Goal: Information Seeking & Learning: Compare options

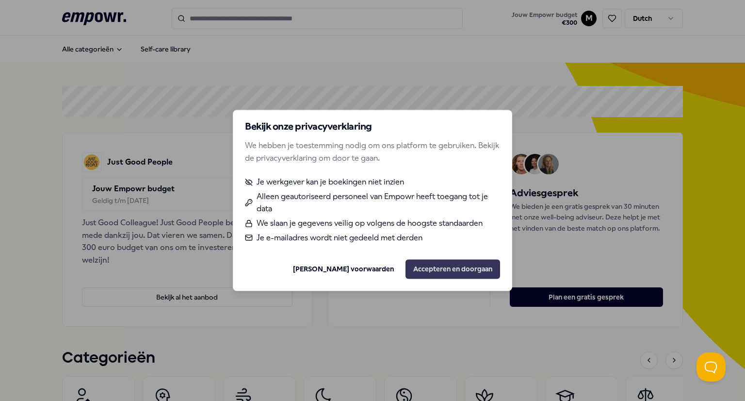
click at [440, 268] on button "Accepteren en doorgaan" at bounding box center [453, 269] width 95 height 19
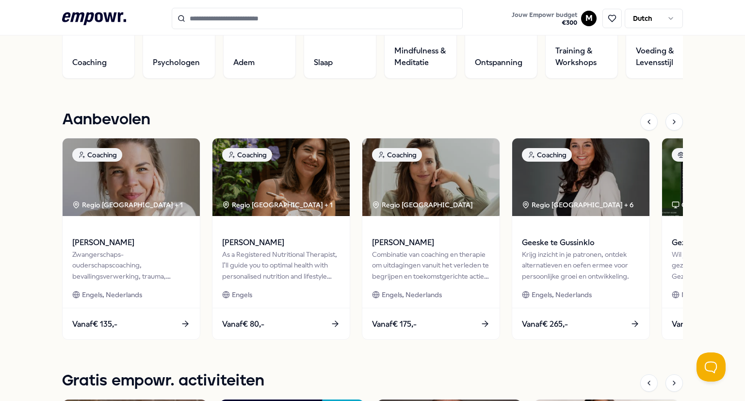
scroll to position [371, 0]
click at [676, 387] on div at bounding box center [674, 382] width 17 height 17
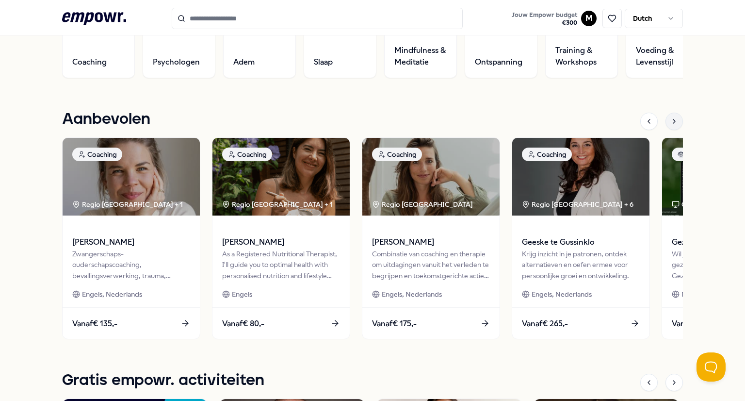
click at [675, 119] on div at bounding box center [674, 121] width 17 height 17
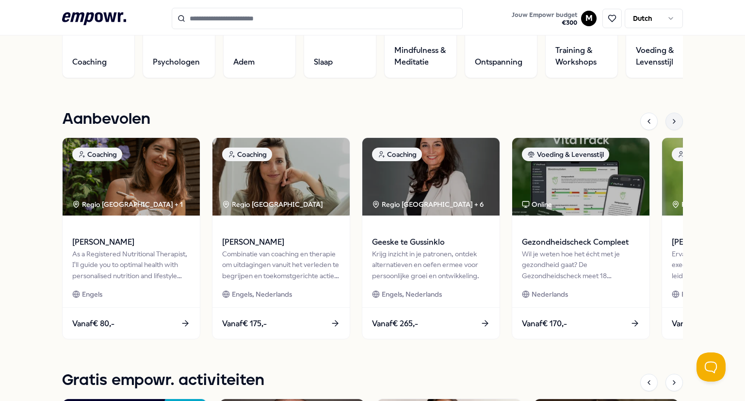
click at [677, 121] on div at bounding box center [674, 121] width 17 height 17
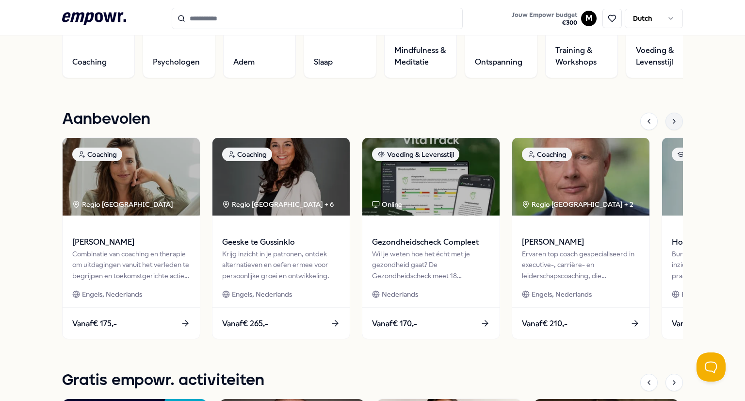
click at [677, 121] on div at bounding box center [674, 121] width 17 height 17
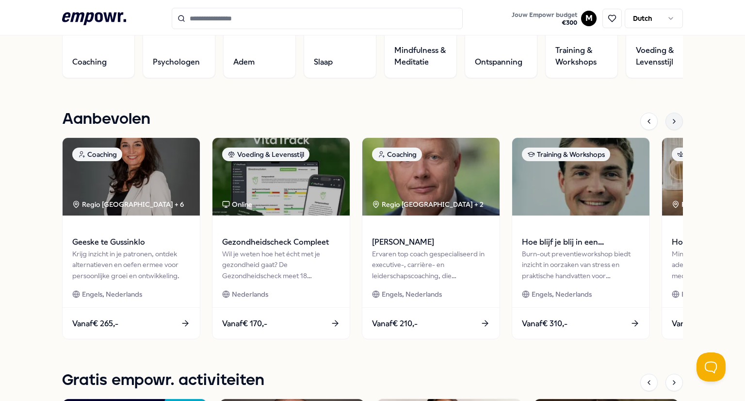
click at [677, 121] on div at bounding box center [674, 121] width 17 height 17
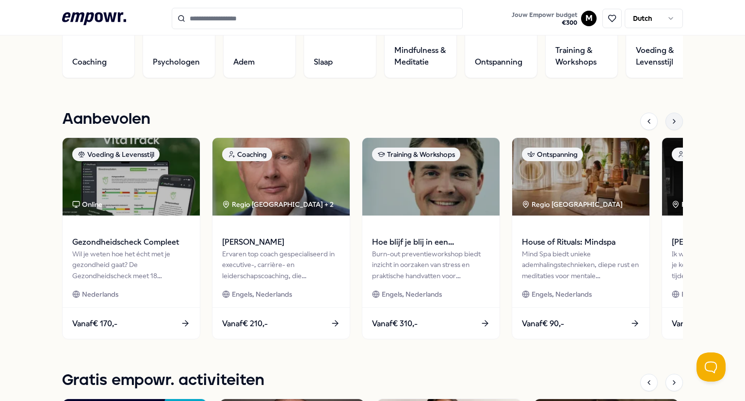
click at [677, 121] on div at bounding box center [674, 121] width 17 height 17
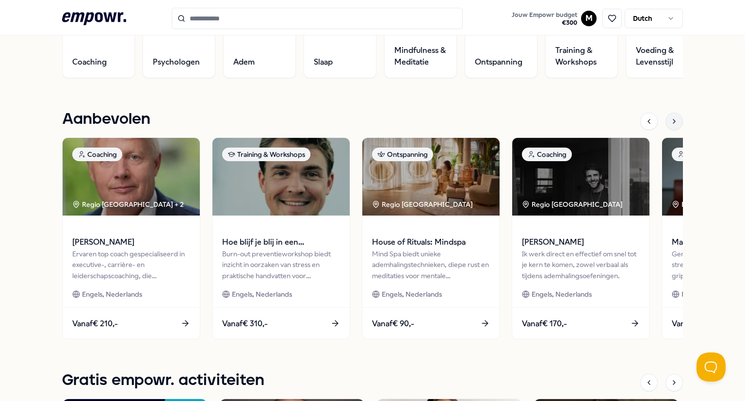
click at [677, 121] on div at bounding box center [674, 121] width 17 height 17
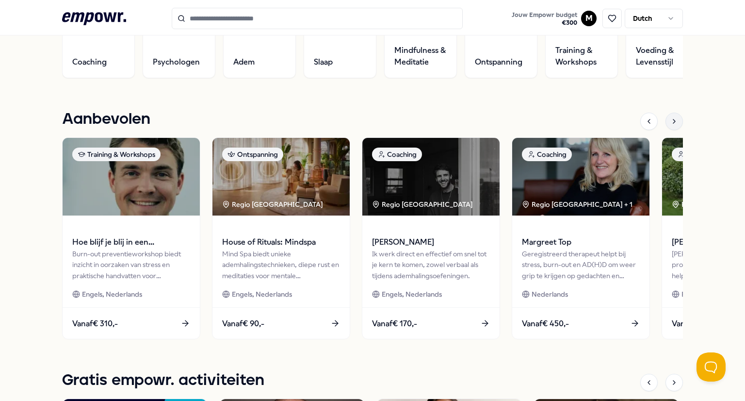
click at [677, 121] on div at bounding box center [674, 121] width 17 height 17
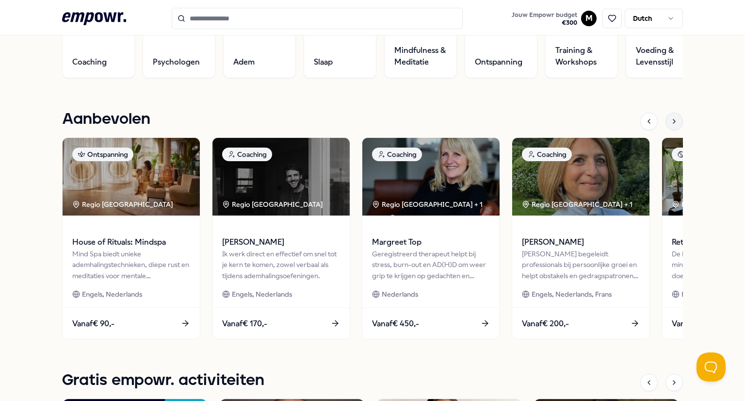
click at [677, 121] on div at bounding box center [674, 121] width 17 height 17
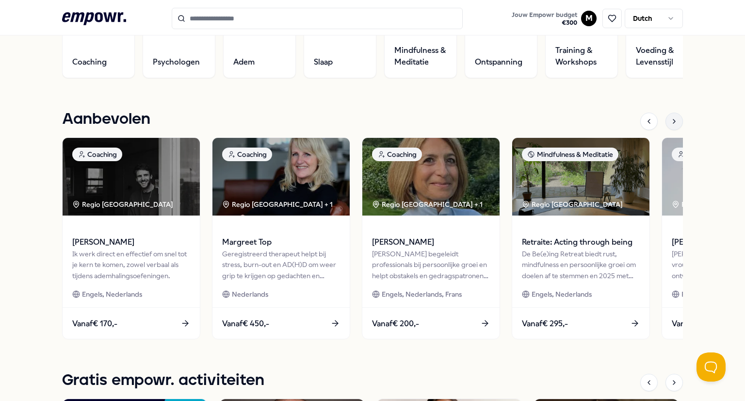
click at [677, 121] on div at bounding box center [674, 121] width 17 height 17
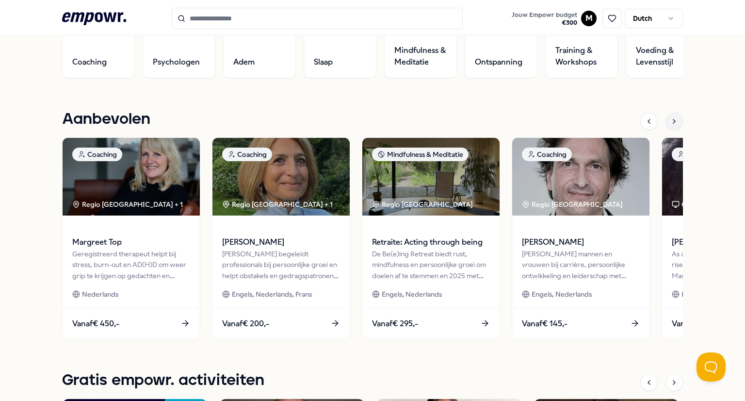
click at [677, 121] on div at bounding box center [674, 121] width 17 height 17
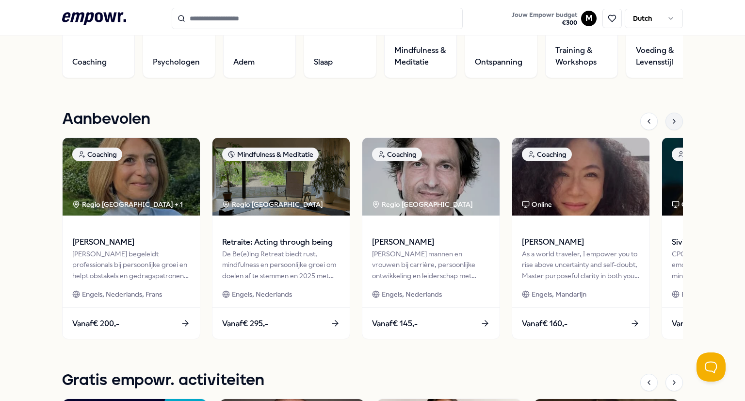
click at [677, 121] on div at bounding box center [674, 121] width 17 height 17
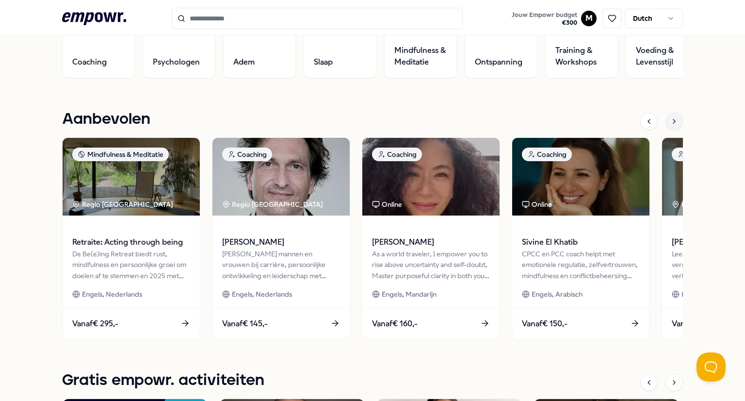
click at [677, 121] on div at bounding box center [674, 121] width 17 height 17
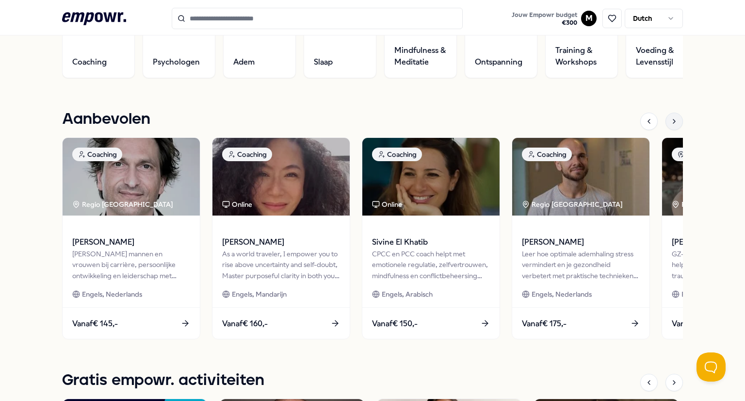
click at [677, 121] on div at bounding box center [674, 121] width 17 height 17
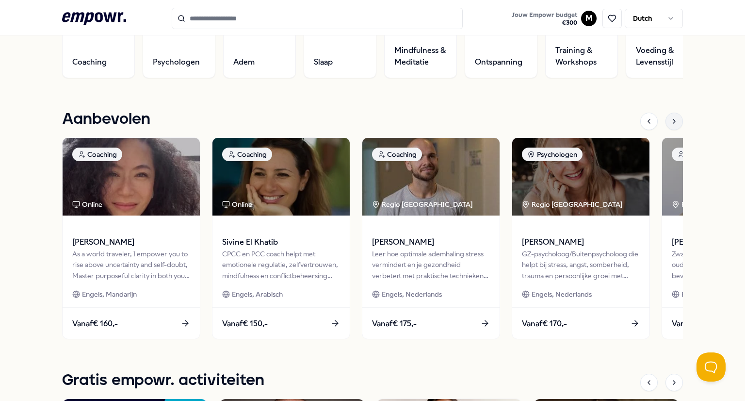
click at [677, 121] on div at bounding box center [674, 121] width 17 height 17
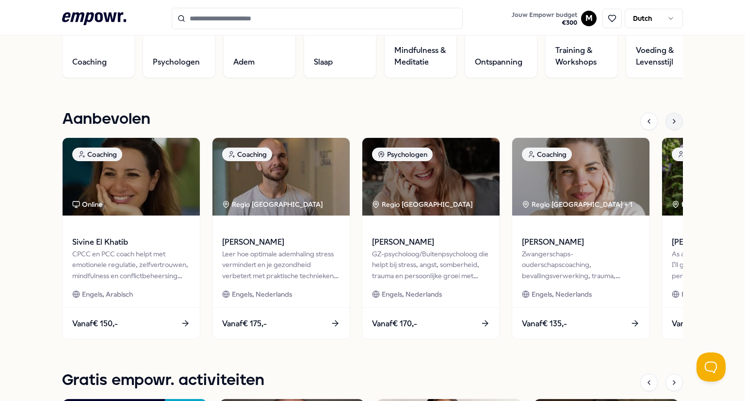
click at [677, 121] on div at bounding box center [674, 121] width 17 height 17
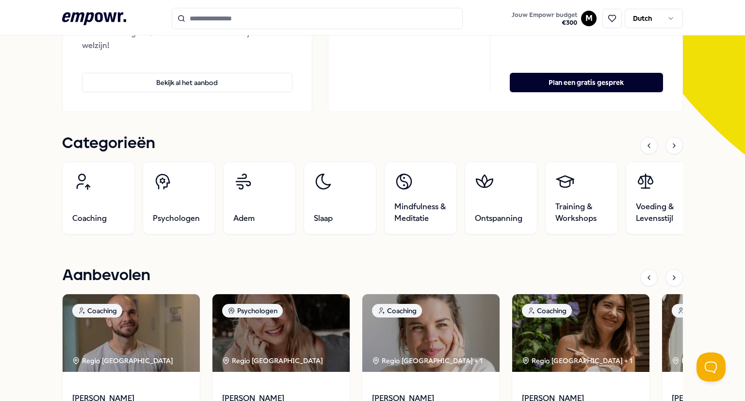
scroll to position [213, 0]
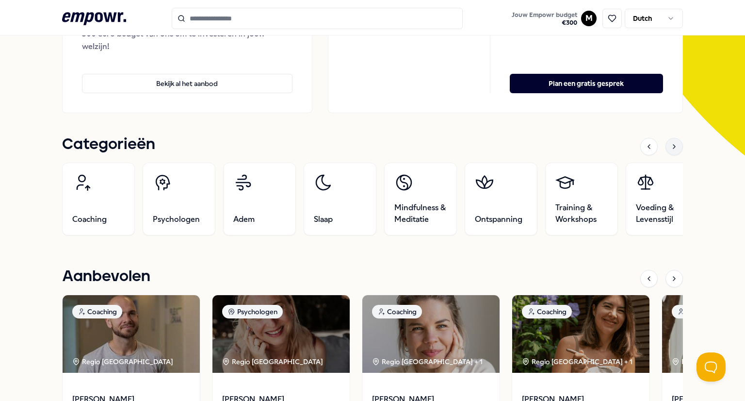
click at [674, 150] on icon at bounding box center [675, 147] width 8 height 8
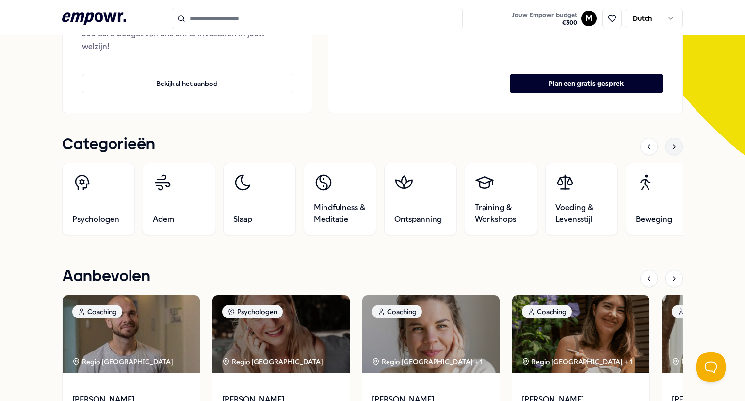
click at [674, 150] on icon at bounding box center [675, 147] width 8 height 8
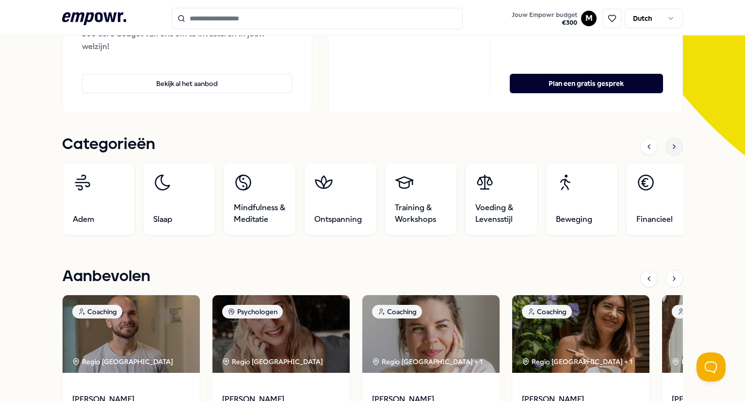
click at [674, 150] on icon at bounding box center [675, 147] width 8 height 8
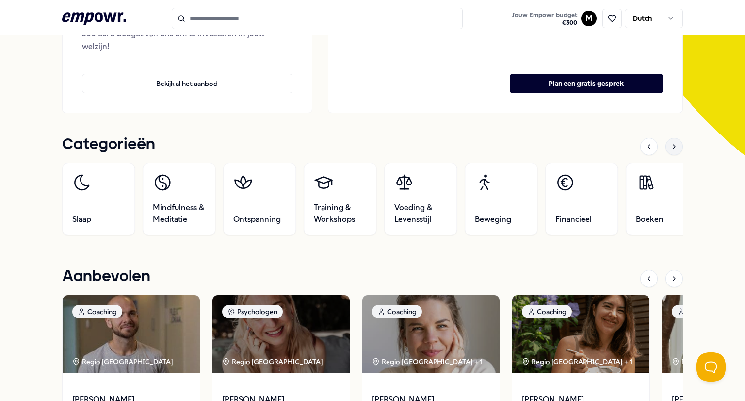
click at [674, 150] on icon at bounding box center [675, 147] width 8 height 8
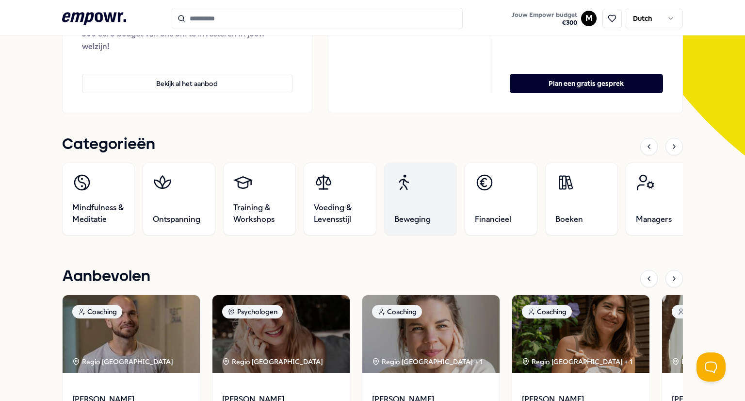
click at [419, 185] on link "Beweging" at bounding box center [420, 199] width 73 height 73
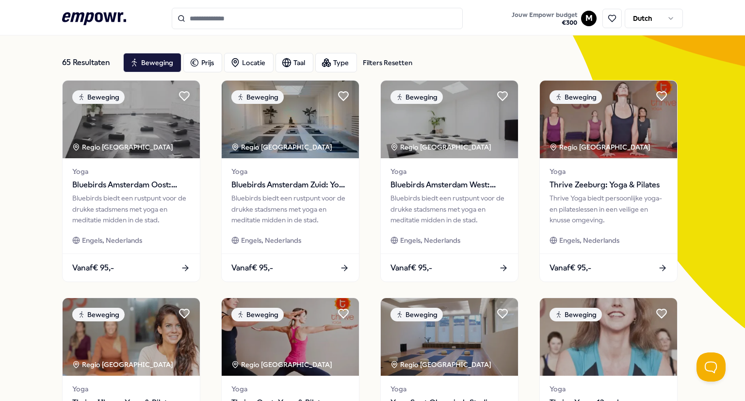
scroll to position [31, 0]
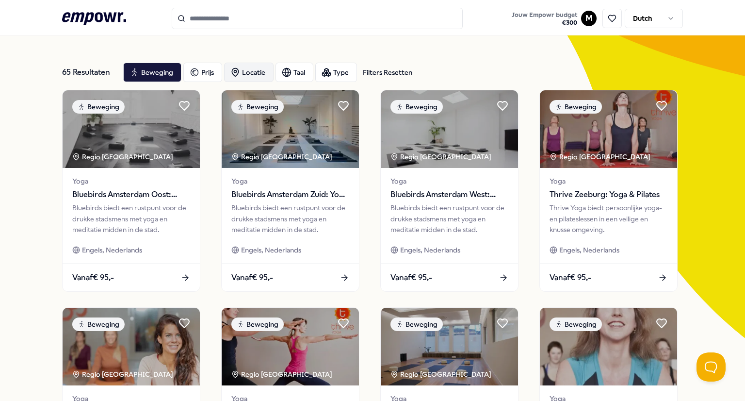
click at [248, 69] on div "Locatie" at bounding box center [248, 72] width 49 height 19
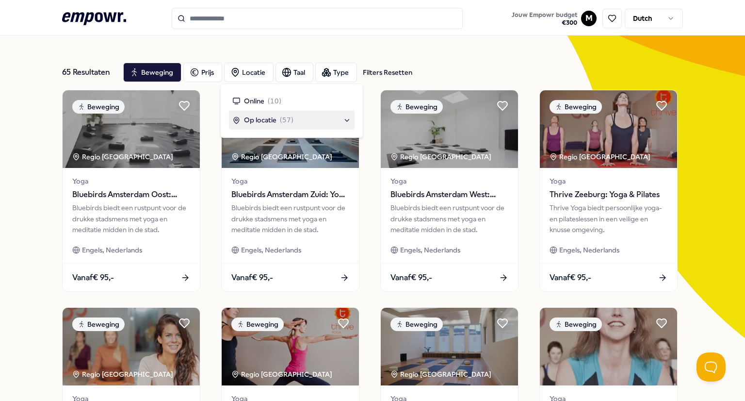
click at [345, 121] on div "Op locatie ( 57 )" at bounding box center [291, 120] width 118 height 11
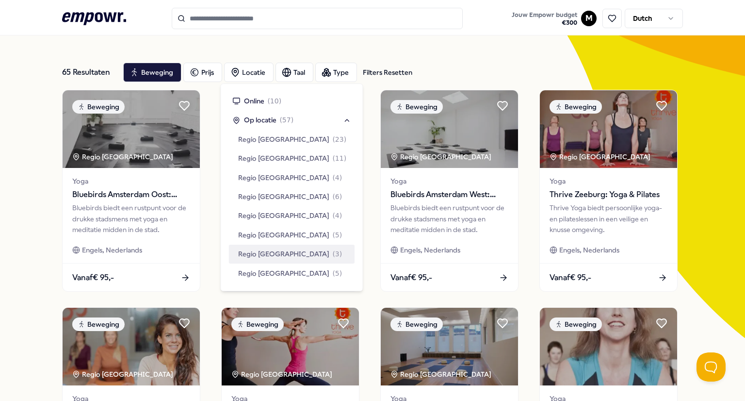
click at [266, 257] on span "Regio [GEOGRAPHIC_DATA]" at bounding box center [283, 253] width 91 height 11
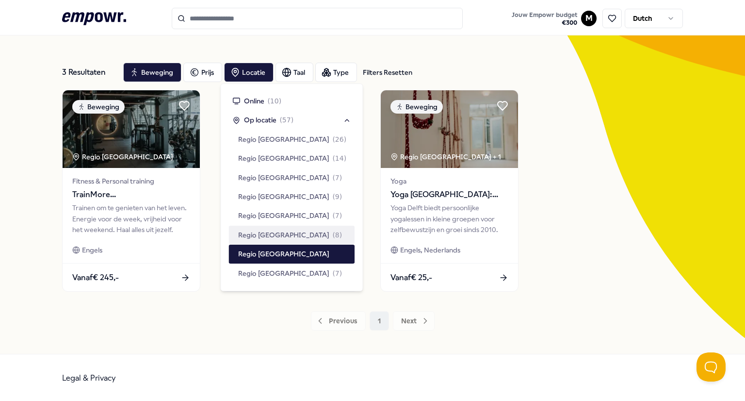
scroll to position [32, 0]
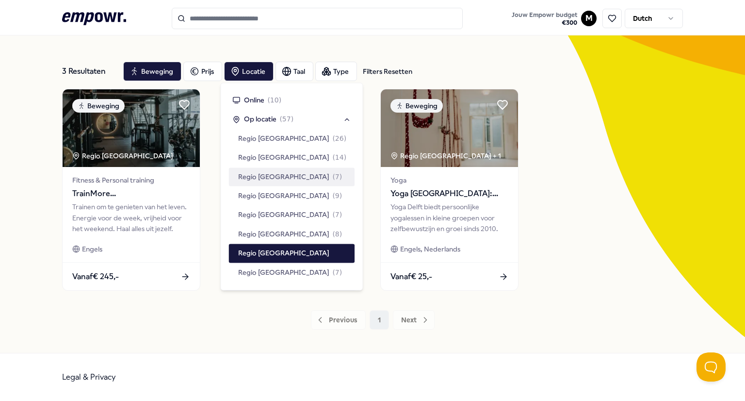
click at [276, 173] on span "Regio [GEOGRAPHIC_DATA]" at bounding box center [283, 176] width 91 height 11
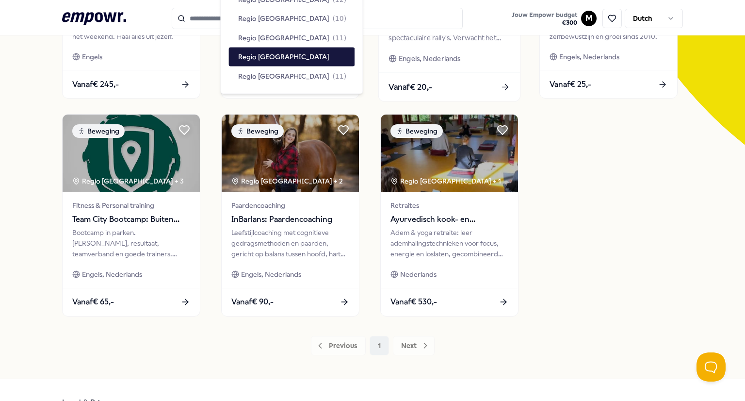
scroll to position [249, 0]
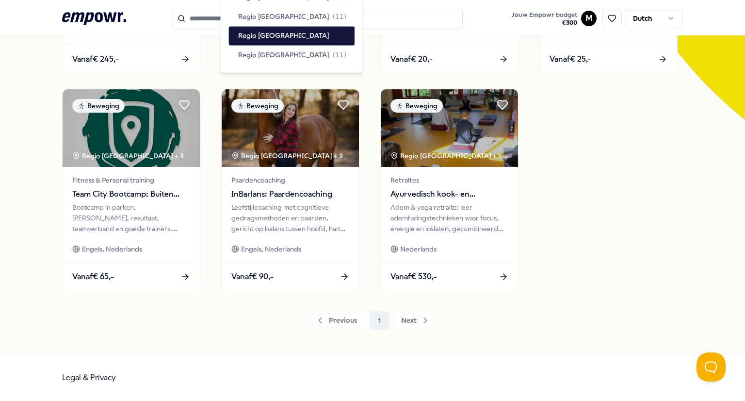
click at [418, 319] on div "Previous 1 Next" at bounding box center [372, 320] width 621 height 19
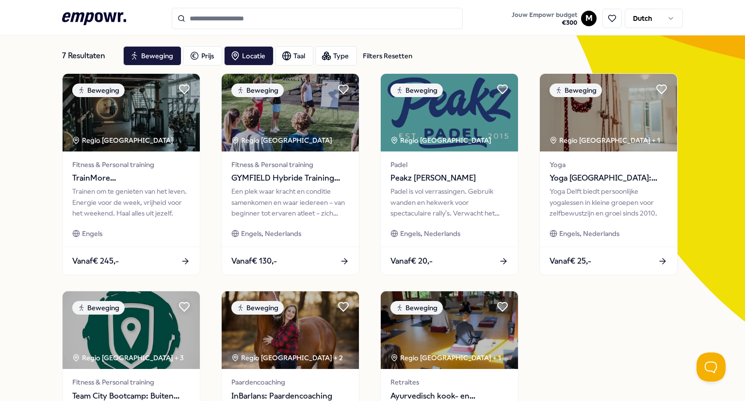
scroll to position [42, 0]
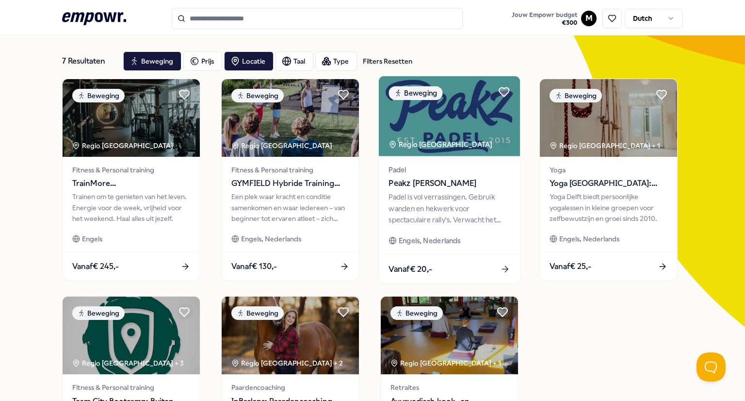
click at [468, 126] on img at bounding box center [449, 116] width 141 height 80
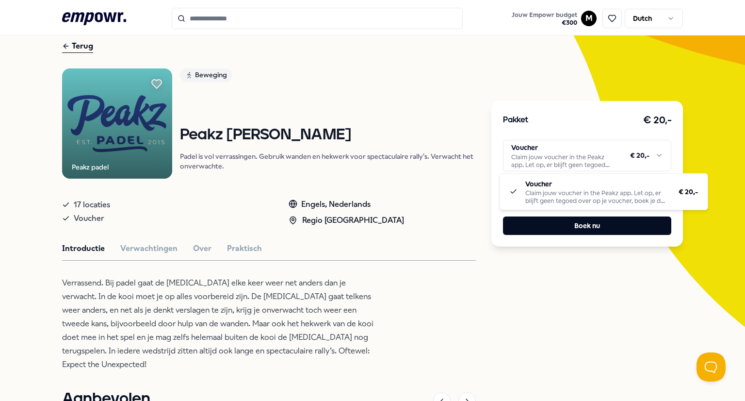
click at [597, 168] on html ".empowr-logo_svg__cls-1{fill:#03032f} Jouw Empowr budget € 300 M Dutch Alle cat…" at bounding box center [372, 200] width 745 height 401
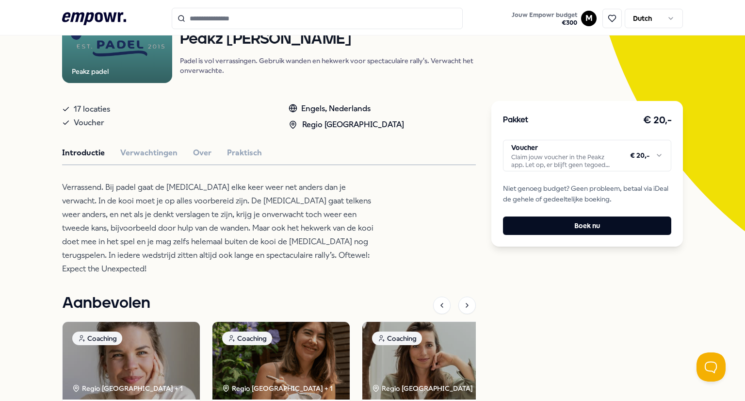
scroll to position [142, 0]
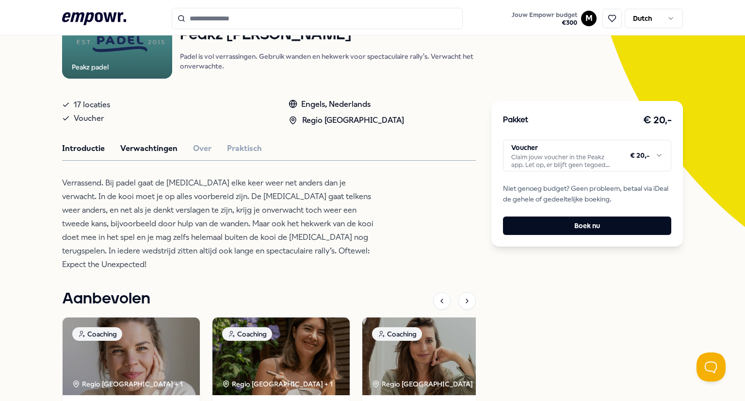
click at [145, 150] on button "Verwachtingen" at bounding box center [148, 148] width 57 height 13
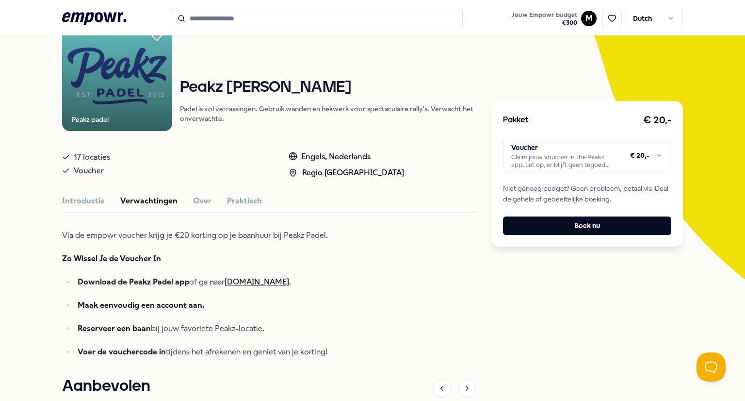
scroll to position [89, 0]
click at [193, 199] on button "Over" at bounding box center [202, 201] width 18 height 13
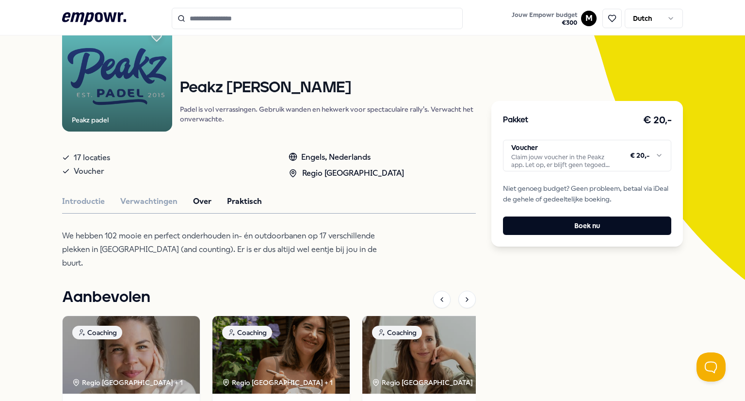
click at [242, 200] on button "Praktisch" at bounding box center [244, 201] width 35 height 13
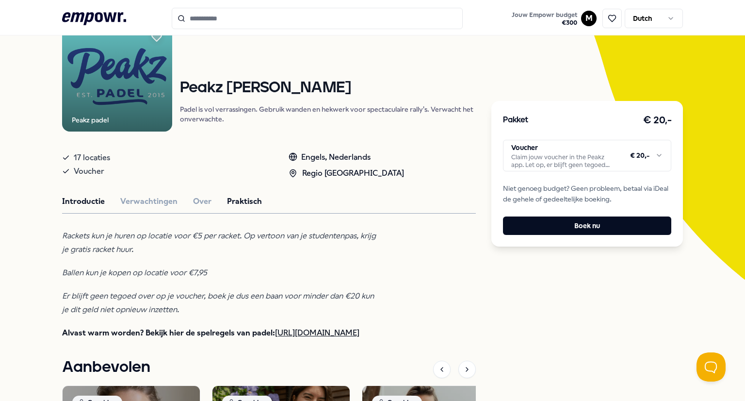
click at [90, 202] on button "Introductie" at bounding box center [83, 201] width 43 height 13
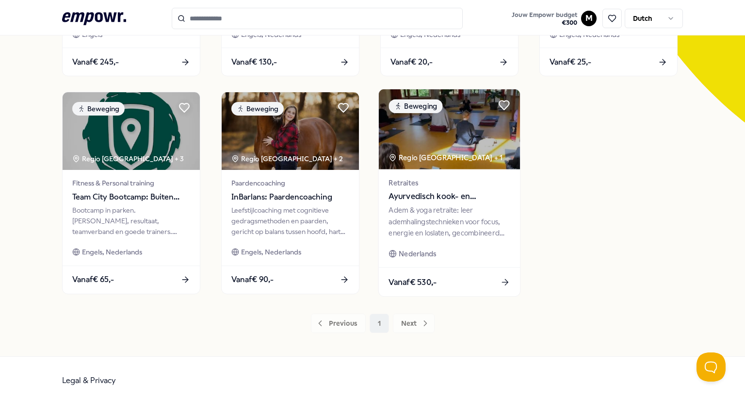
scroll to position [246, 0]
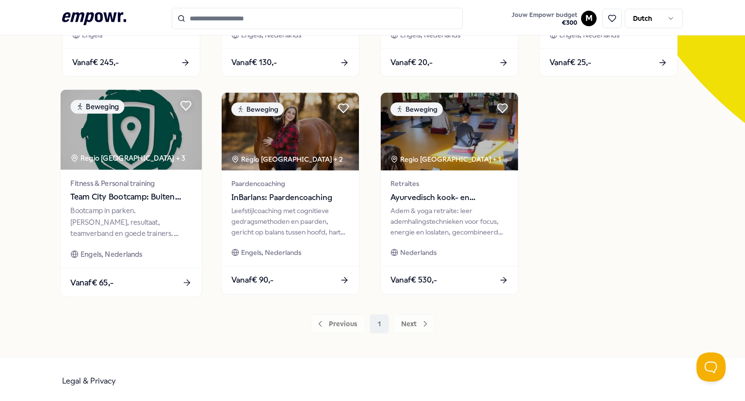
click at [149, 141] on img at bounding box center [131, 130] width 141 height 80
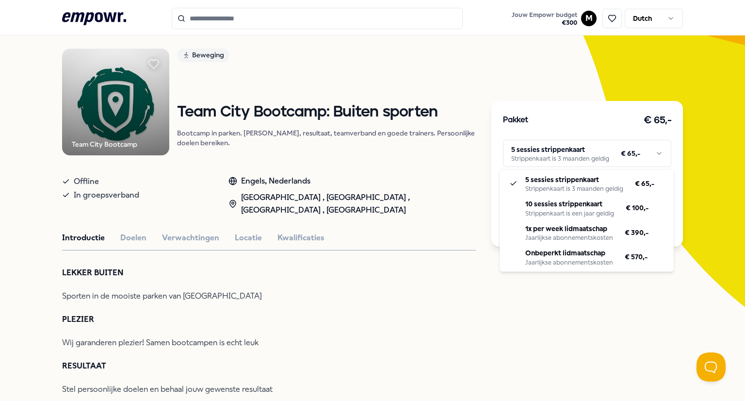
click at [606, 161] on html ".empowr-logo_svg__cls-1{fill:#03032f} Jouw Empowr budget € 300 M Dutch Alle cat…" at bounding box center [372, 200] width 745 height 401
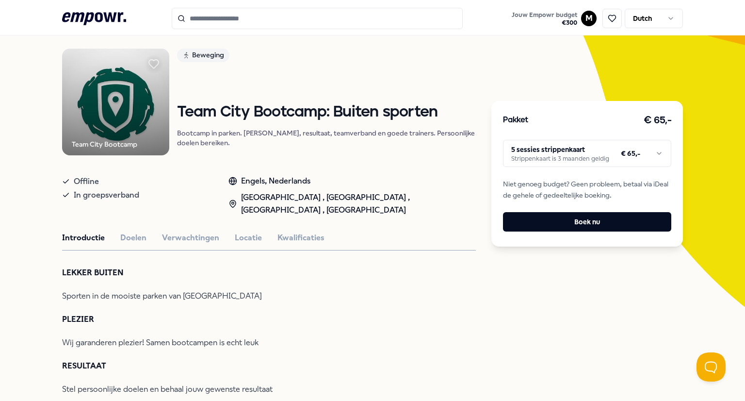
click at [228, 292] on html ".empowr-logo_svg__cls-1{fill:#03032f} Jouw Empowr budget € 300 M Dutch Alle cat…" at bounding box center [372, 200] width 745 height 401
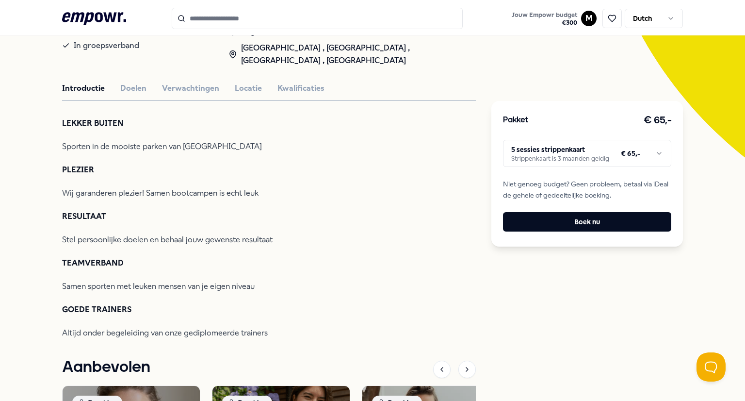
scroll to position [212, 0]
click at [244, 107] on div "Team City Bootcamp Beweging Team City Bootcamp: Buiten sporten Bootcamp in park…" at bounding box center [269, 248] width 414 height 698
click at [243, 105] on div "Team City Bootcamp Beweging Team City Bootcamp: Buiten sporten Bootcamp in park…" at bounding box center [269, 248] width 414 height 698
click at [248, 95] on button "Locatie" at bounding box center [248, 88] width 27 height 13
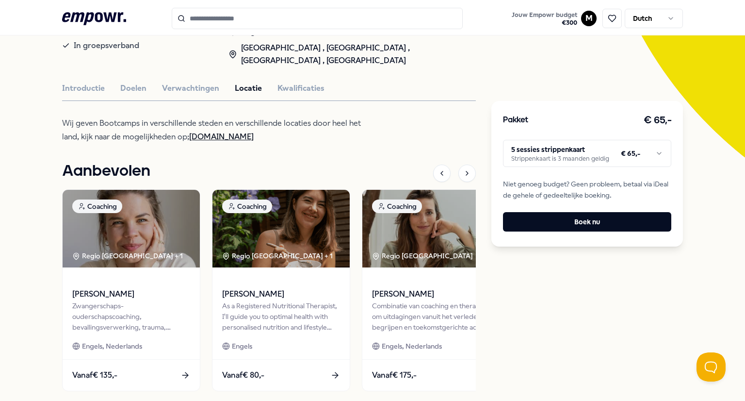
click at [248, 95] on button "Locatie" at bounding box center [248, 88] width 27 height 13
click at [245, 93] on button "Locatie" at bounding box center [248, 88] width 27 height 13
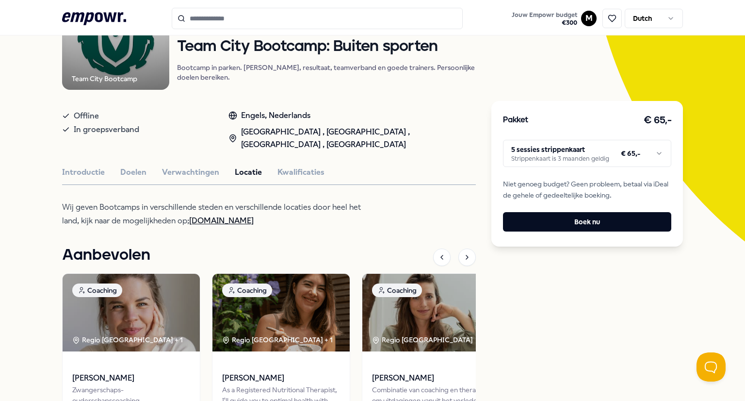
scroll to position [0, 0]
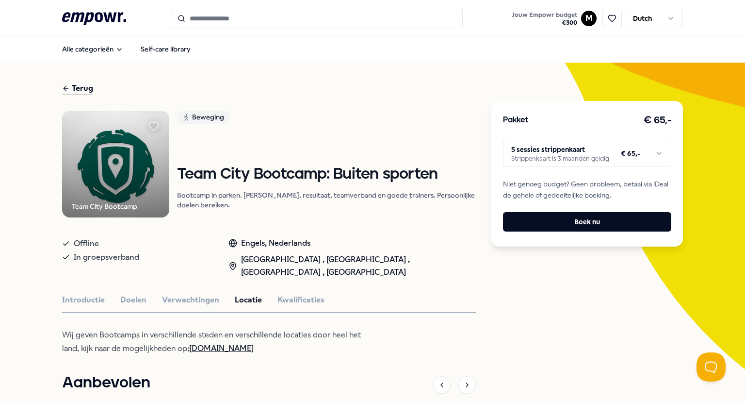
click at [78, 90] on div "Terug" at bounding box center [77, 88] width 31 height 13
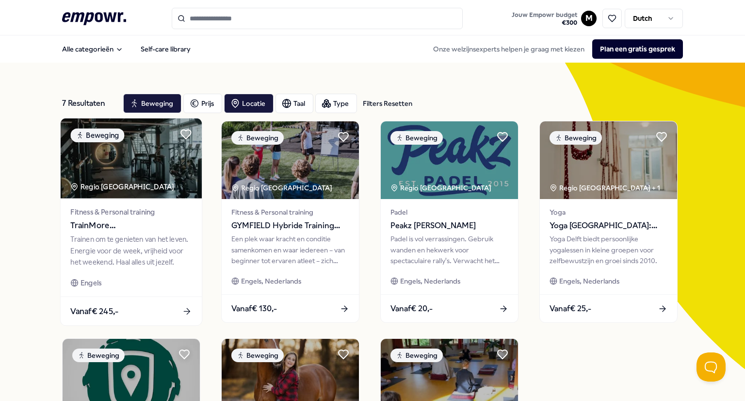
click at [104, 224] on span "TrainMore [GEOGRAPHIC_DATA]: Open Gym" at bounding box center [130, 225] width 121 height 13
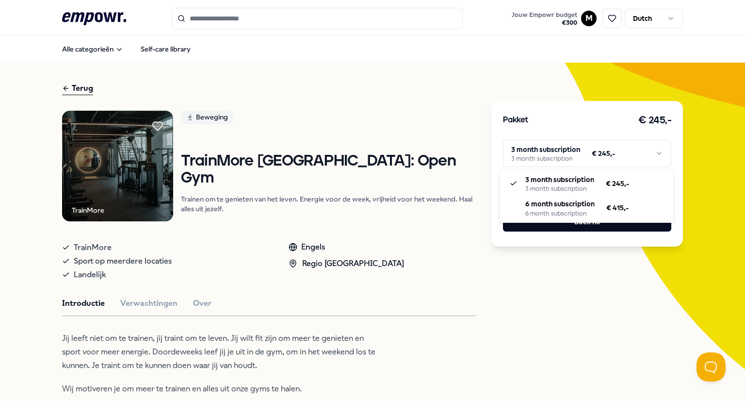
click at [563, 150] on html ".empowr-logo_svg__cls-1{fill:#03032f} Jouw Empowr budget € 300 M Dutch Alle cat…" at bounding box center [372, 200] width 745 height 401
click at [562, 152] on html ".empowr-logo_svg__cls-1{fill:#03032f} Jouw Empowr budget € 300 M Dutch Alle cat…" at bounding box center [372, 200] width 745 height 401
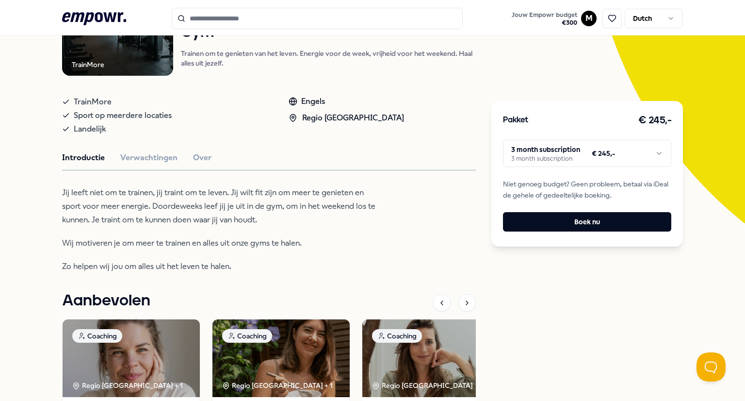
scroll to position [173, 0]
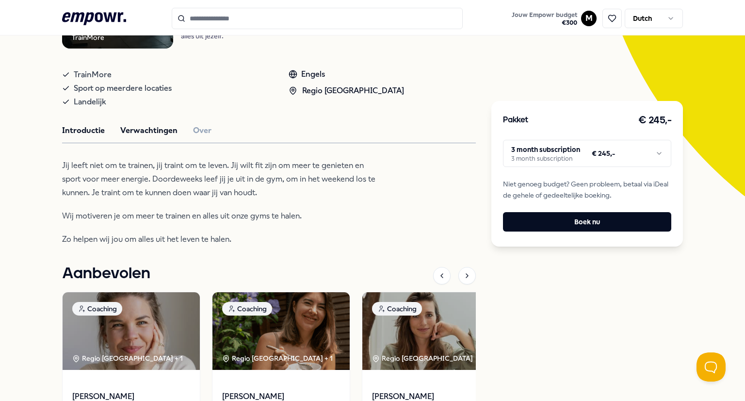
click at [151, 131] on button "Verwachtingen" at bounding box center [148, 130] width 57 height 13
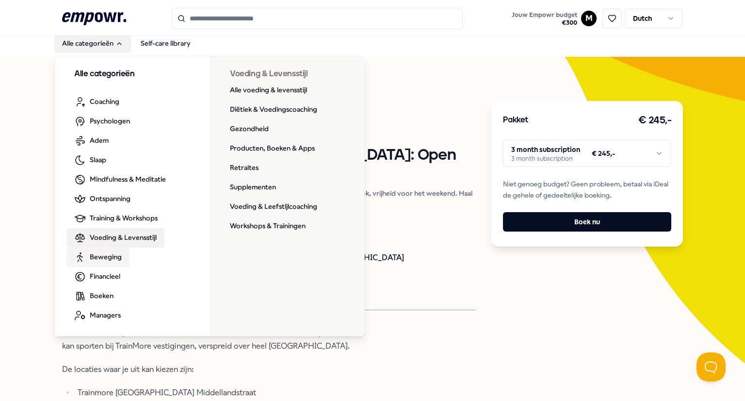
scroll to position [7, 0]
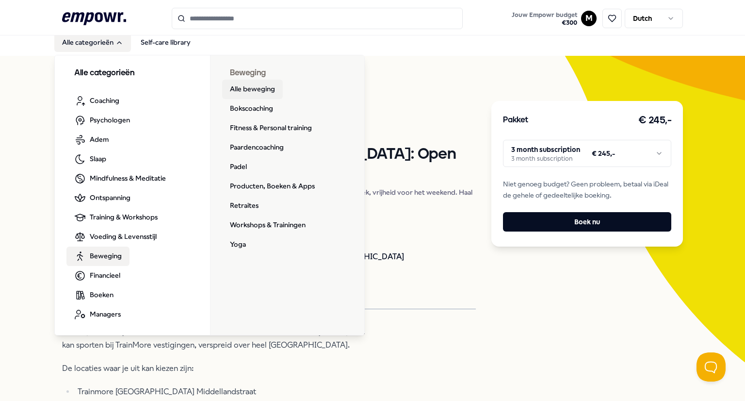
click at [259, 91] on link "Alle beweging" at bounding box center [252, 89] width 61 height 19
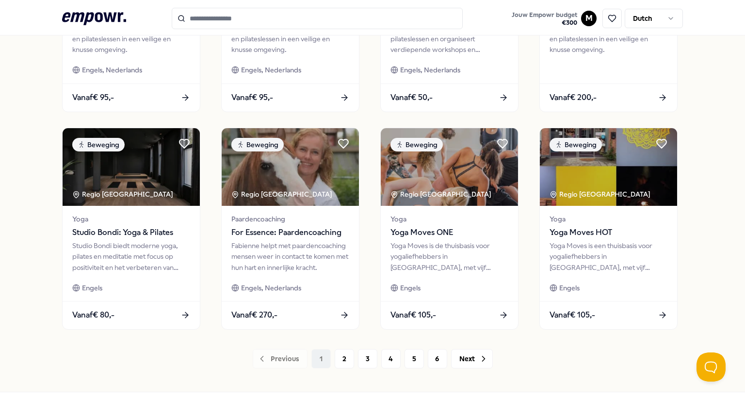
scroll to position [467, 0]
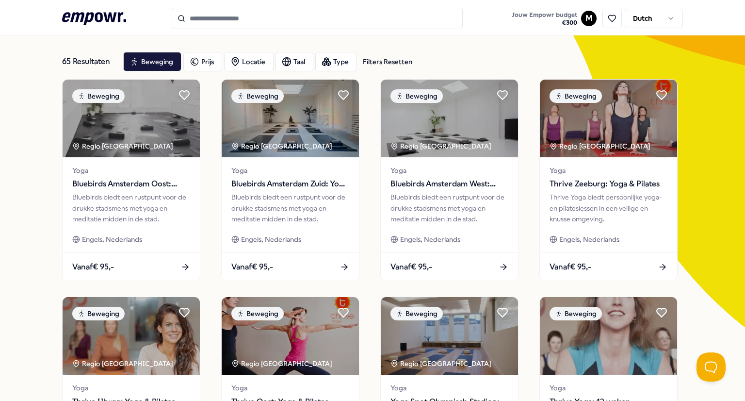
scroll to position [0, 0]
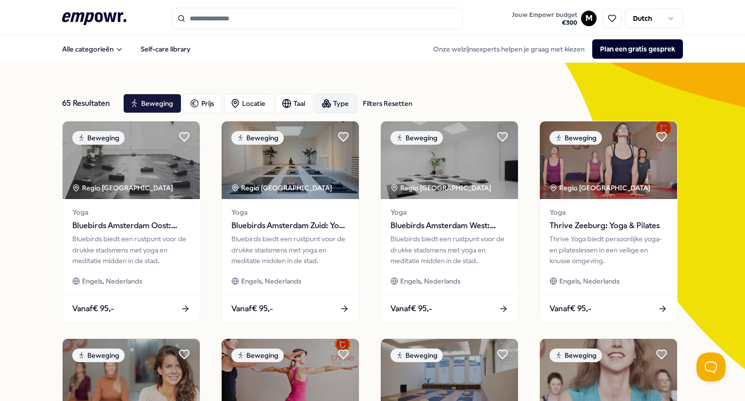
click at [332, 100] on div "Type" at bounding box center [336, 103] width 42 height 19
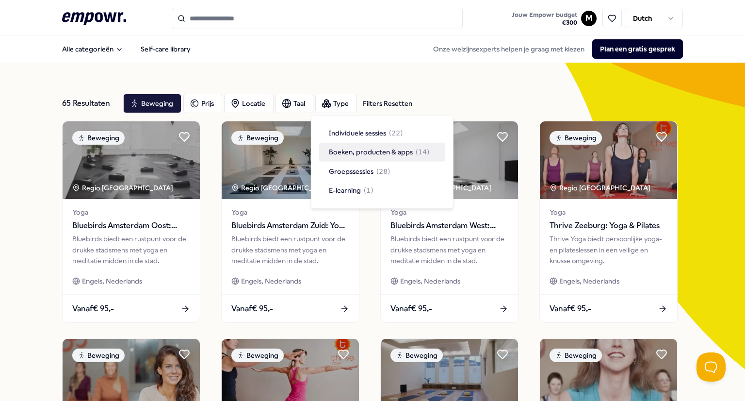
click at [387, 152] on span "Boeken, producten & apps" at bounding box center [371, 152] width 84 height 11
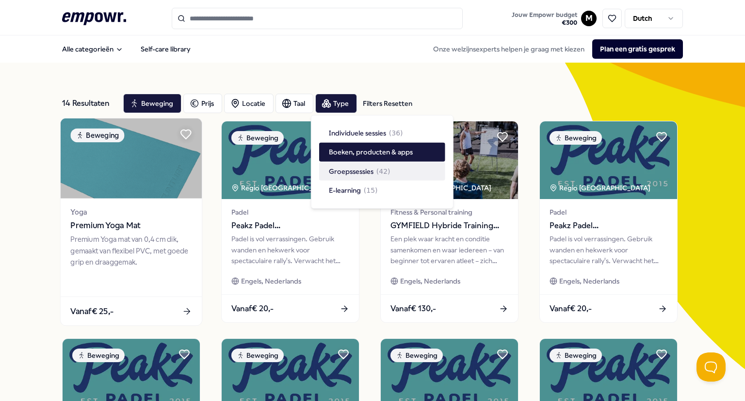
click at [157, 181] on img at bounding box center [131, 158] width 141 height 80
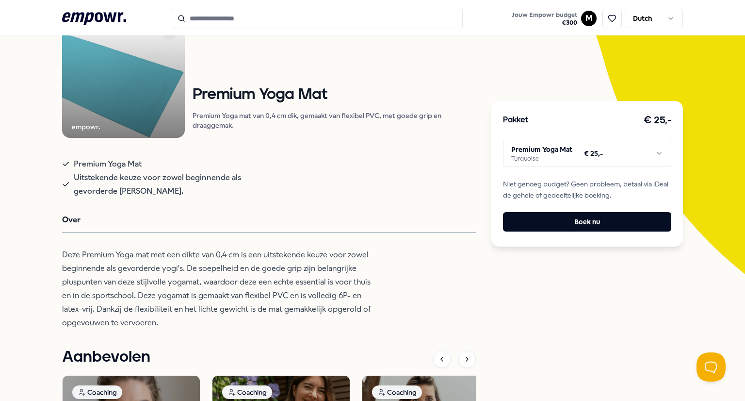
scroll to position [101, 0]
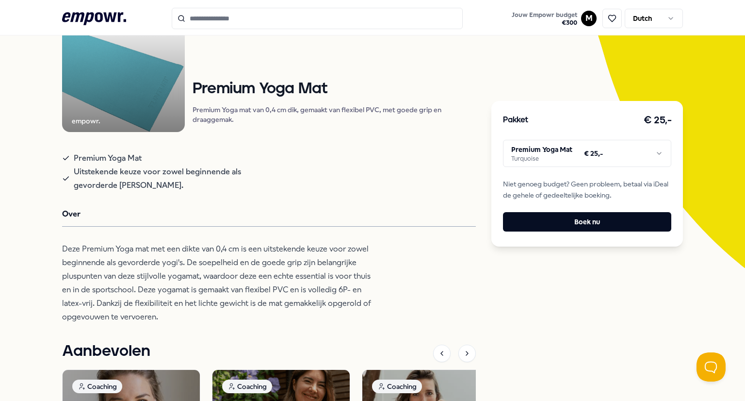
click at [646, 155] on html ".empowr-logo_svg__cls-1{fill:#03032f} Jouw Empowr budget € 300 M Dutch Alle cat…" at bounding box center [372, 200] width 745 height 401
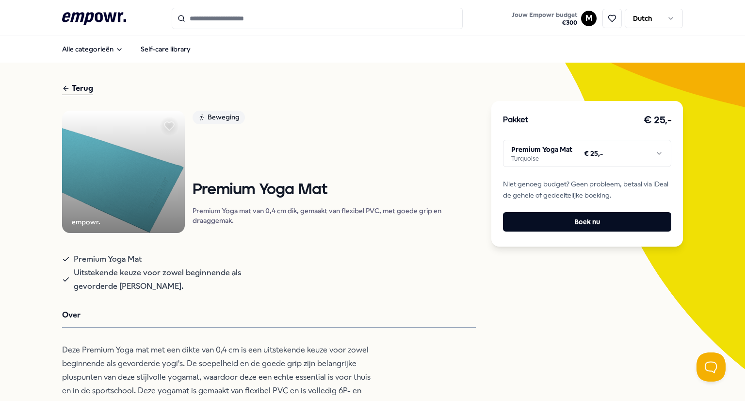
click at [70, 88] on div "Terug" at bounding box center [77, 88] width 31 height 13
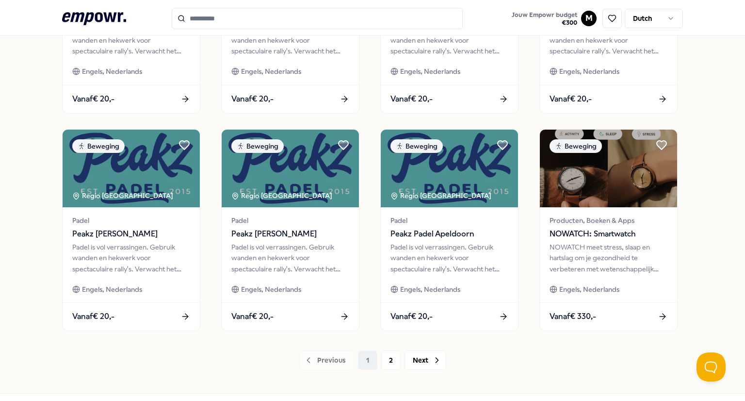
scroll to position [467, 0]
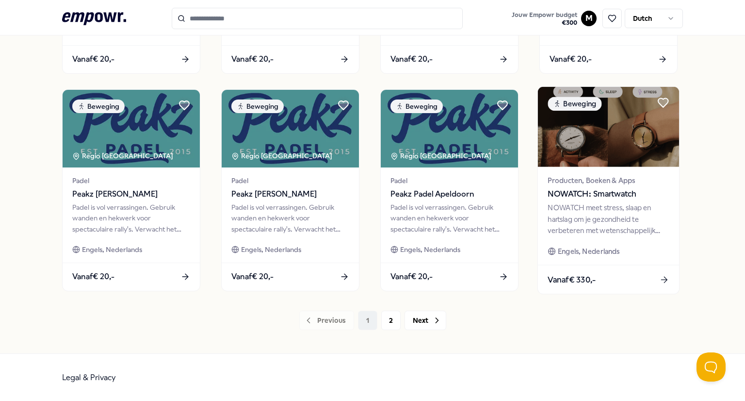
click at [615, 154] on img at bounding box center [608, 127] width 141 height 80
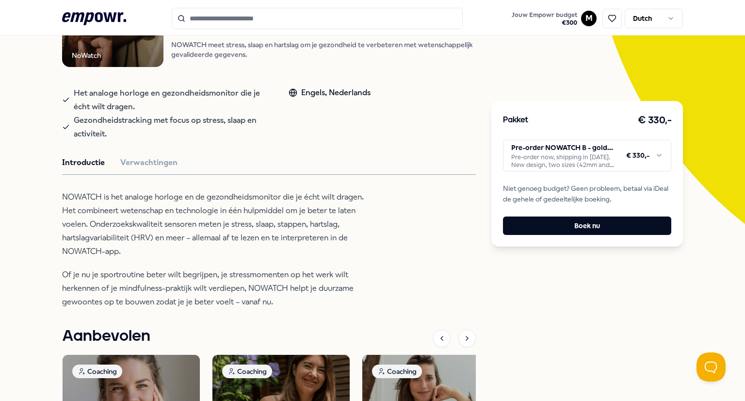
scroll to position [145, 0]
click at [609, 140] on html ".empowr-logo_svg__cls-1{fill:#03032f} Jouw Empowr budget € 300 M Dutch Alle cat…" at bounding box center [372, 200] width 745 height 401
click at [382, 152] on html ".empowr-logo_svg__cls-1{fill:#03032f} Jouw Empowr budget € 300 M Dutch Alle cat…" at bounding box center [372, 200] width 745 height 401
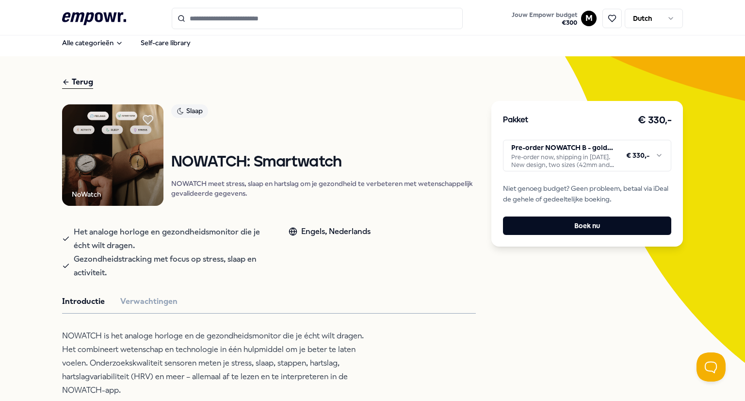
scroll to position [6, 0]
click at [75, 80] on div "Terug" at bounding box center [77, 82] width 31 height 13
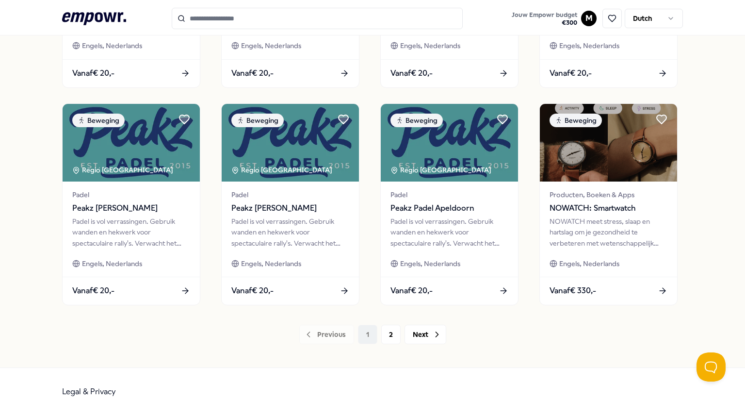
scroll to position [467, 0]
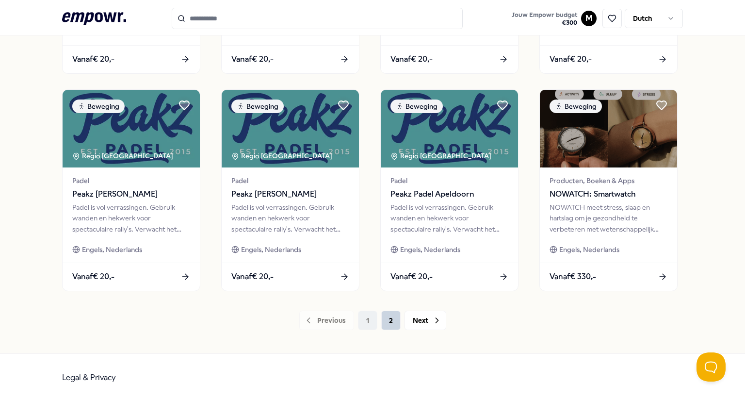
click at [383, 322] on button "2" at bounding box center [390, 320] width 19 height 19
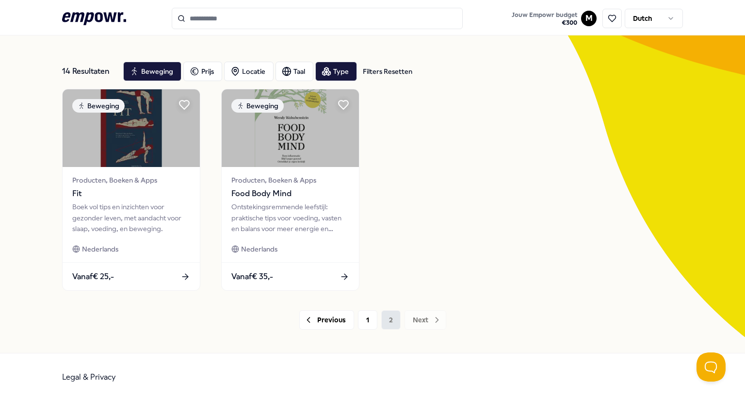
scroll to position [32, 0]
click at [335, 70] on div "Type" at bounding box center [336, 71] width 42 height 19
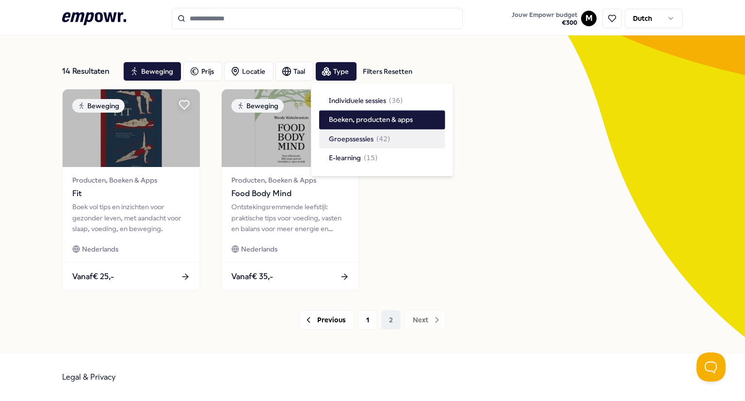
click at [368, 142] on span "Groepssessies" at bounding box center [351, 138] width 45 height 11
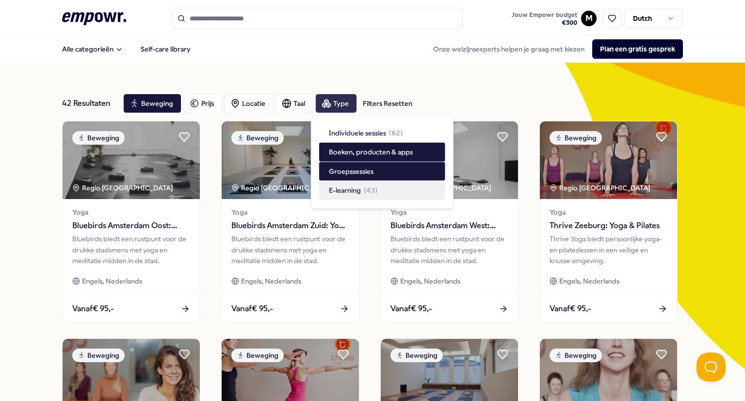
click at [322, 100] on icon "button" at bounding box center [327, 103] width 10 height 10
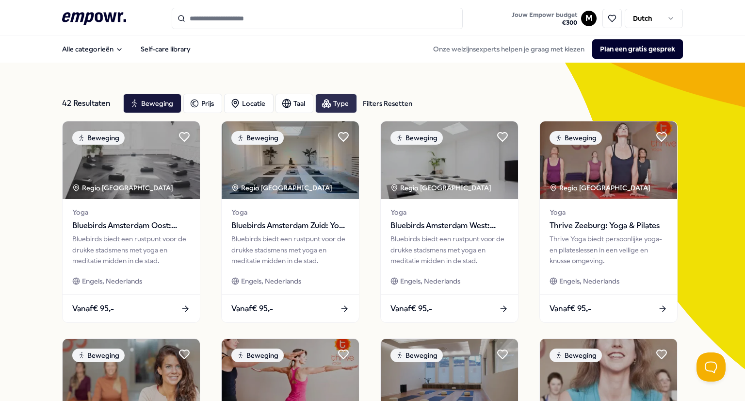
click at [322, 100] on icon "button" at bounding box center [327, 103] width 10 height 10
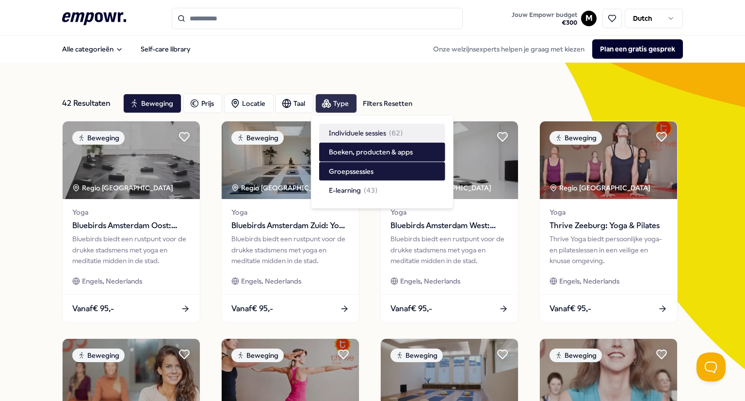
click at [322, 100] on icon "button" at bounding box center [327, 103] width 10 height 10
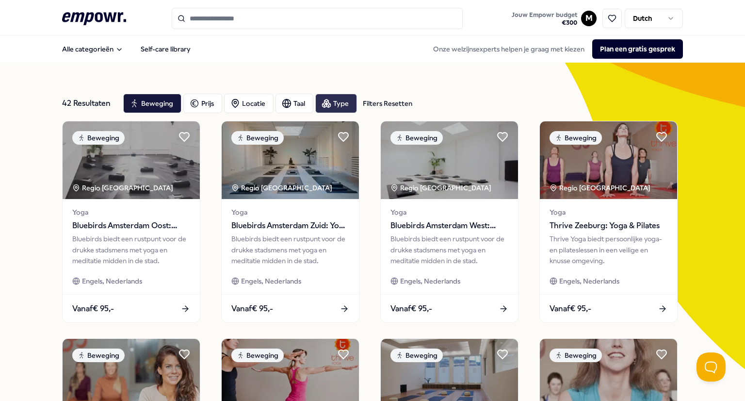
click at [326, 105] on icon "button" at bounding box center [327, 103] width 10 height 10
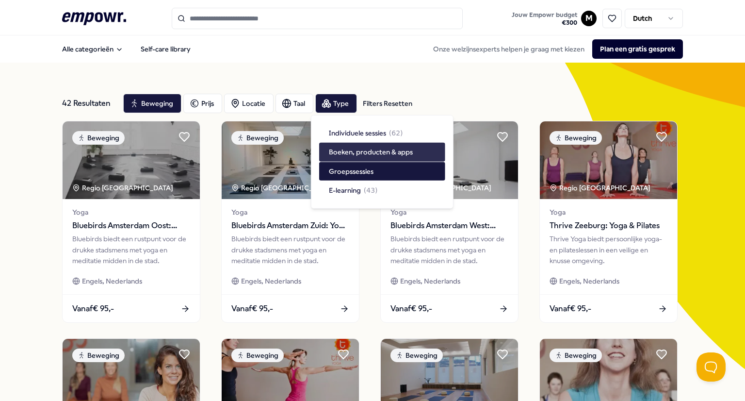
click at [367, 158] on div "Boeken, producten & apps" at bounding box center [382, 152] width 126 height 18
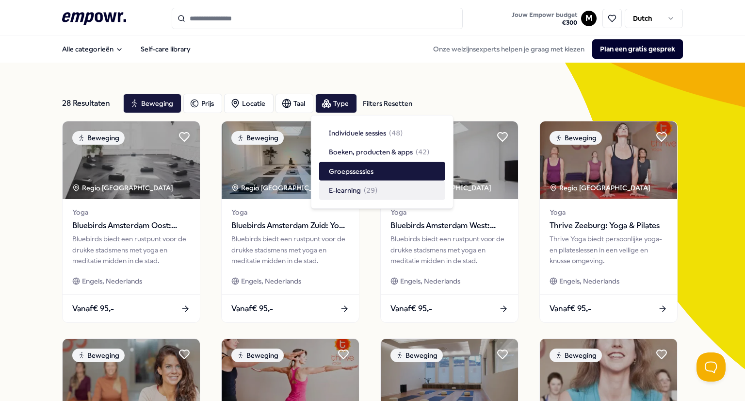
drag, startPoint x: 358, startPoint y: 157, endPoint x: 361, endPoint y: 194, distance: 37.0
click at [361, 194] on div "Individuele sessies ( 48 ) Boeken, producten & apps ( 42 ) Groepssessies E-lear…" at bounding box center [382, 162] width 126 height 76
click at [381, 134] on span "Individuele sessies" at bounding box center [357, 133] width 57 height 11
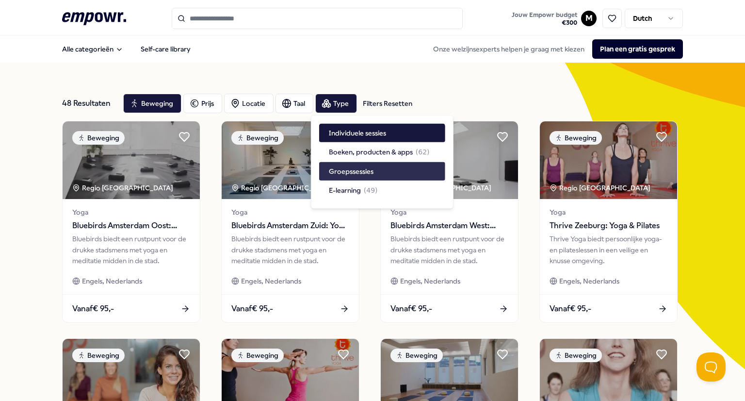
click at [362, 173] on span "Groepssessies" at bounding box center [351, 171] width 45 height 11
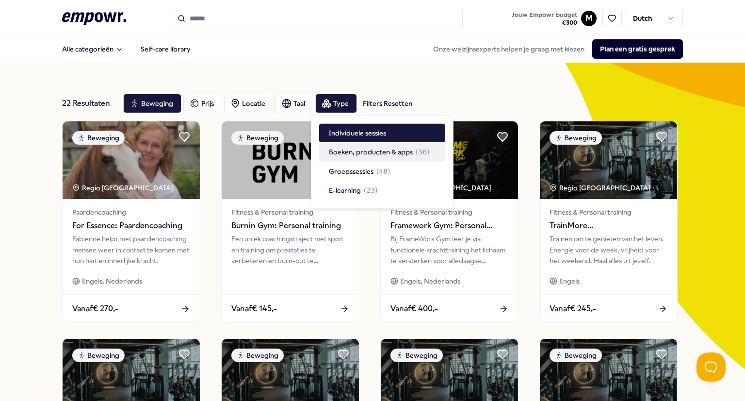
click at [297, 51] on div "Alle categorieën Self-care library Onze welzijnsexperts helpen je graag met kie…" at bounding box center [372, 48] width 621 height 23
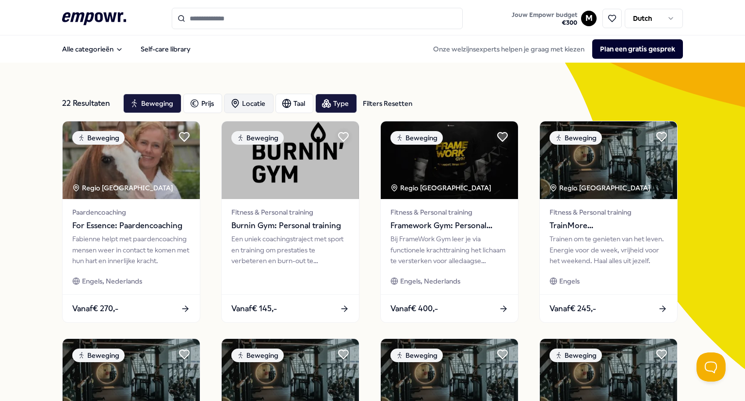
click at [245, 103] on div "Locatie" at bounding box center [248, 103] width 49 height 19
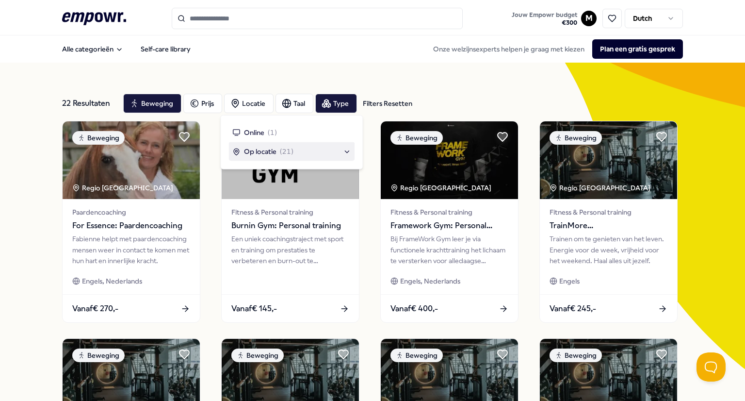
click at [287, 150] on span "( 21 )" at bounding box center [286, 151] width 14 height 11
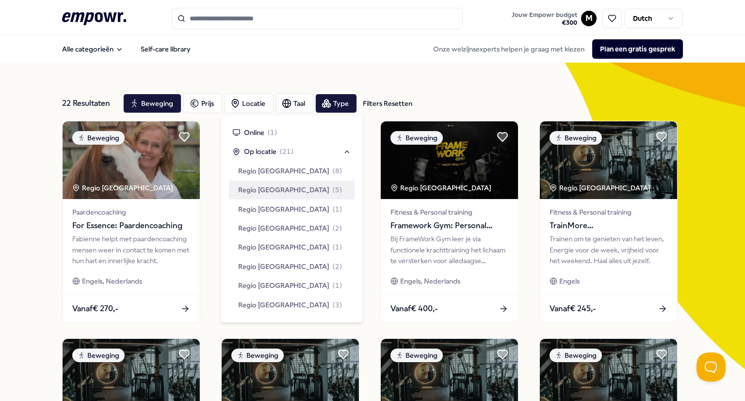
click at [332, 190] on span "( 5 )" at bounding box center [337, 189] width 10 height 11
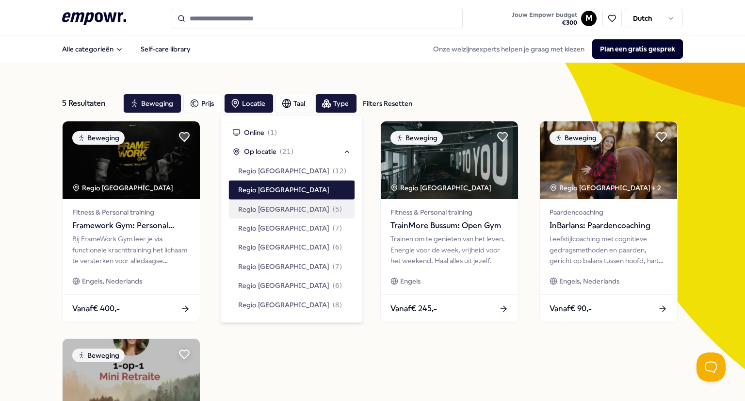
click at [296, 210] on div "Regio [GEOGRAPHIC_DATA] ( 5 )" at bounding box center [292, 208] width 126 height 18
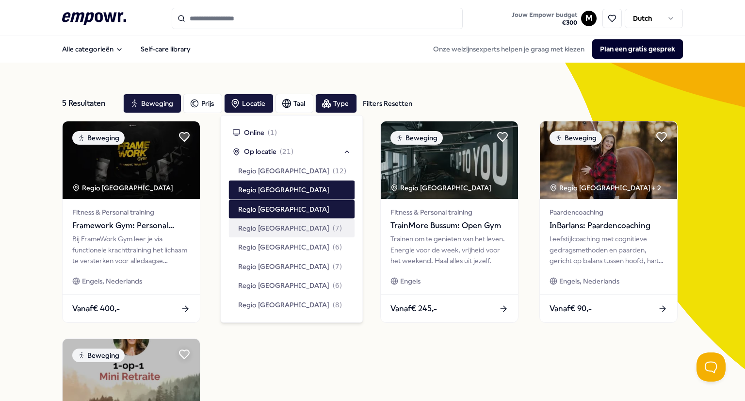
click at [294, 228] on div "Regio [GEOGRAPHIC_DATA] ( 7 )" at bounding box center [292, 228] width 126 height 18
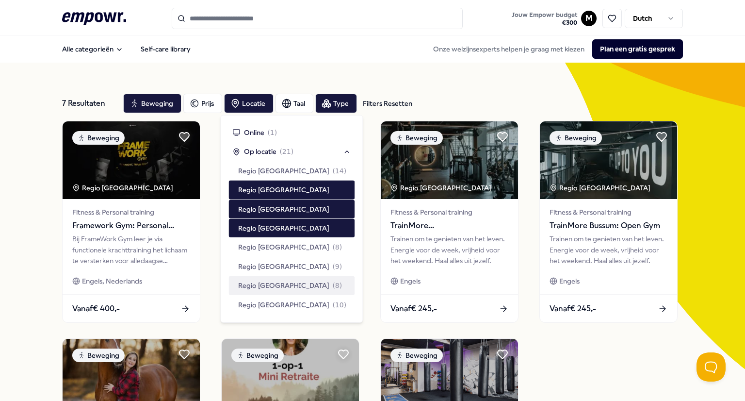
click at [293, 284] on div "Regio [GEOGRAPHIC_DATA] ( 8 )" at bounding box center [290, 285] width 104 height 11
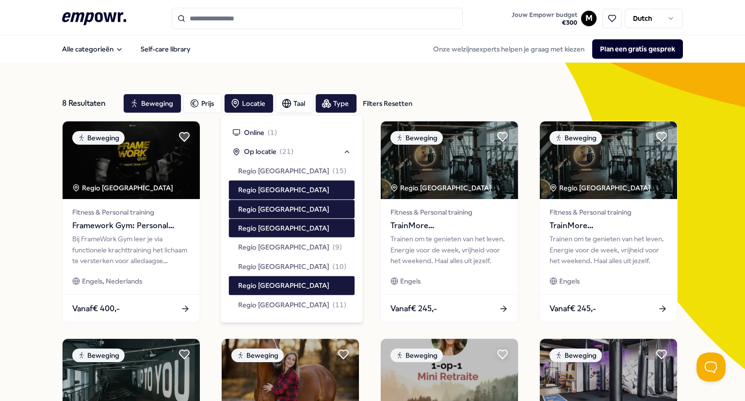
click at [491, 99] on div "Beweging Prijs Locatie Taal Type Filters Resetten" at bounding box center [403, 103] width 560 height 19
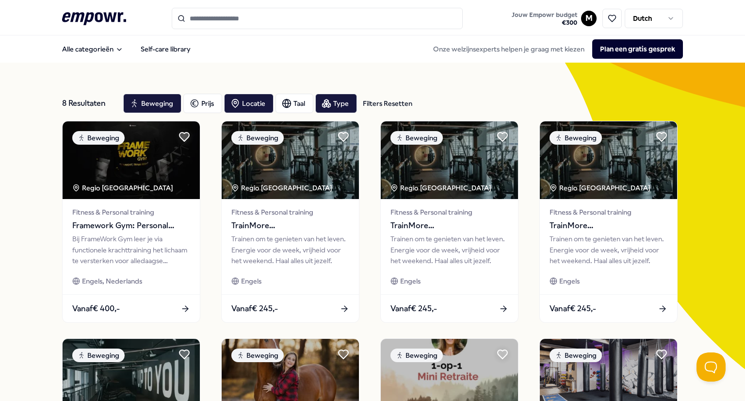
click at [391, 105] on div "Filters Resetten" at bounding box center [387, 103] width 49 height 11
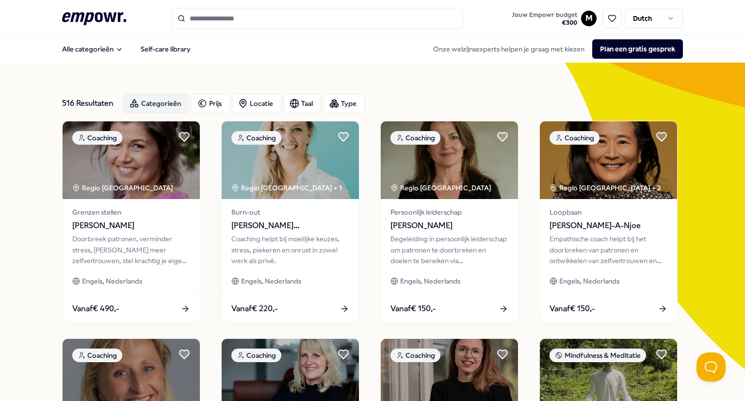
click at [151, 99] on div "Categorieën" at bounding box center [156, 103] width 66 height 19
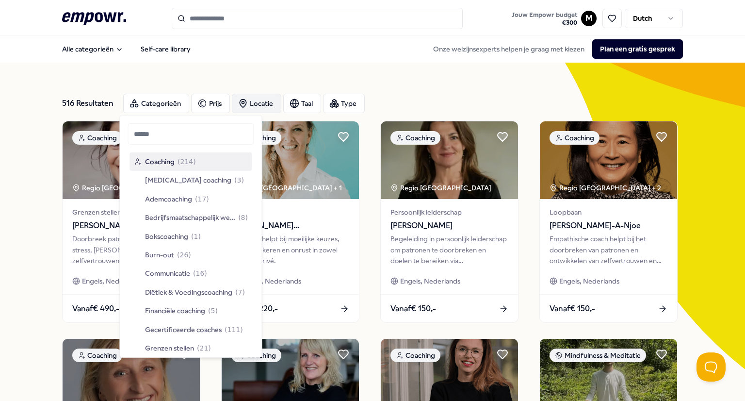
click at [247, 105] on div "Locatie" at bounding box center [256, 103] width 49 height 19
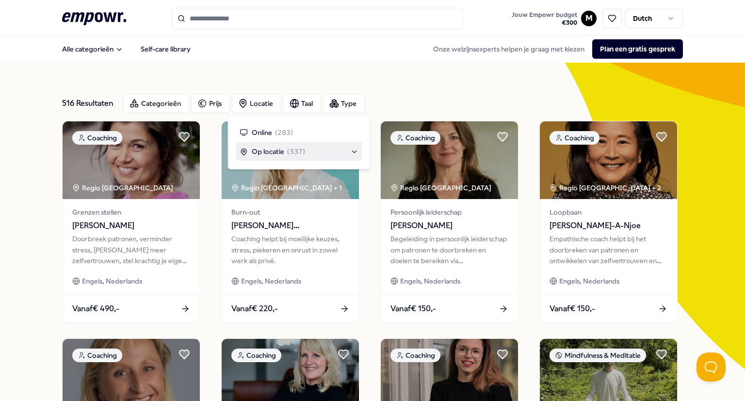
click at [291, 149] on span "( 337 )" at bounding box center [296, 151] width 18 height 11
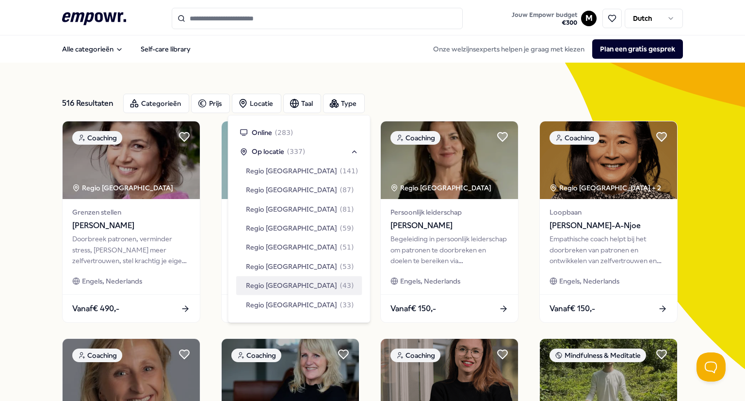
click at [294, 282] on span "Regio [GEOGRAPHIC_DATA]" at bounding box center [291, 285] width 91 height 11
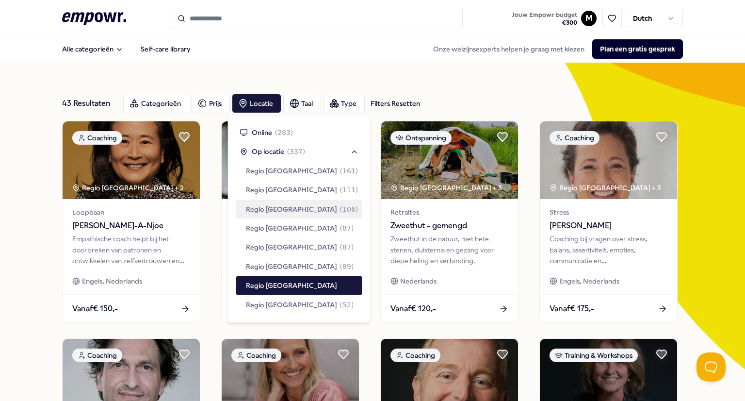
click at [294, 215] on div "Regio [GEOGRAPHIC_DATA] ( 106 )" at bounding box center [299, 208] width 126 height 18
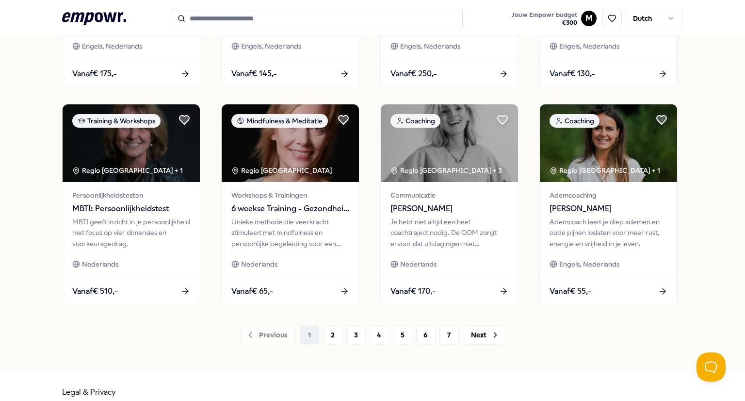
scroll to position [467, 0]
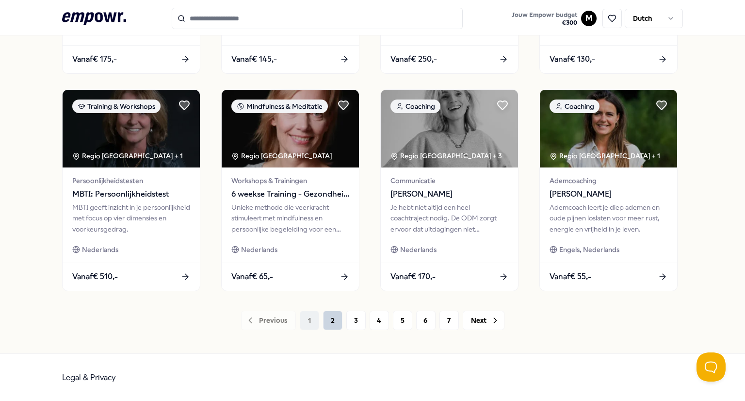
click at [333, 321] on button "2" at bounding box center [332, 320] width 19 height 19
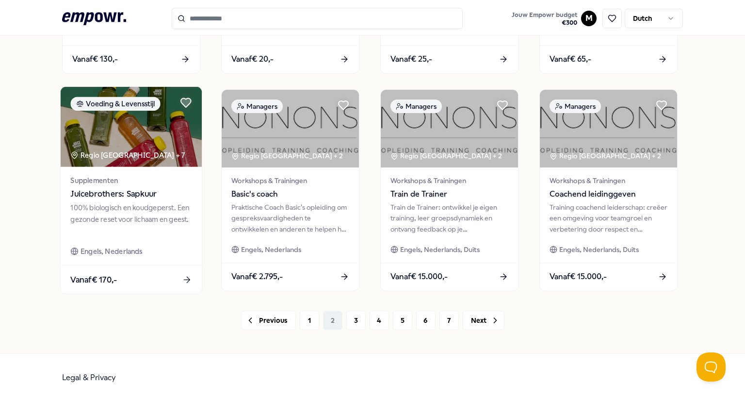
click at [111, 186] on div "Supplementen Juicebrothers: Sapkuur" at bounding box center [130, 188] width 121 height 26
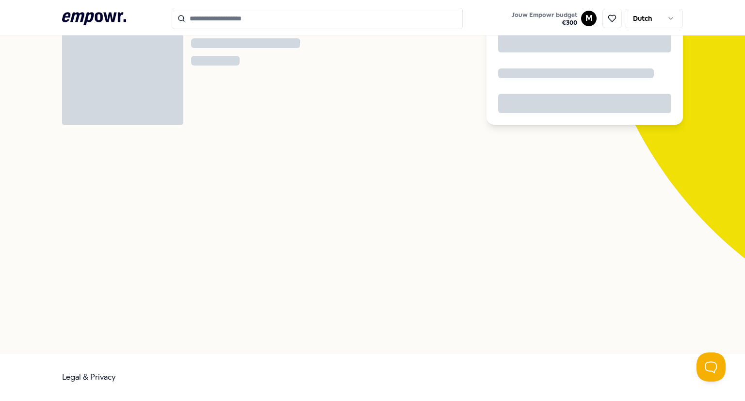
scroll to position [62, 0]
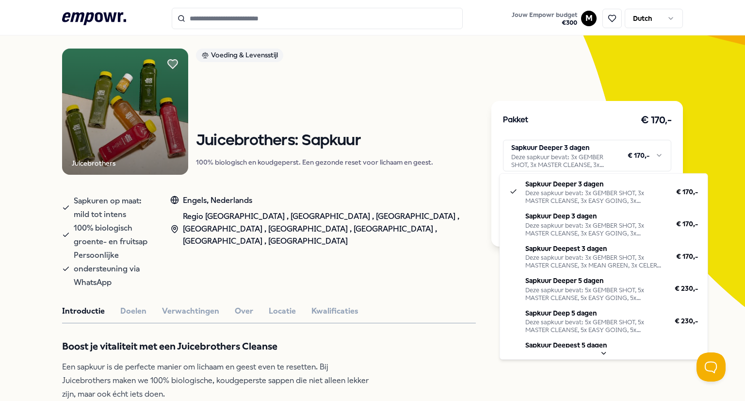
click at [600, 163] on html ".empowr-logo_svg__cls-1{fill:#03032f} Jouw Empowr budget € 300 M Dutch Alle cat…" at bounding box center [372, 200] width 745 height 401
click at [280, 189] on html ".empowr-logo_svg__cls-1{fill:#03032f} Jouw Empowr budget € 300 M Dutch Alle cat…" at bounding box center [372, 200] width 745 height 401
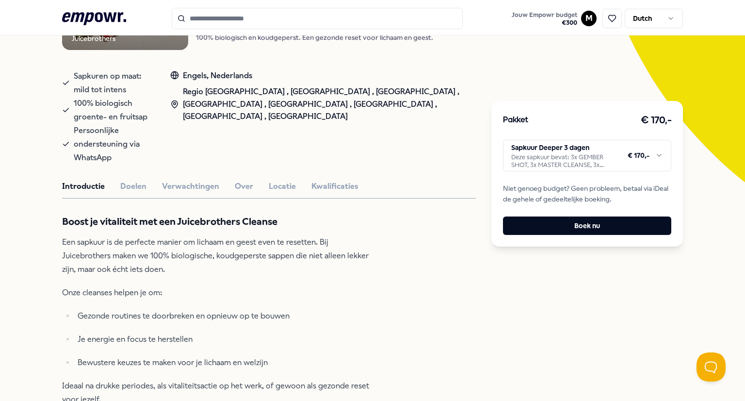
scroll to position [186, 0]
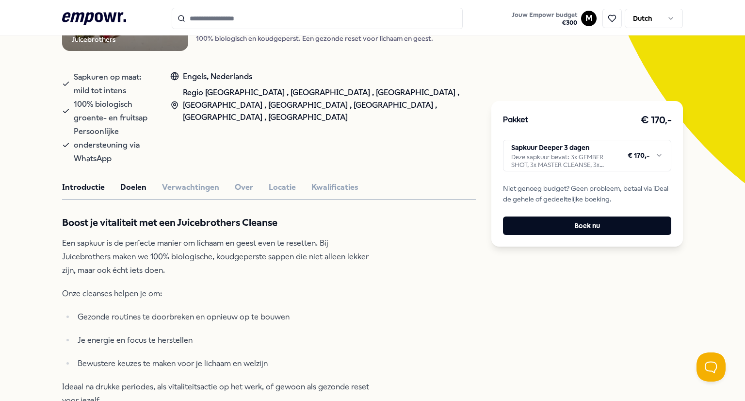
click at [130, 181] on button "Doelen" at bounding box center [133, 187] width 26 height 13
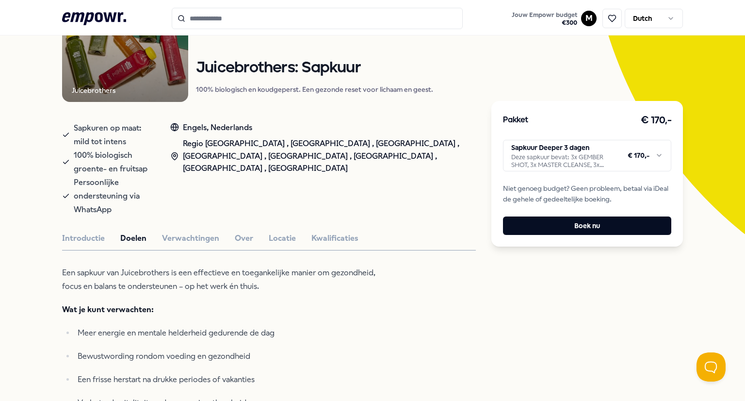
scroll to position [131, 0]
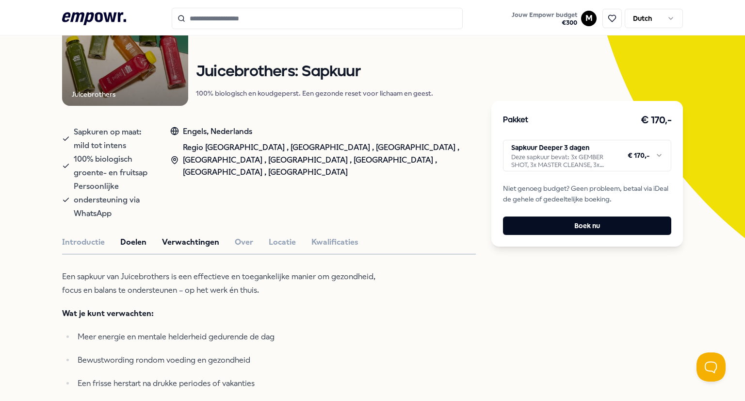
click at [181, 236] on button "Verwachtingen" at bounding box center [190, 242] width 57 height 13
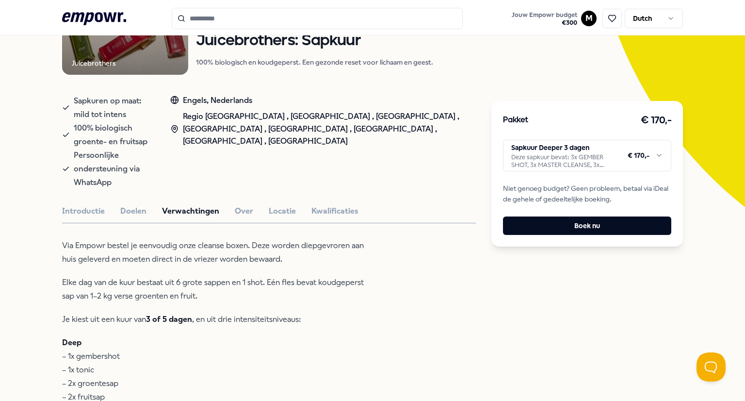
scroll to position [145, 0]
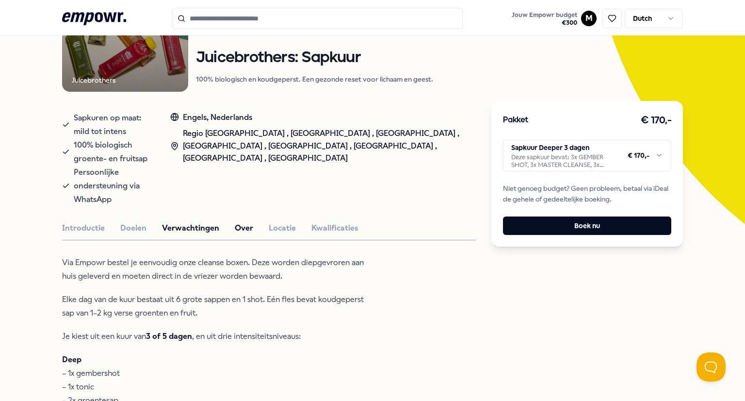
click at [238, 222] on button "Over" at bounding box center [244, 228] width 18 height 13
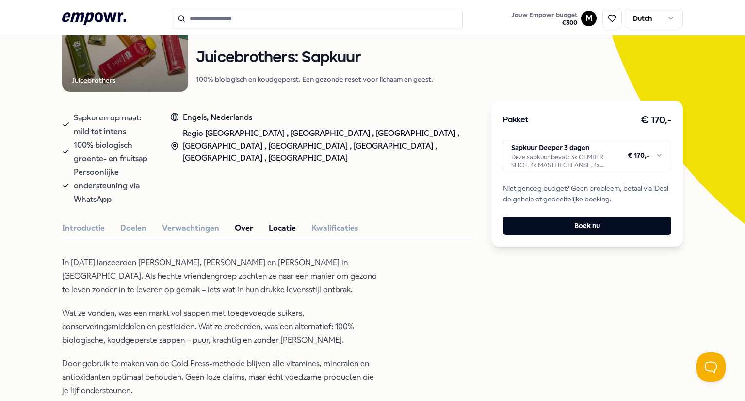
click at [269, 222] on button "Locatie" at bounding box center [282, 228] width 27 height 13
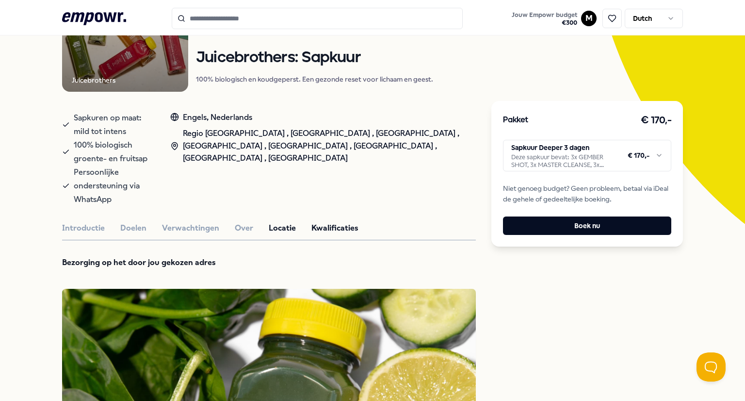
click at [330, 222] on button "Kwalificaties" at bounding box center [335, 228] width 47 height 13
click at [78, 222] on button "Introductie" at bounding box center [83, 228] width 43 height 13
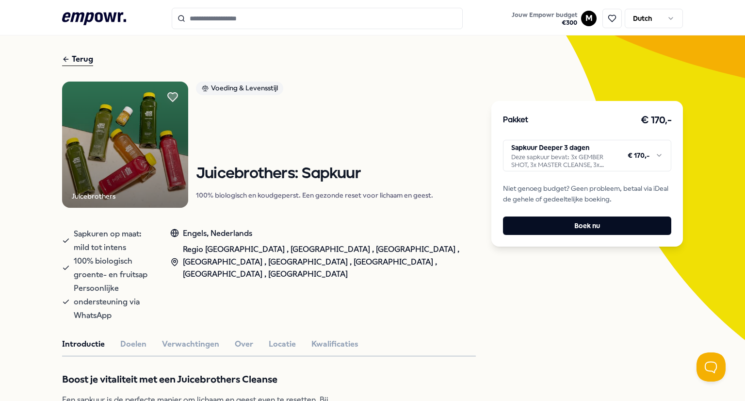
scroll to position [0, 0]
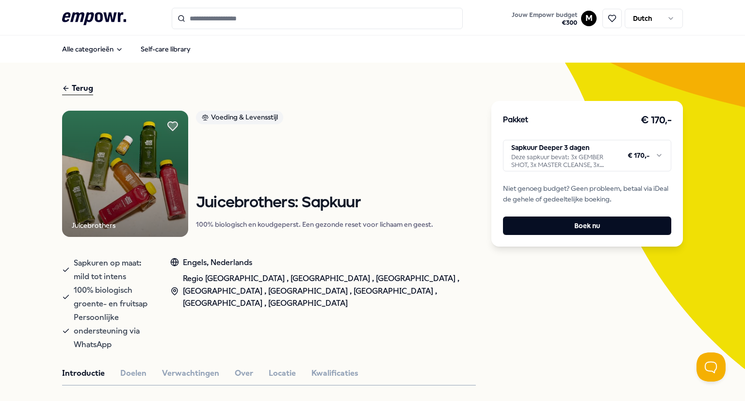
click at [79, 94] on div "Terug" at bounding box center [77, 88] width 31 height 13
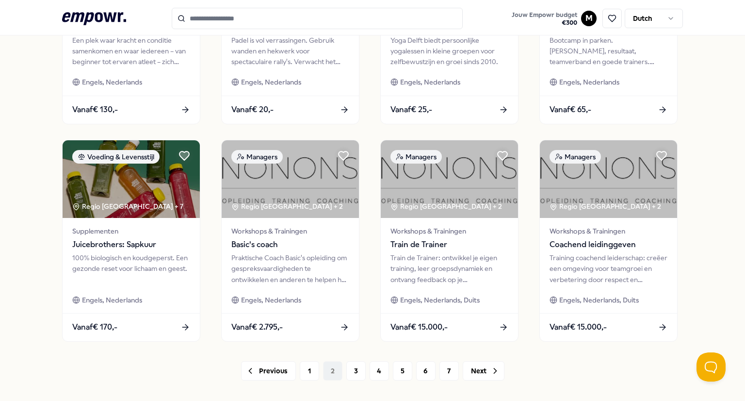
scroll to position [417, 0]
click at [352, 372] on button "3" at bounding box center [355, 370] width 19 height 19
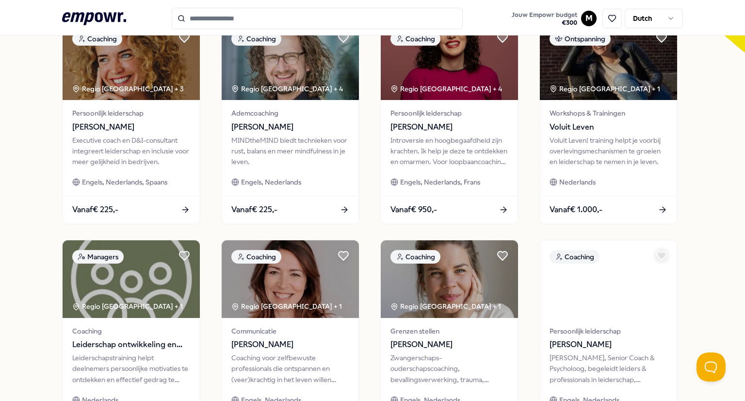
scroll to position [467, 0]
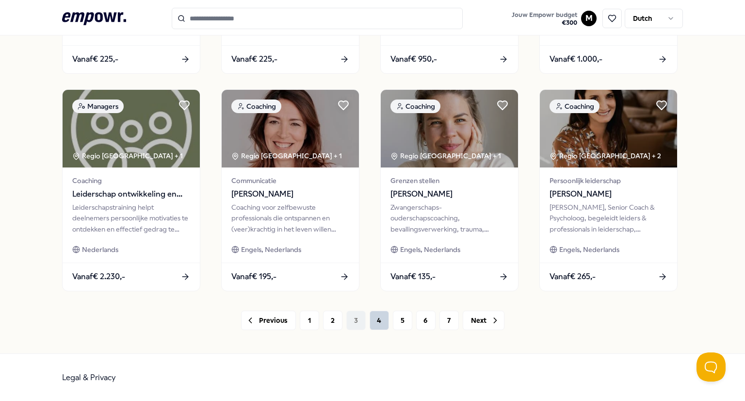
click at [378, 321] on button "4" at bounding box center [379, 320] width 19 height 19
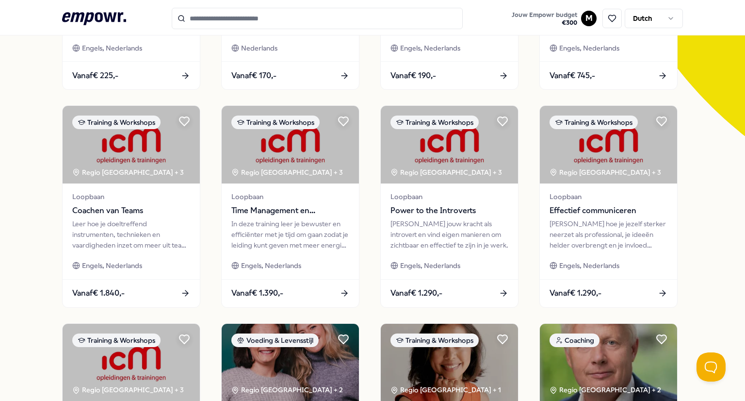
scroll to position [467, 0]
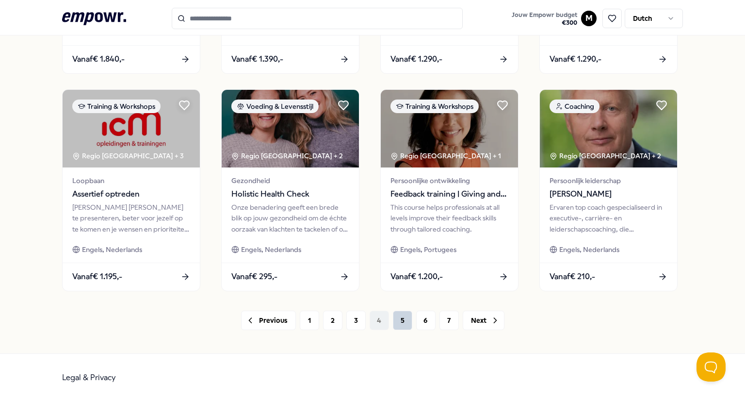
click at [404, 314] on button "5" at bounding box center [402, 320] width 19 height 19
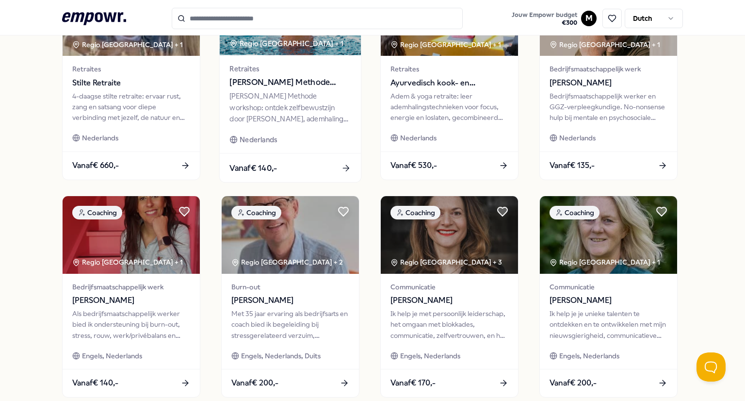
scroll to position [467, 0]
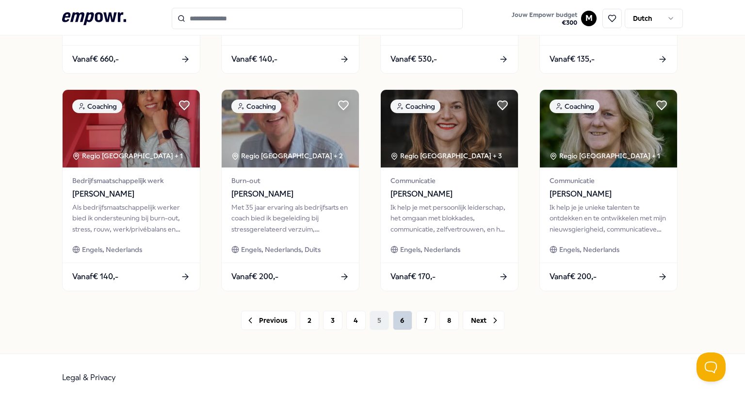
click at [402, 321] on button "6" at bounding box center [402, 320] width 19 height 19
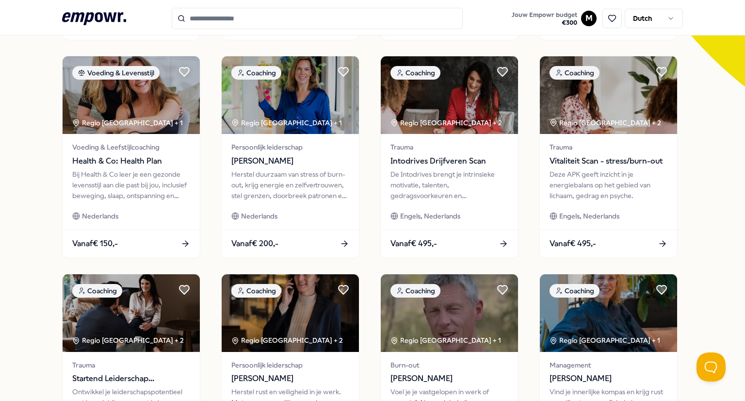
scroll to position [467, 0]
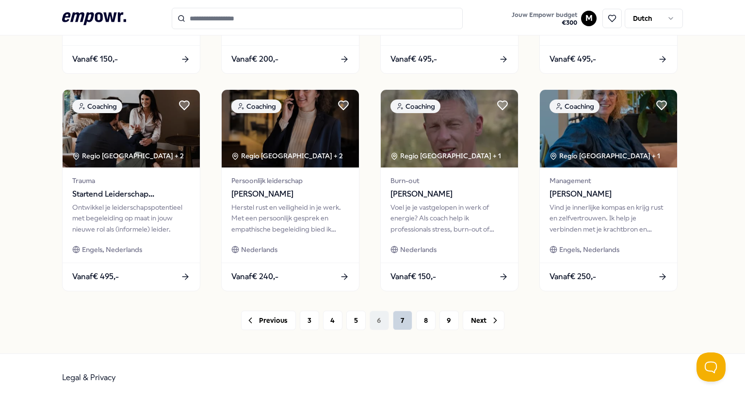
click at [402, 324] on button "7" at bounding box center [402, 320] width 19 height 19
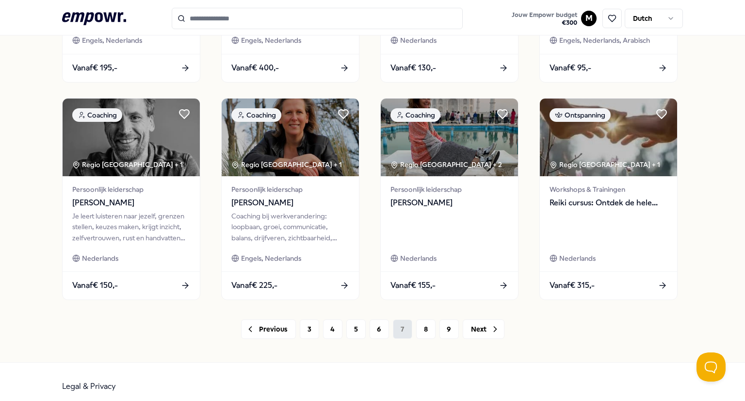
scroll to position [467, 0]
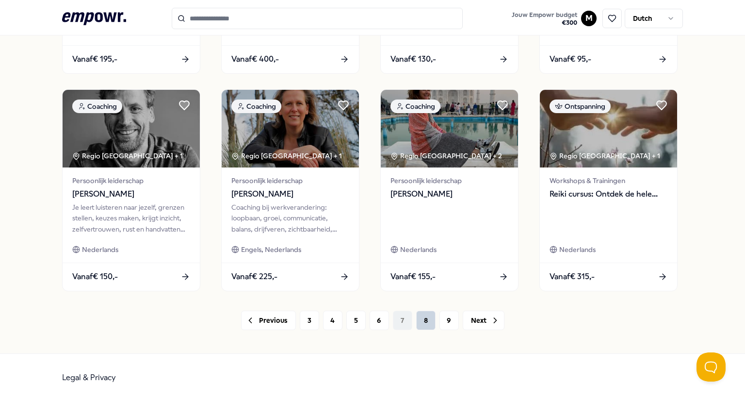
click at [424, 321] on button "8" at bounding box center [425, 320] width 19 height 19
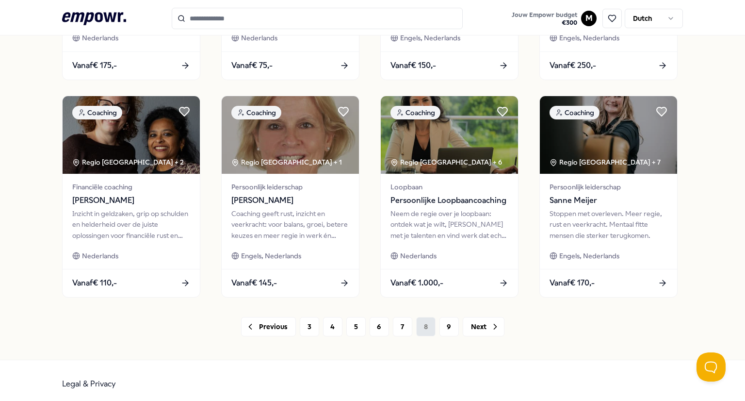
scroll to position [467, 0]
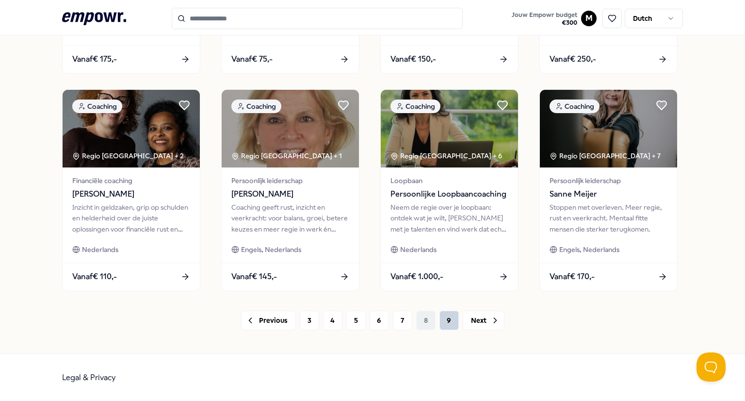
click at [443, 313] on button "9" at bounding box center [449, 320] width 19 height 19
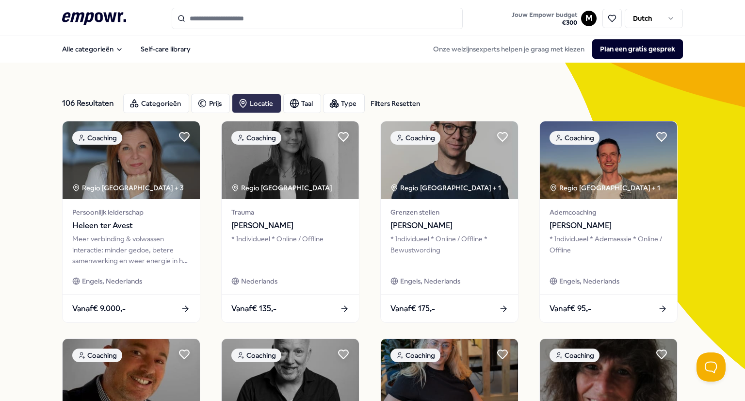
click at [254, 107] on div "Locatie" at bounding box center [256, 103] width 49 height 19
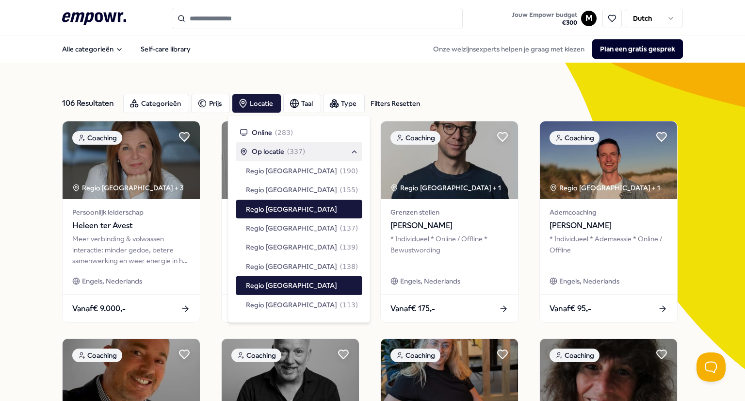
click at [270, 152] on span "Op locatie" at bounding box center [268, 151] width 33 height 11
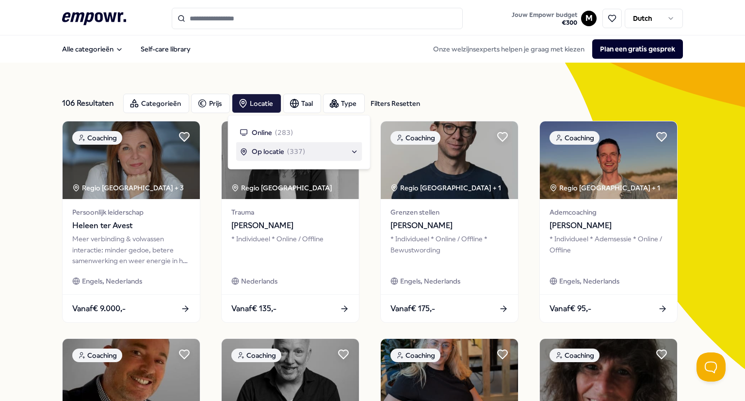
click at [271, 152] on span "Op locatie" at bounding box center [268, 151] width 33 height 11
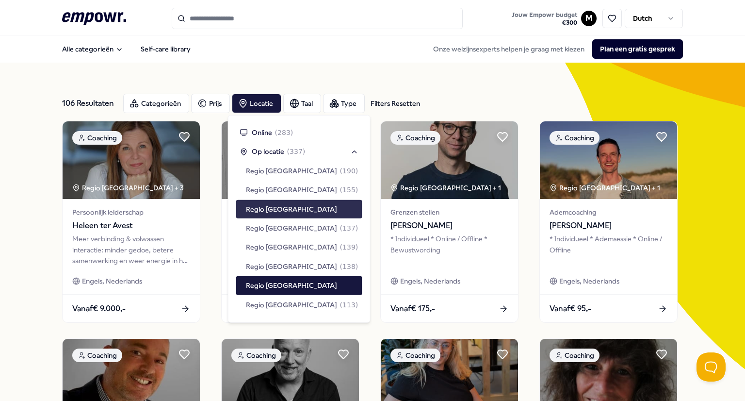
click at [265, 208] on span "Regio [GEOGRAPHIC_DATA]" at bounding box center [291, 208] width 91 height 11
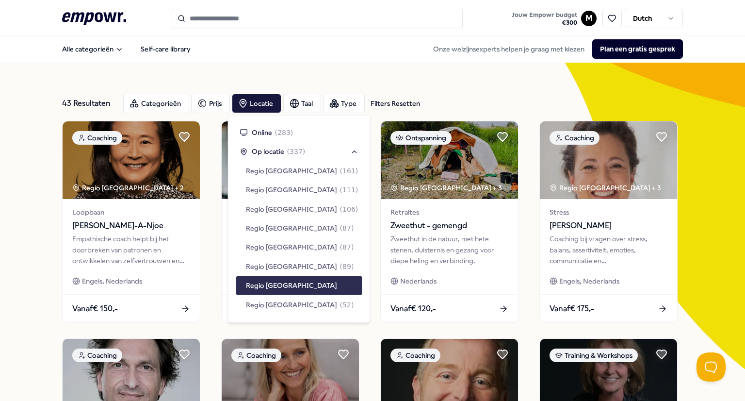
click at [262, 288] on span "Regio [GEOGRAPHIC_DATA]" at bounding box center [291, 285] width 91 height 11
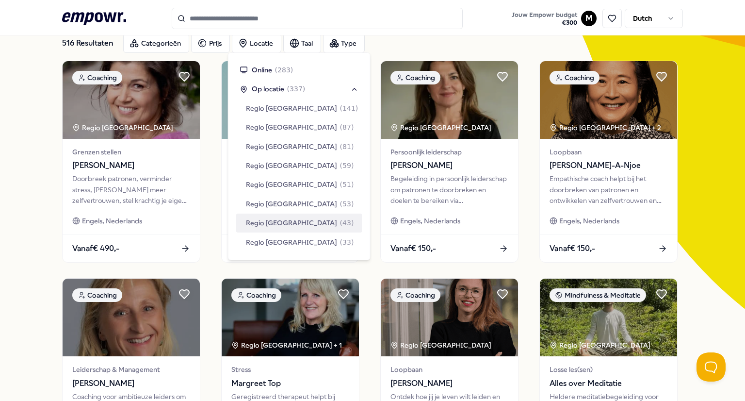
scroll to position [62, 0]
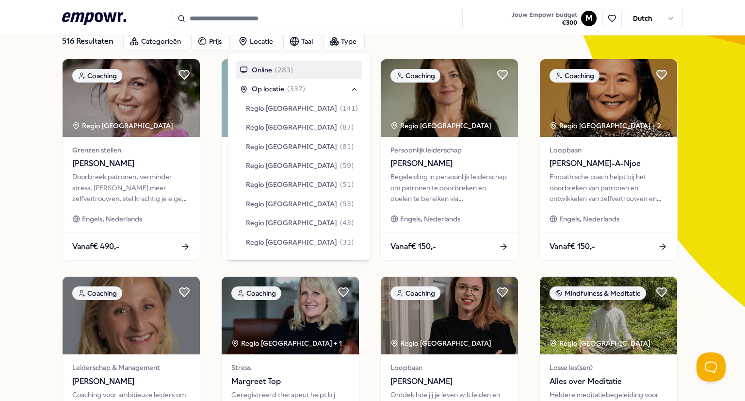
click at [253, 73] on span "Online" at bounding box center [262, 70] width 20 height 11
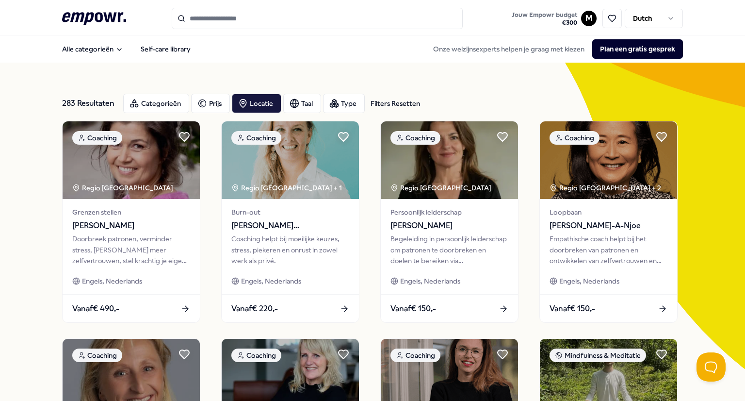
click at [166, 119] on div "283 Resultaten Filters Resetten Categorieën Prijs Locatie Taal Type Filters Res…" at bounding box center [372, 103] width 621 height 35
click at [159, 107] on div "Categorieën" at bounding box center [156, 103] width 66 height 19
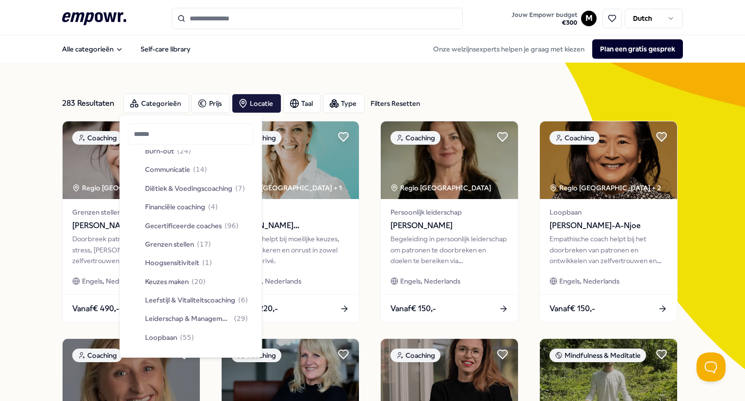
scroll to position [112, 0]
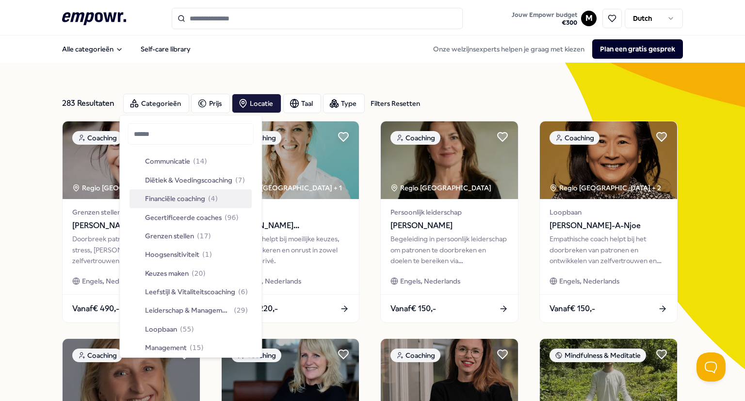
click at [179, 197] on span "Financiële coaching" at bounding box center [175, 198] width 60 height 11
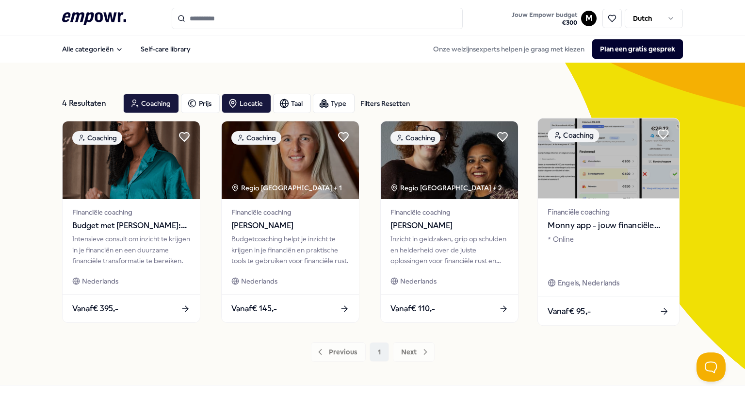
click at [603, 221] on span "Monny app - jouw financiële assistent" at bounding box center [608, 225] width 121 height 13
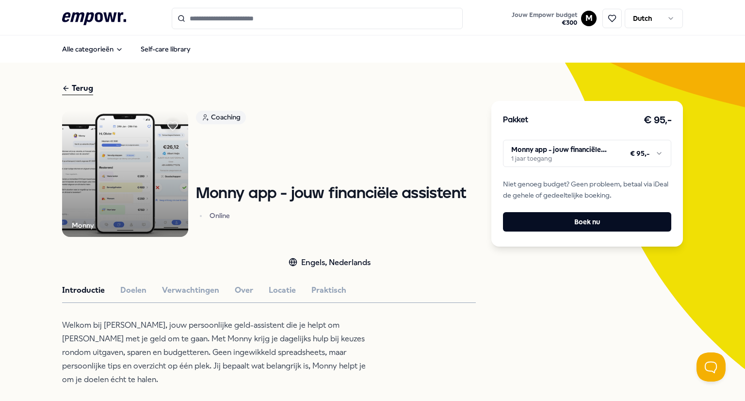
click at [78, 87] on div "Terug" at bounding box center [77, 88] width 31 height 13
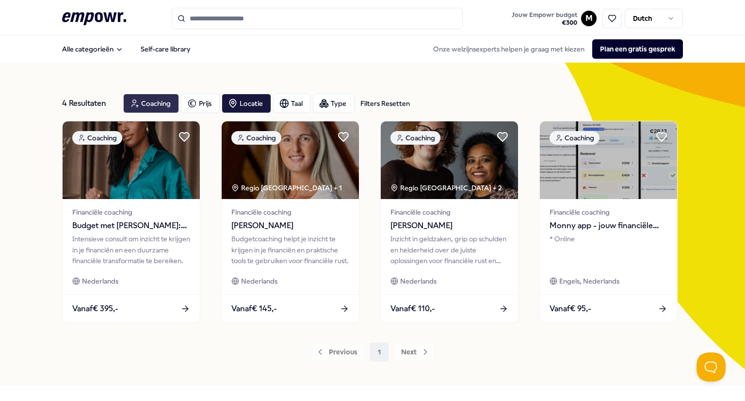
click at [150, 103] on div "Coaching" at bounding box center [151, 103] width 56 height 19
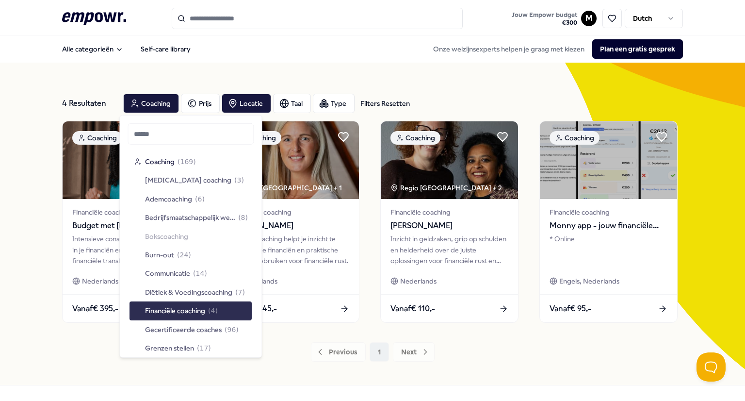
click at [195, 312] on span "Financiële coaching" at bounding box center [175, 310] width 60 height 11
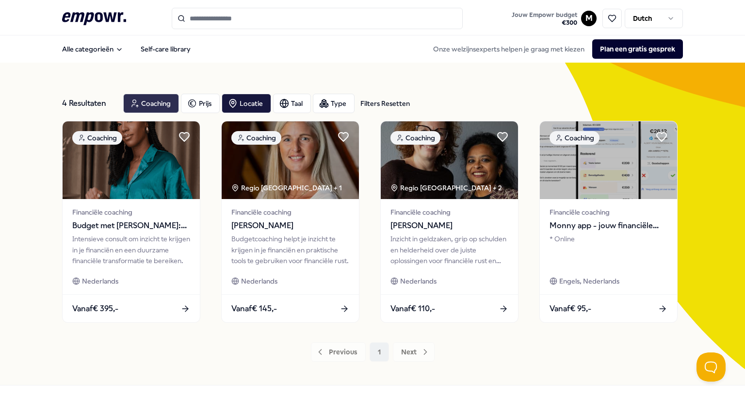
click at [136, 107] on div "Coaching" at bounding box center [151, 103] width 56 height 19
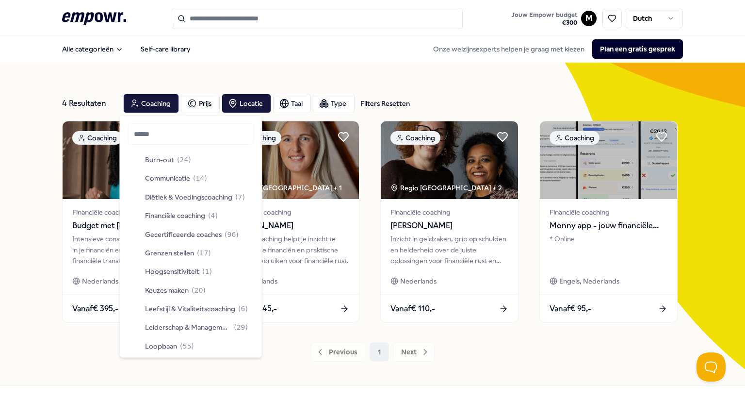
scroll to position [106, 0]
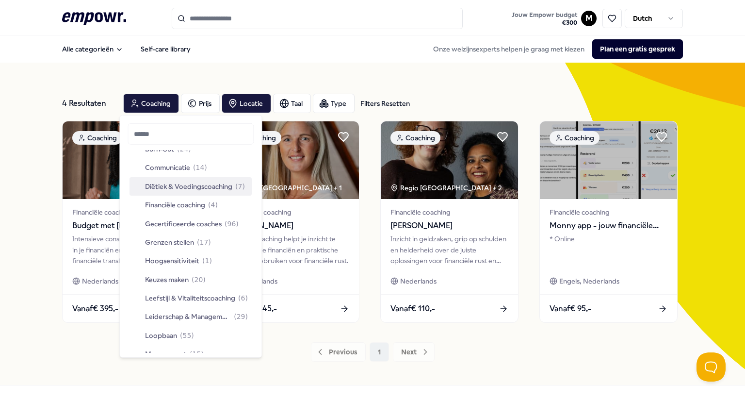
click at [183, 189] on span "Diëtiek & Voedingscoaching" at bounding box center [188, 186] width 87 height 11
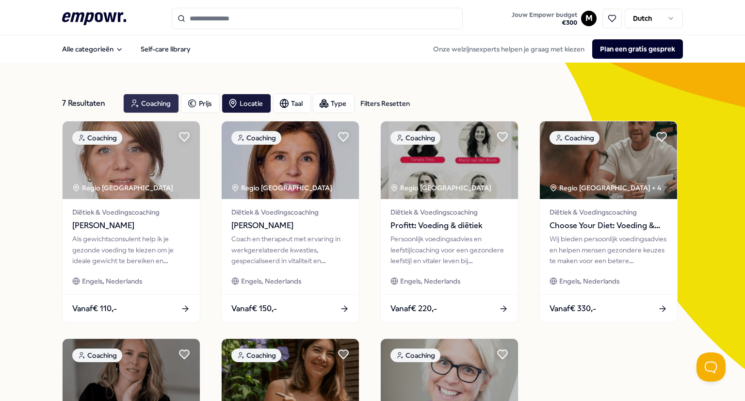
click at [146, 102] on div "Coaching" at bounding box center [151, 103] width 56 height 19
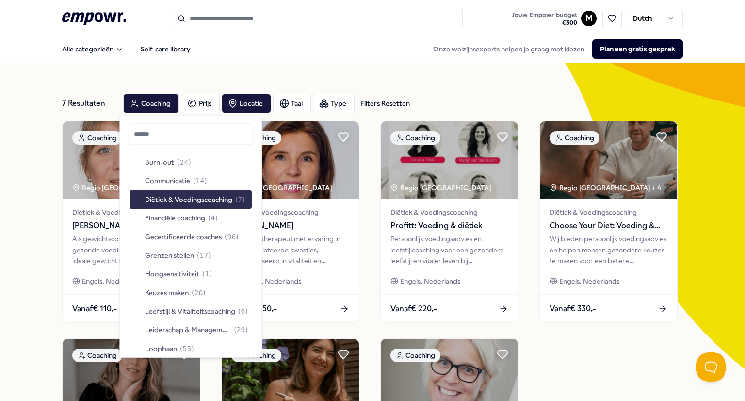
scroll to position [115, 0]
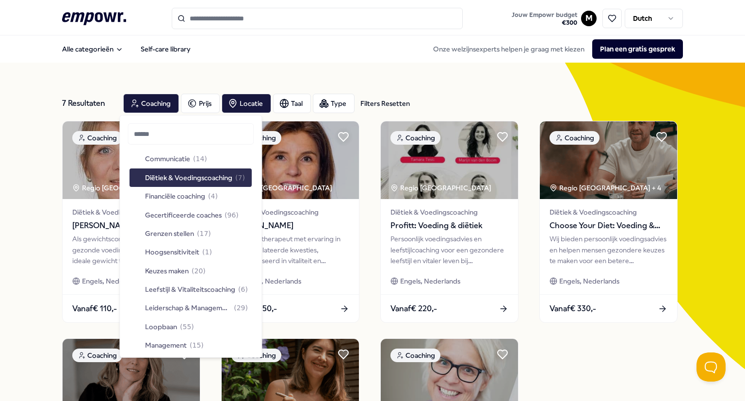
click at [184, 181] on span "Diëtiek & Voedingscoaching" at bounding box center [188, 177] width 87 height 11
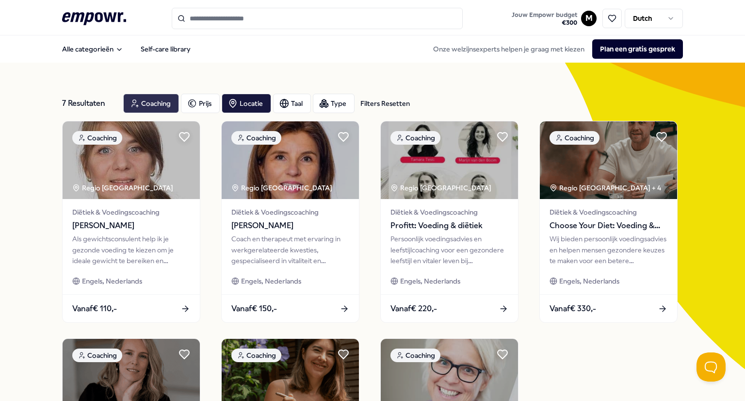
click at [139, 97] on div "Coaching" at bounding box center [151, 103] width 56 height 19
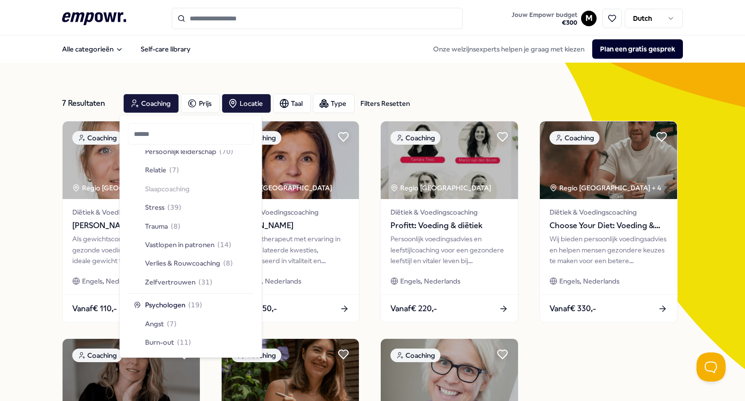
scroll to position [347, 0]
click at [157, 170] on span "Relatie" at bounding box center [155, 168] width 21 height 11
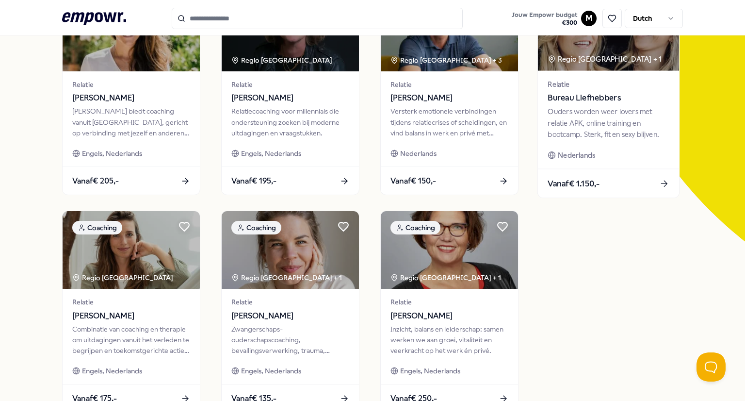
scroll to position [126, 0]
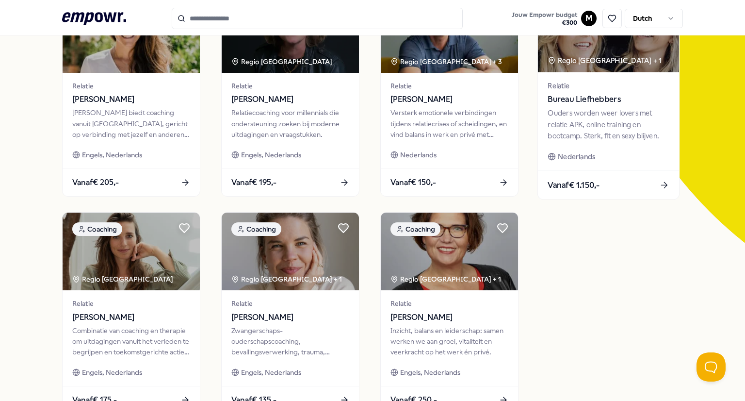
click at [583, 101] on span "Bureau Liefhebbers" at bounding box center [608, 99] width 121 height 13
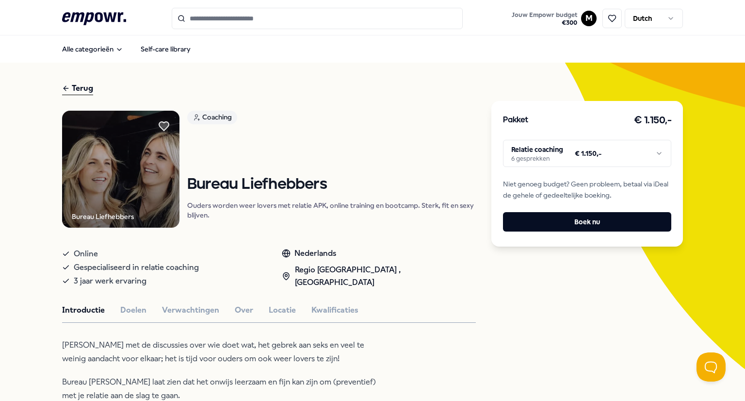
click at [78, 92] on div "Terug" at bounding box center [77, 88] width 31 height 13
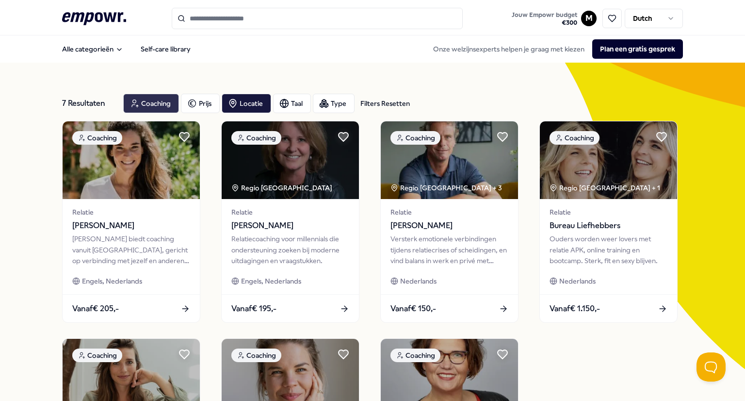
click at [142, 108] on div "Coaching" at bounding box center [151, 103] width 56 height 19
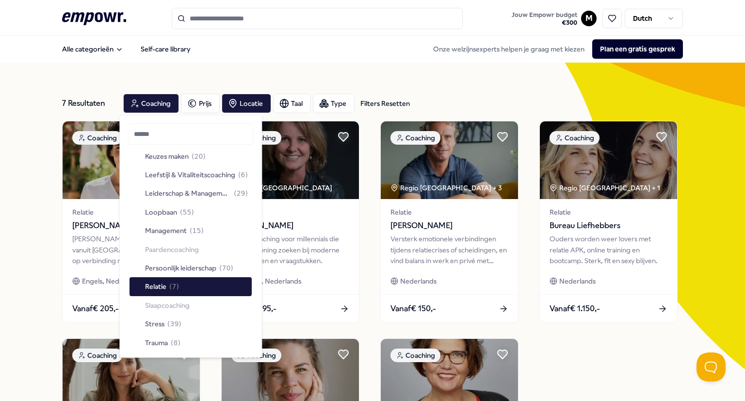
scroll to position [230, 0]
click at [172, 290] on span "( 7 )" at bounding box center [174, 285] width 10 height 11
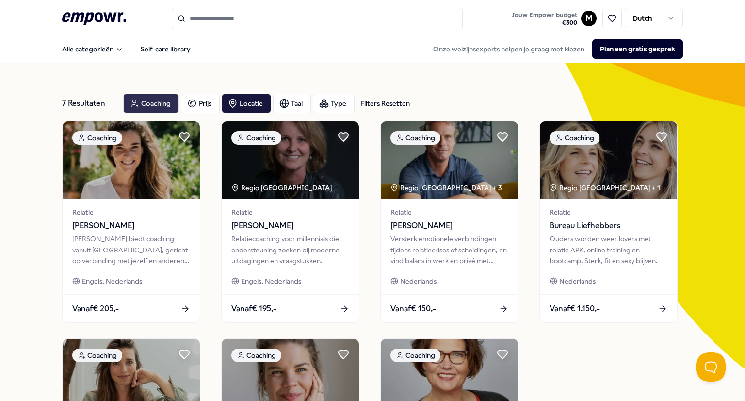
click at [138, 104] on div "Coaching" at bounding box center [151, 103] width 56 height 19
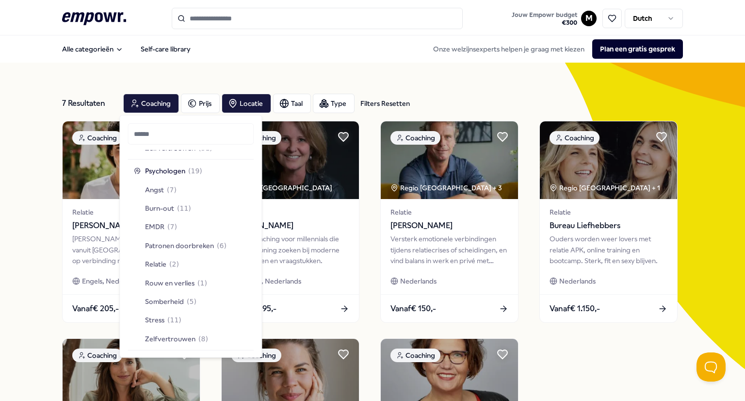
scroll to position [487, 0]
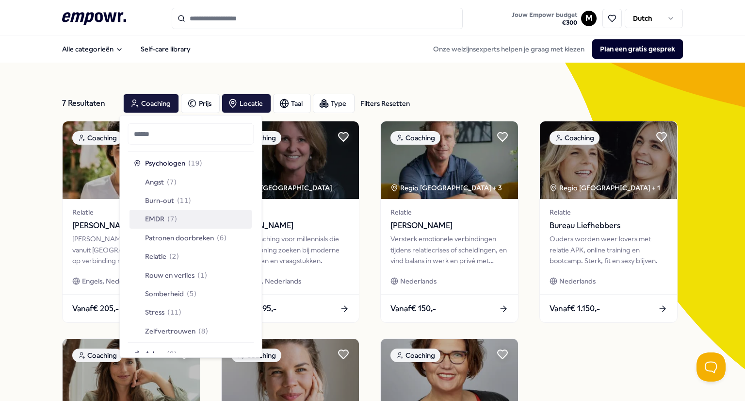
click at [148, 217] on span "EMDR" at bounding box center [154, 218] width 19 height 11
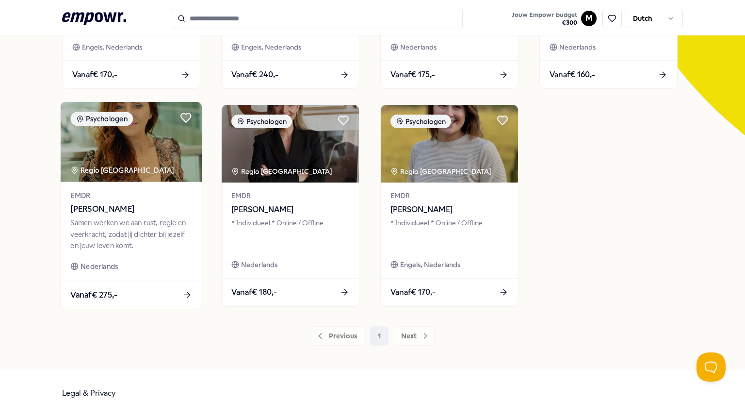
scroll to position [225, 0]
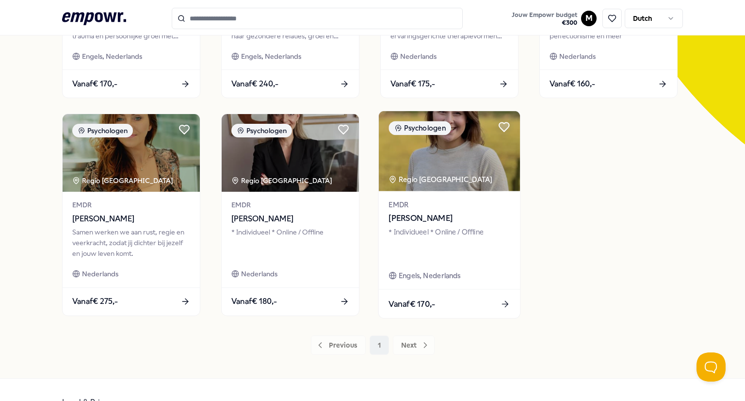
click at [445, 194] on div "EMDR [PERSON_NAME] * Individueel * Online / Offline Engels, Nederlands" at bounding box center [449, 240] width 141 height 98
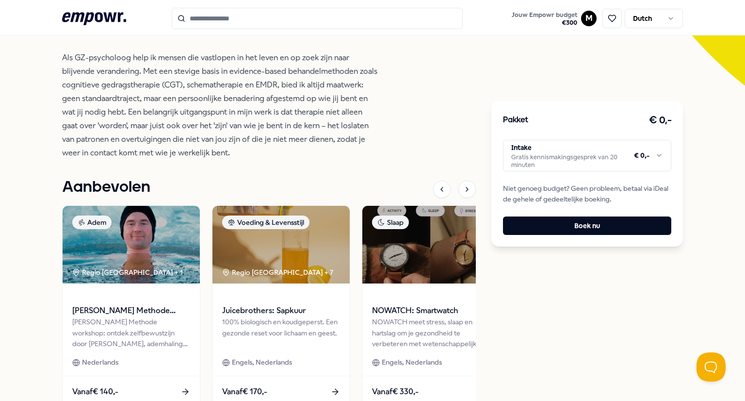
scroll to position [284, 0]
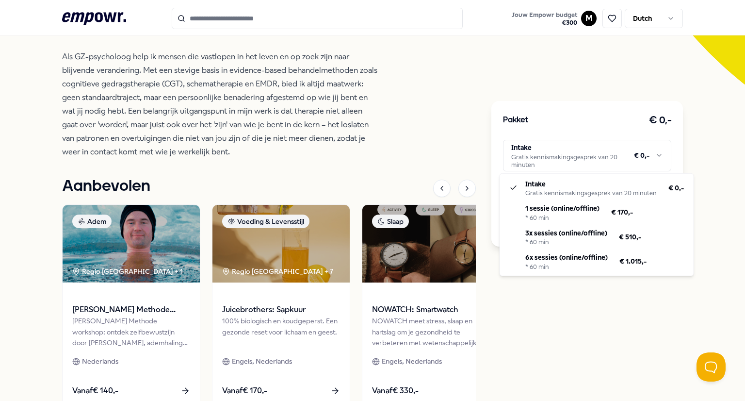
click at [611, 165] on html ".empowr-logo_svg__cls-1{fill:#03032f} Jouw Empowr budget € 300 M Dutch Alle cat…" at bounding box center [372, 200] width 745 height 401
click at [439, 131] on html ".empowr-logo_svg__cls-1{fill:#03032f} Jouw Empowr budget € 300 M Dutch Alle cat…" at bounding box center [372, 200] width 745 height 401
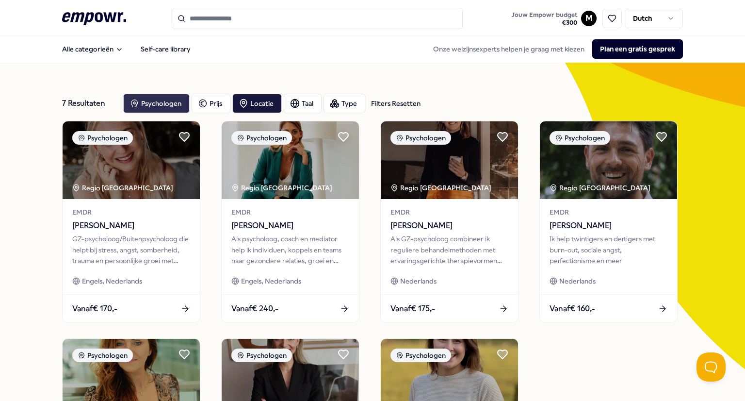
click at [142, 98] on div "Psychologen" at bounding box center [156, 103] width 66 height 19
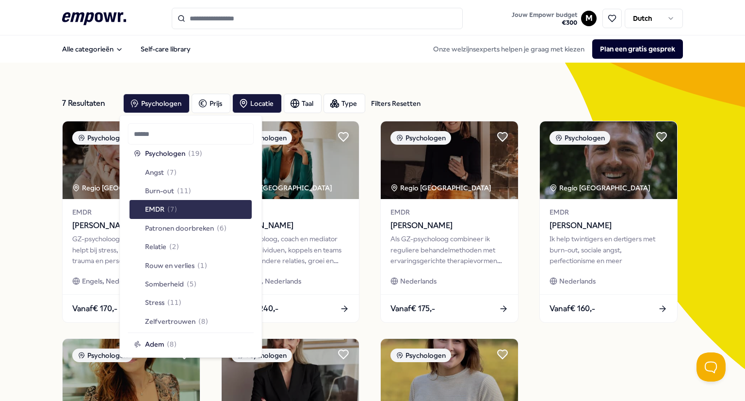
scroll to position [497, 0]
click at [170, 215] on div "EMDR ( 7 )" at bounding box center [191, 209] width 122 height 18
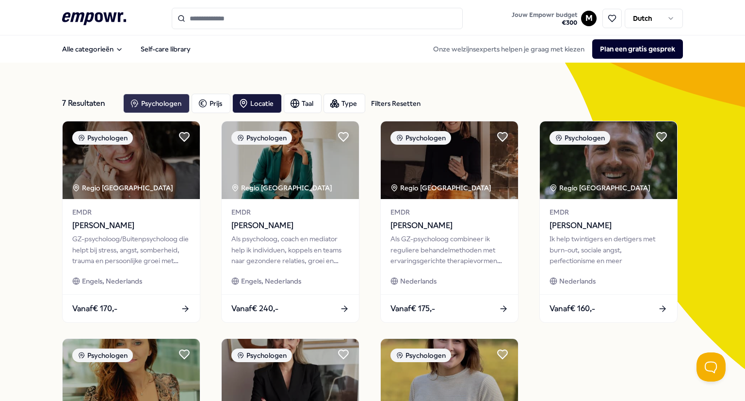
click at [148, 110] on div "Psychologen" at bounding box center [156, 103] width 66 height 19
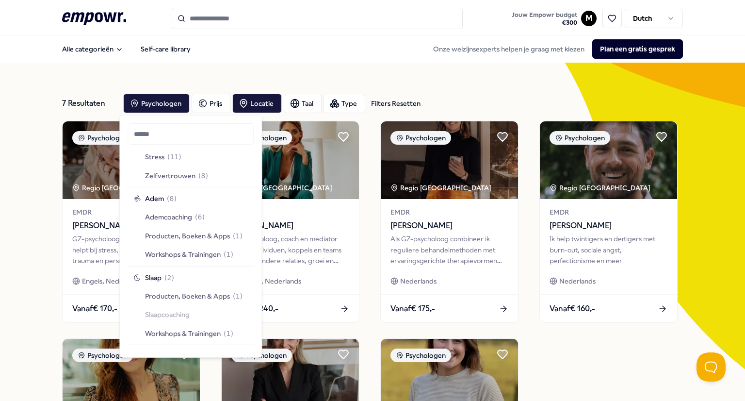
scroll to position [644, 0]
click at [194, 234] on span "Producten, Boeken & Apps" at bounding box center [187, 234] width 85 height 11
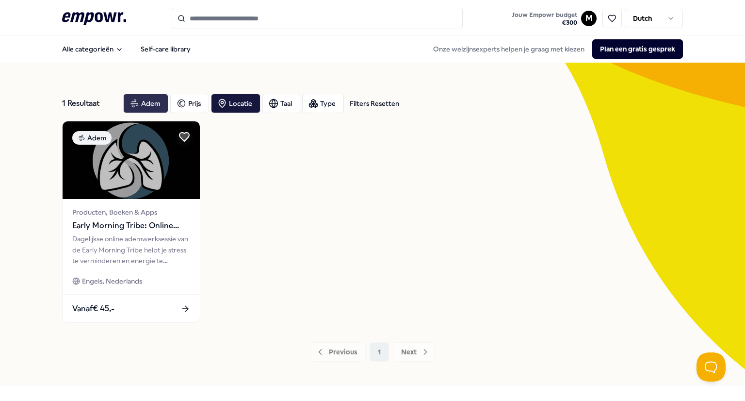
click at [139, 107] on div "Adem" at bounding box center [145, 103] width 45 height 19
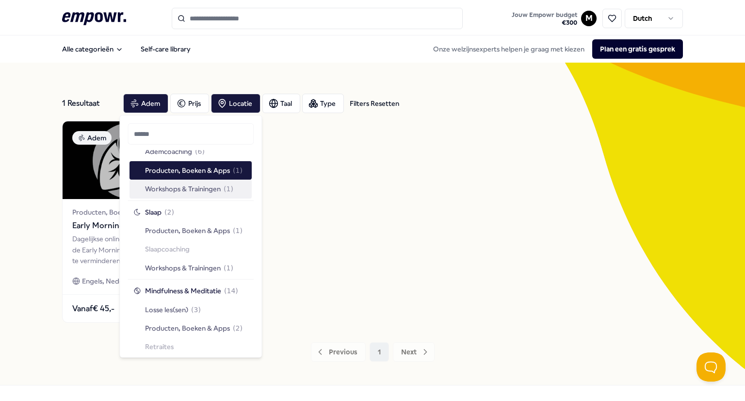
scroll to position [714, 0]
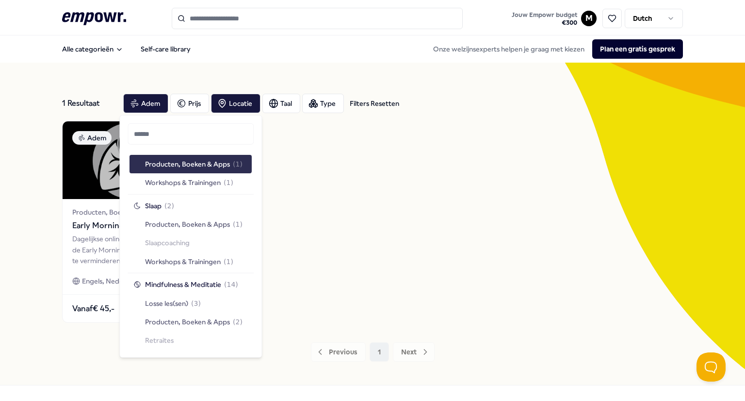
click at [190, 168] on span "Producten, Boeken & Apps" at bounding box center [187, 164] width 85 height 11
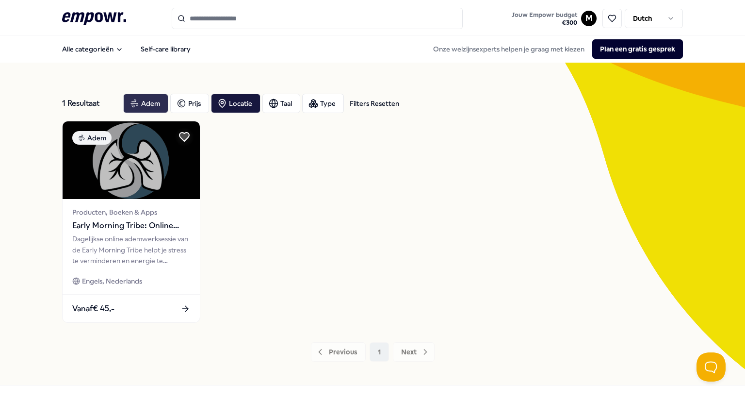
click at [142, 105] on div "Adem" at bounding box center [145, 103] width 45 height 19
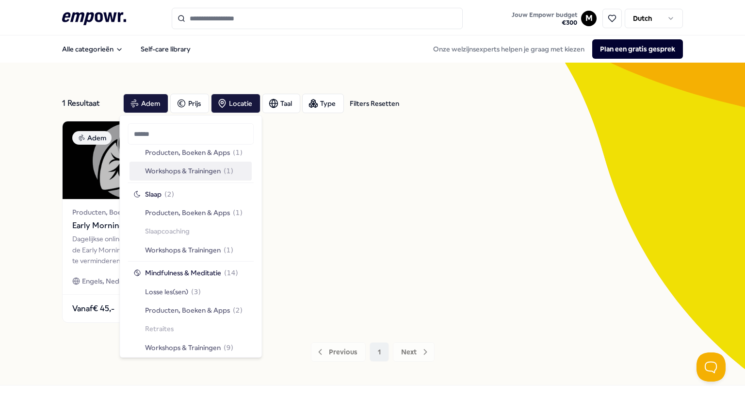
scroll to position [727, 0]
click at [190, 213] on span "Producten, Boeken & Apps" at bounding box center [187, 211] width 85 height 11
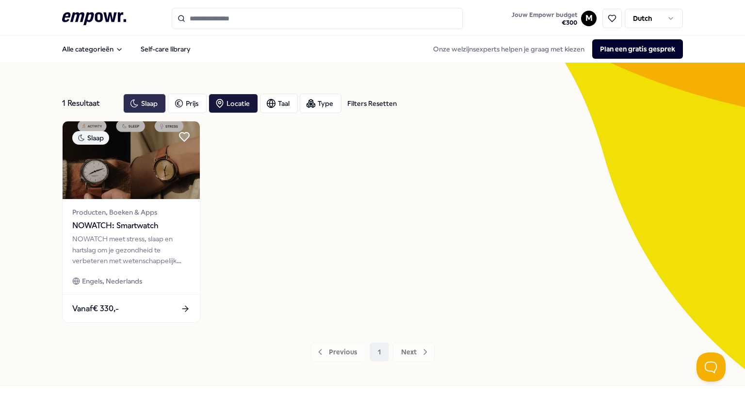
click at [139, 99] on div "Slaap" at bounding box center [144, 103] width 43 height 19
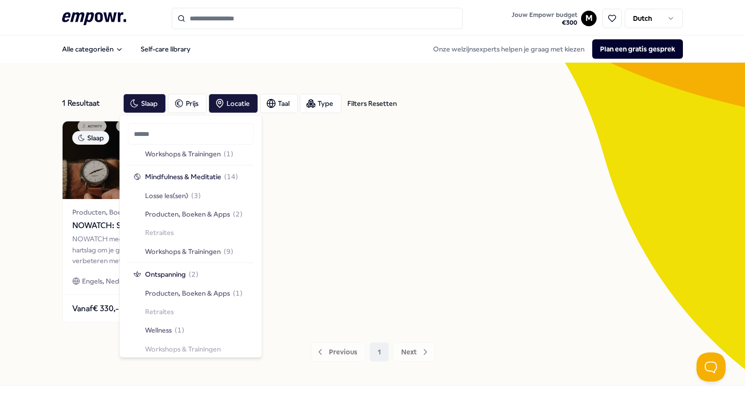
scroll to position [827, 0]
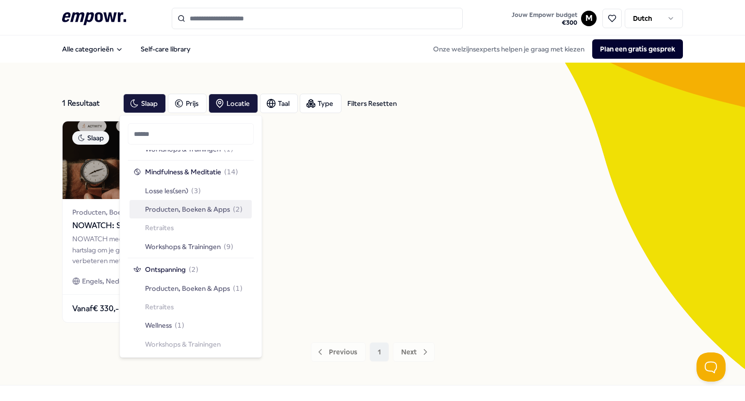
click at [197, 204] on span "Producten, Boeken & Apps" at bounding box center [187, 209] width 85 height 11
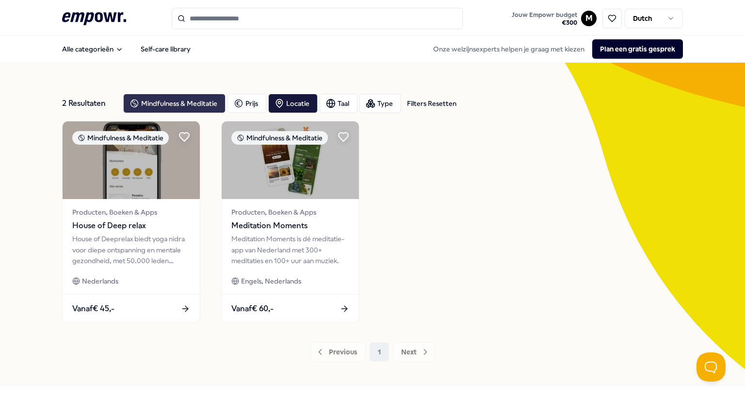
click at [175, 103] on div "Mindfulness & Meditatie" at bounding box center [174, 103] width 102 height 19
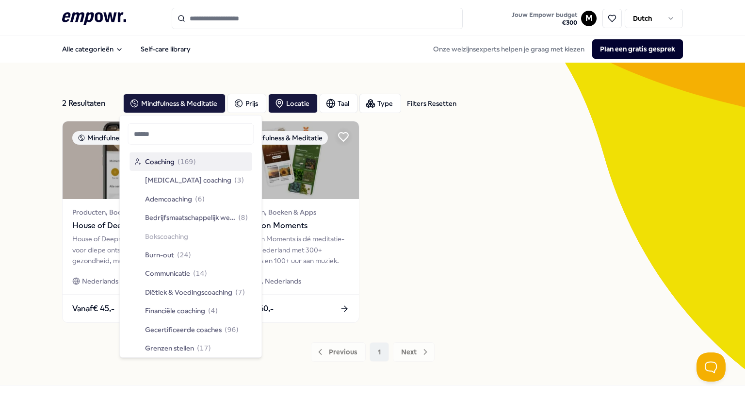
drag, startPoint x: 175, startPoint y: 103, endPoint x: 189, endPoint y: 216, distance: 113.9
click at [189, 216] on body ".empowr-logo_svg__cls-1{fill:#03032f} Jouw Empowr budget € 300 M Dutch Alle cat…" at bounding box center [372, 200] width 745 height 401
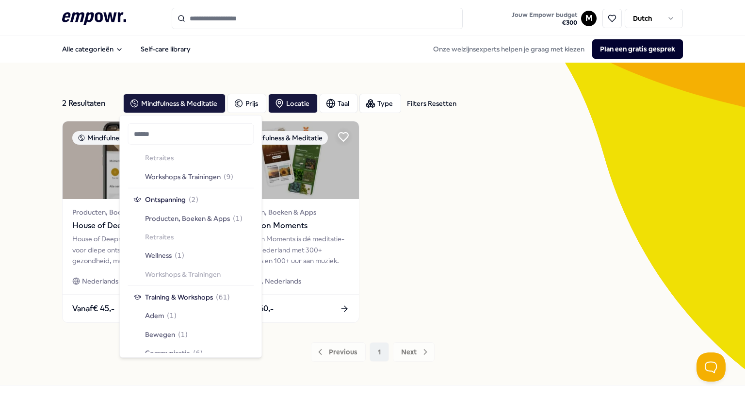
scroll to position [902, 0]
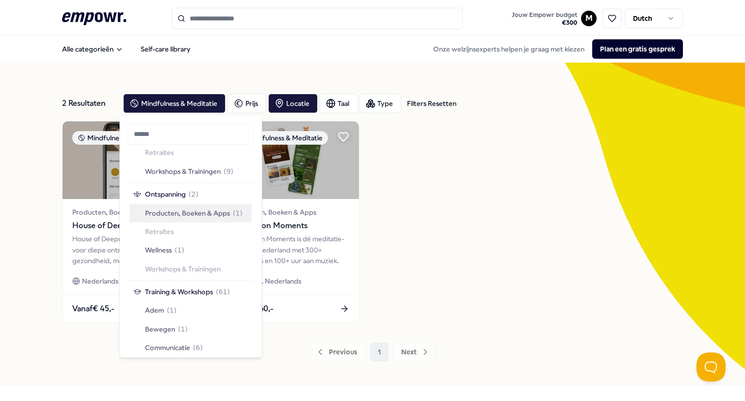
click at [175, 208] on span "Producten, Boeken & Apps" at bounding box center [187, 212] width 85 height 11
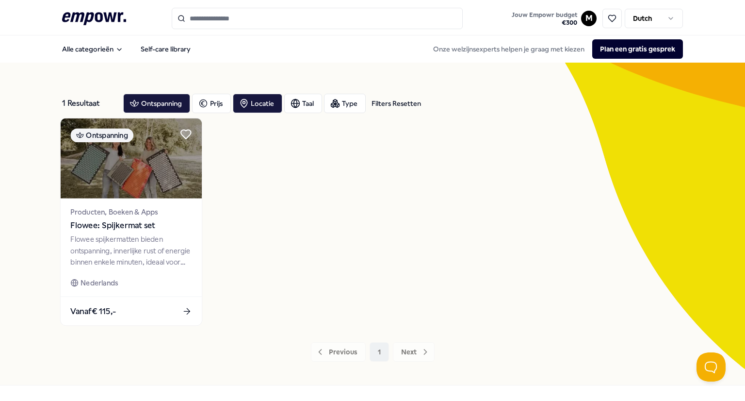
click at [117, 228] on span "Flowee: Spijkermat set" at bounding box center [130, 225] width 121 height 13
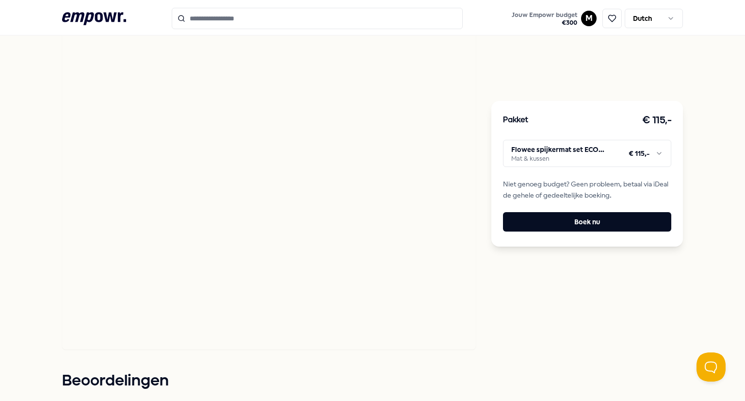
scroll to position [669, 0]
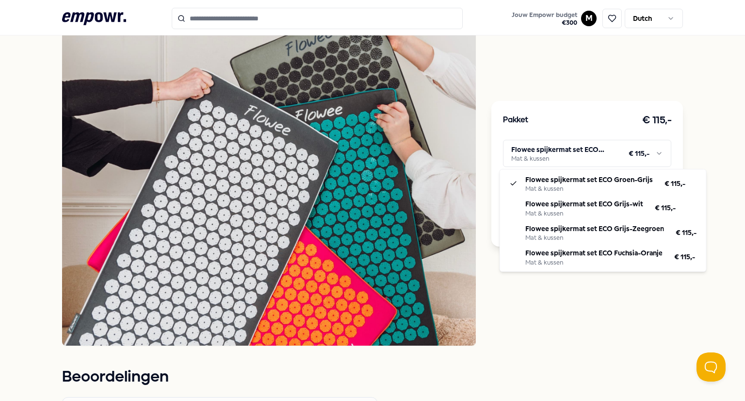
click at [564, 146] on html ".empowr-logo_svg__cls-1{fill:#03032f} Jouw Empowr budget € 300 M Dutch Alle cat…" at bounding box center [372, 200] width 745 height 401
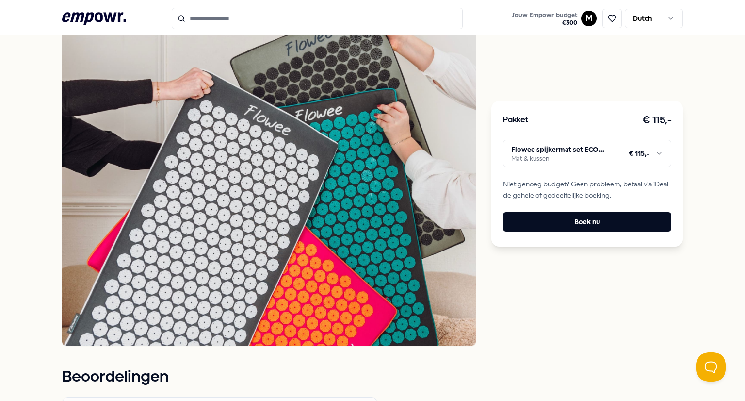
click at [529, 323] on html ".empowr-logo_svg__cls-1{fill:#03032f} Jouw Empowr budget € 300 M Dutch Alle cat…" at bounding box center [372, 200] width 745 height 401
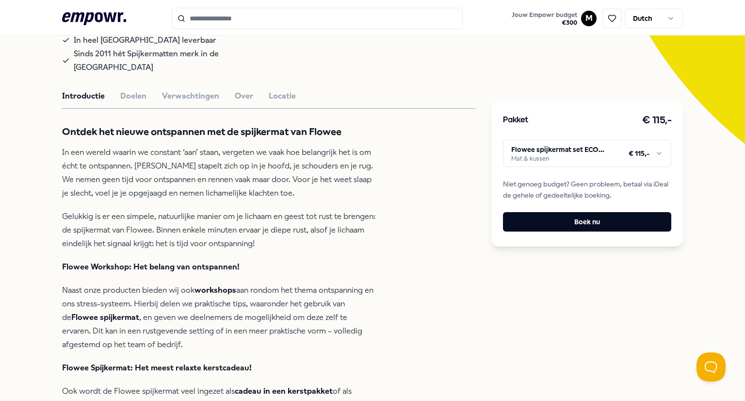
scroll to position [0, 0]
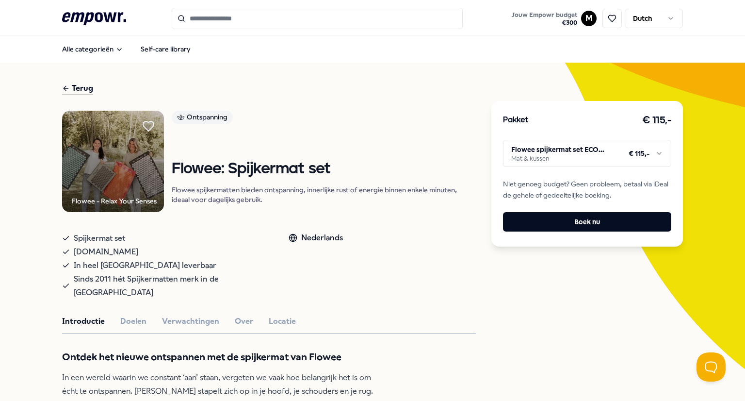
click at [143, 125] on icon at bounding box center [148, 126] width 11 height 10
click at [70, 89] on div "Terug" at bounding box center [77, 88] width 31 height 13
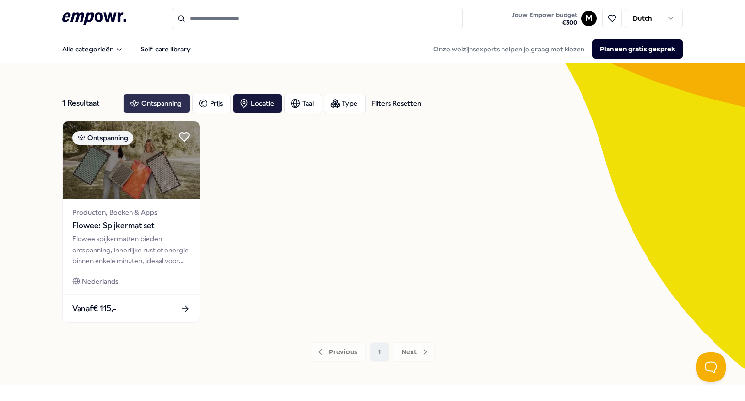
click at [153, 104] on div "Ontspanning" at bounding box center [156, 103] width 67 height 19
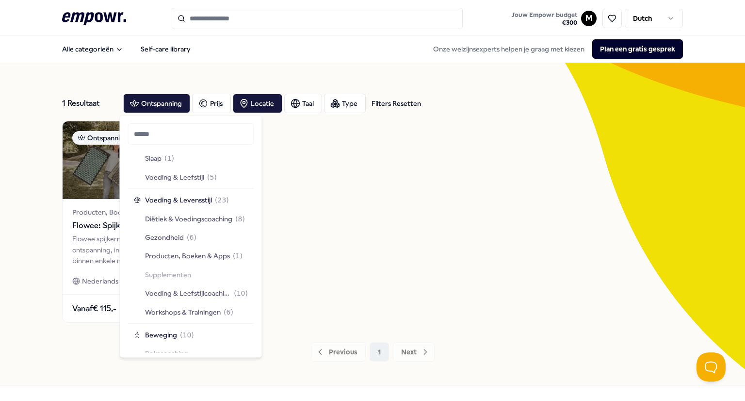
scroll to position [1253, 0]
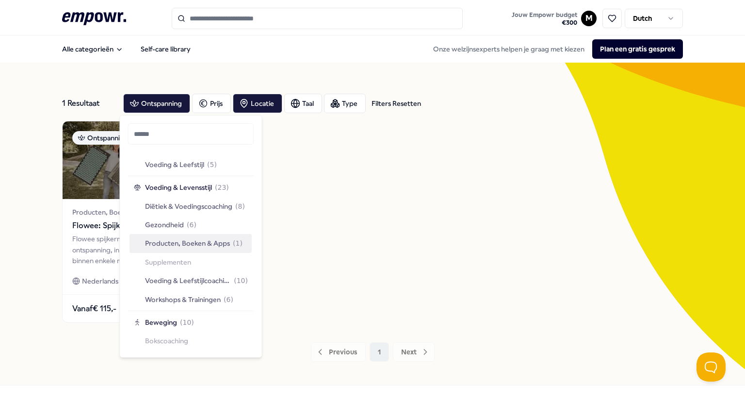
click at [197, 245] on span "Producten, Boeken & Apps" at bounding box center [187, 243] width 85 height 11
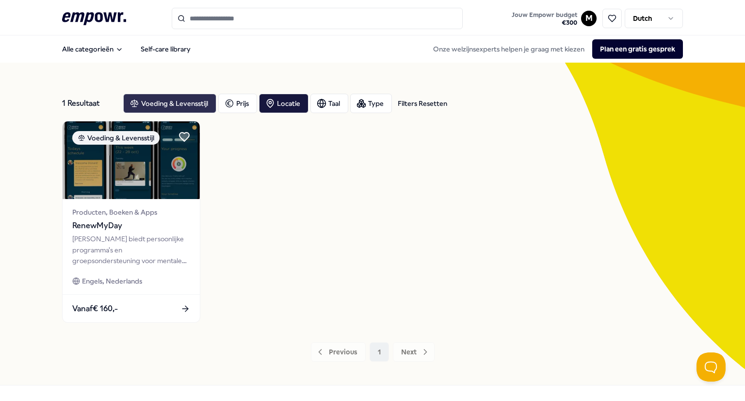
click at [164, 99] on div "Voeding & Levensstijl" at bounding box center [169, 103] width 93 height 19
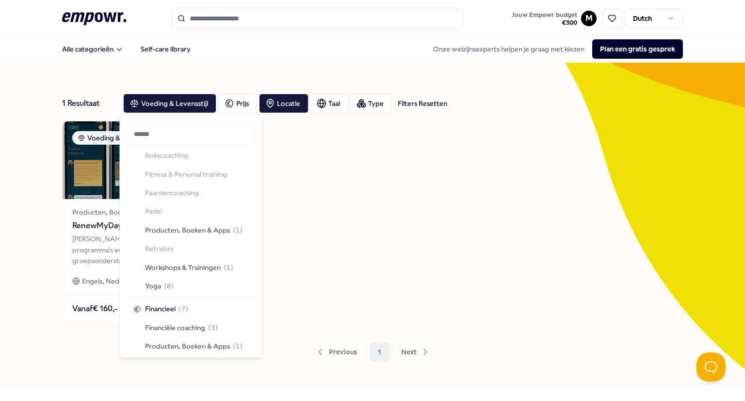
scroll to position [1440, 0]
click at [187, 221] on div "Producten, Boeken & Apps ( 1 )" at bounding box center [191, 228] width 122 height 18
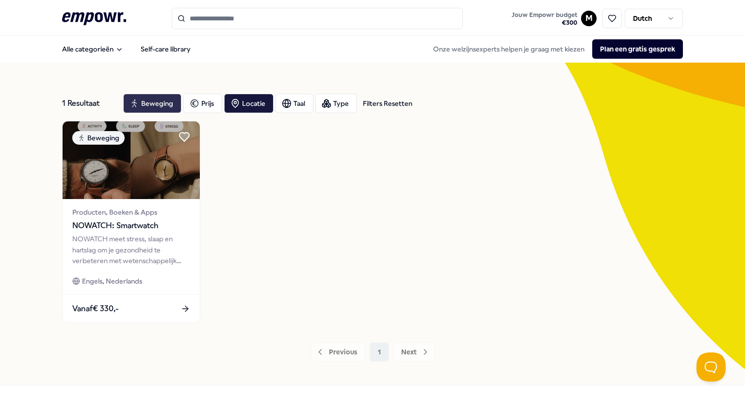
click at [139, 106] on div "Beweging" at bounding box center [152, 103] width 58 height 19
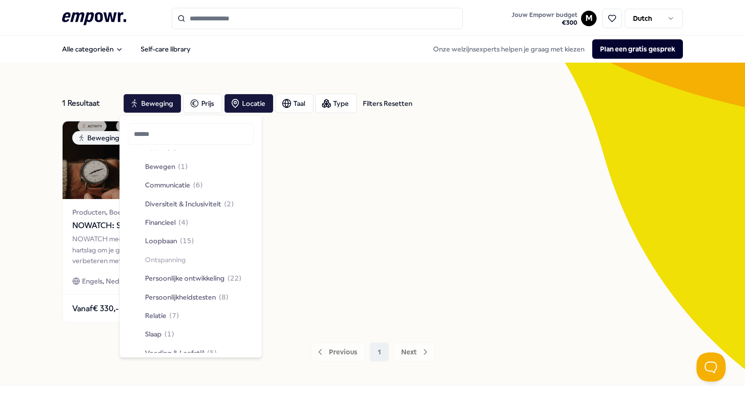
scroll to position [961, 0]
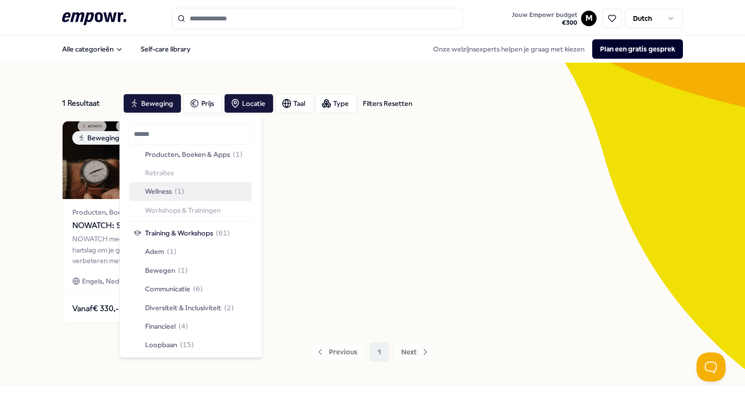
click at [180, 189] on span "( 1 )" at bounding box center [180, 191] width 10 height 11
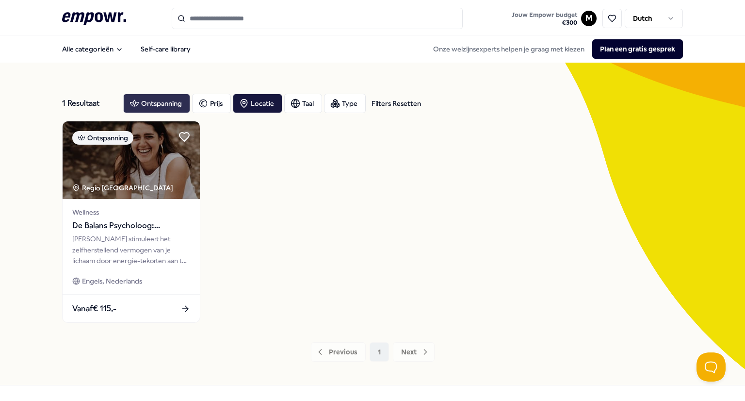
click at [157, 110] on div "Ontspanning" at bounding box center [156, 103] width 67 height 19
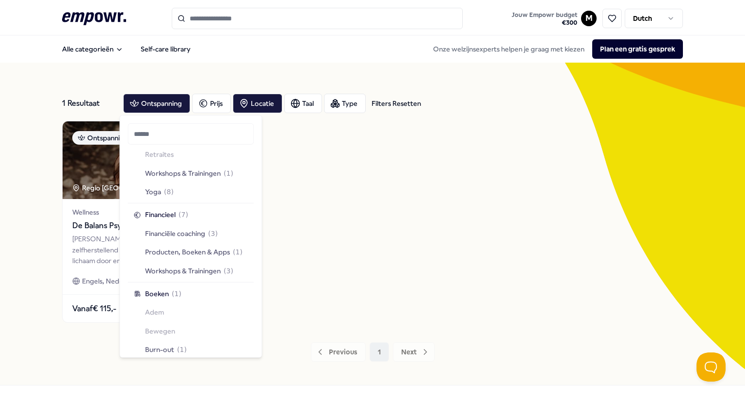
scroll to position [1537, 0]
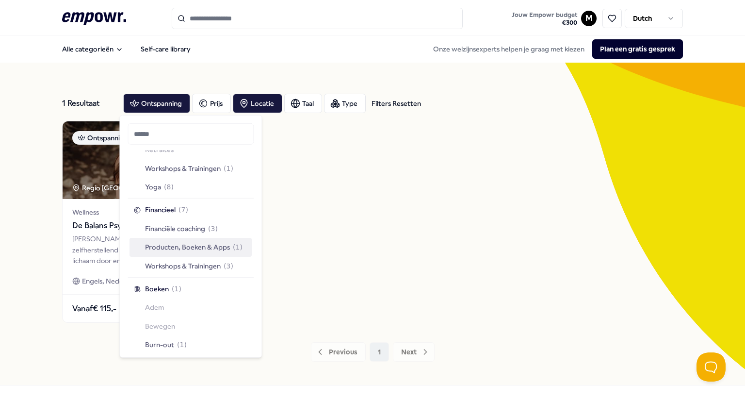
click at [190, 248] on span "Producten, Boeken & Apps" at bounding box center [187, 247] width 85 height 11
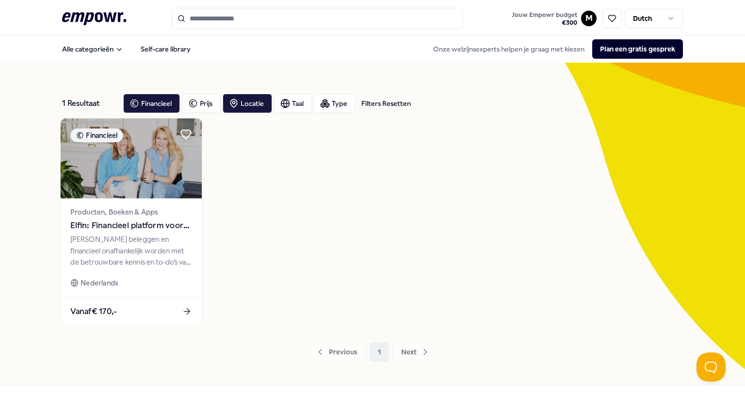
click at [119, 181] on img at bounding box center [131, 158] width 141 height 80
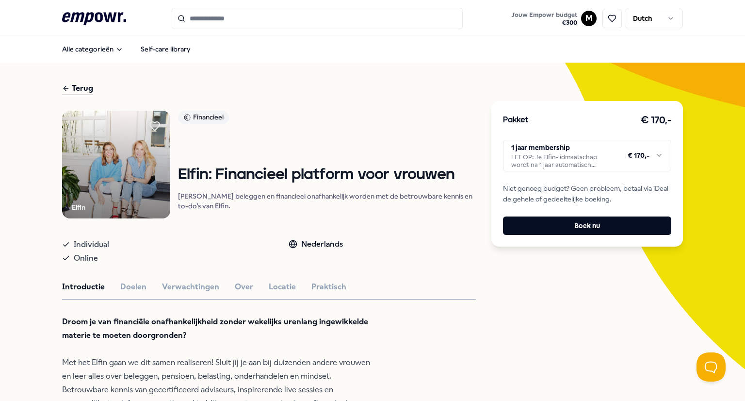
scroll to position [208, 0]
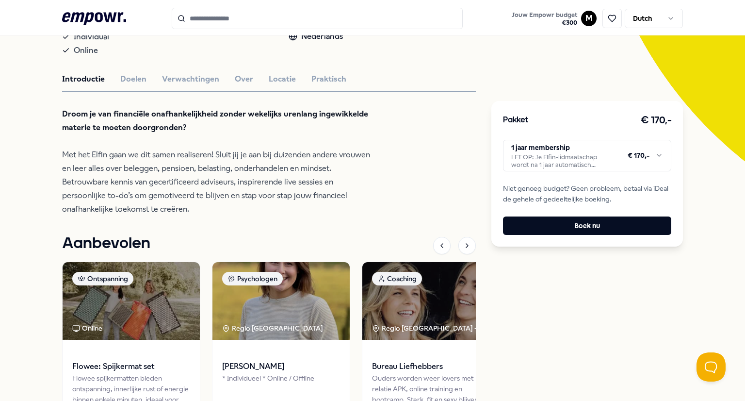
click at [274, 202] on p "Droom je van financiële onafhankelijkheid zonder wekelijks urenlang ingewikkeld…" at bounding box center [219, 161] width 315 height 109
click at [189, 216] on p "Droom je van financiële onafhankelijkheid zonder wekelijks urenlang ingewikkeld…" at bounding box center [219, 161] width 315 height 109
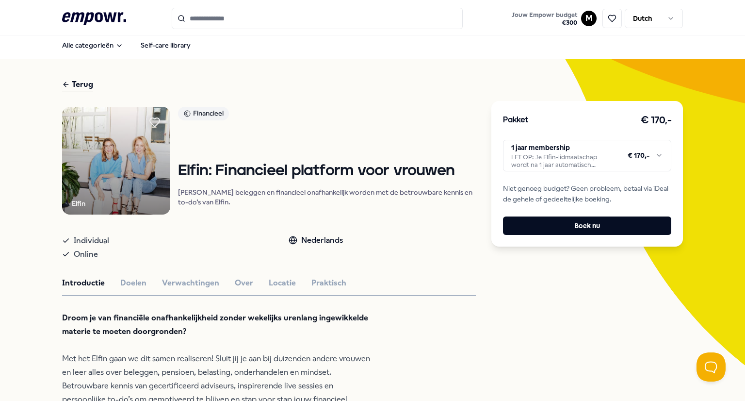
scroll to position [0, 0]
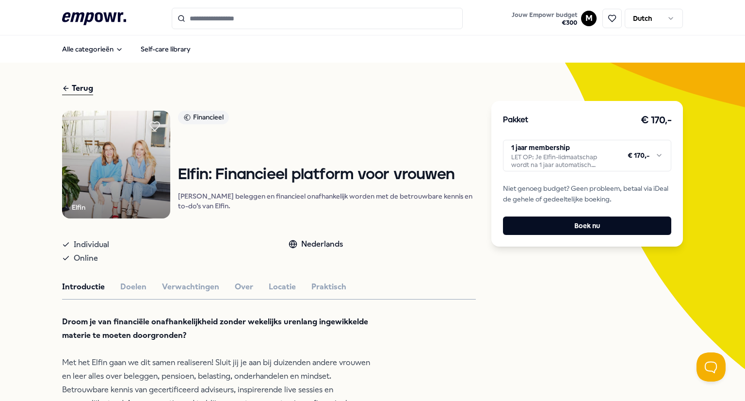
click at [79, 84] on div "Terug" at bounding box center [77, 88] width 31 height 13
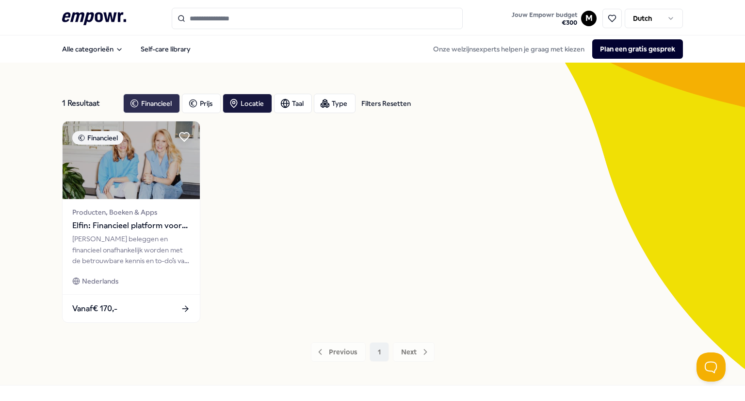
click at [138, 103] on div "Financieel" at bounding box center [151, 103] width 57 height 19
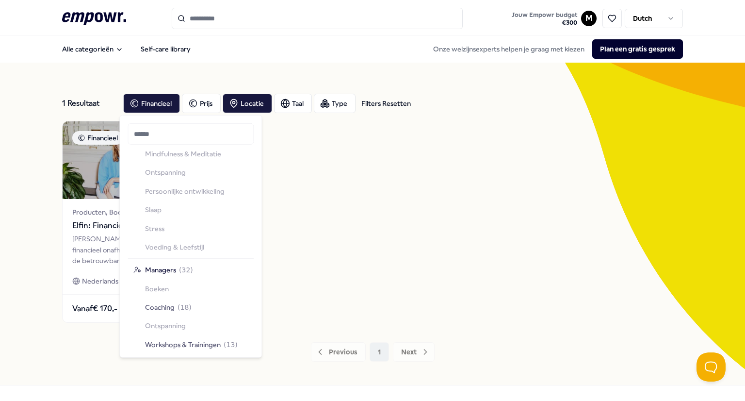
scroll to position [1769, 0]
click at [343, 224] on div "Financieel Producten, Boeken & Apps Elfin: Financieel platform voor vrouwen Lee…" at bounding box center [372, 222] width 621 height 202
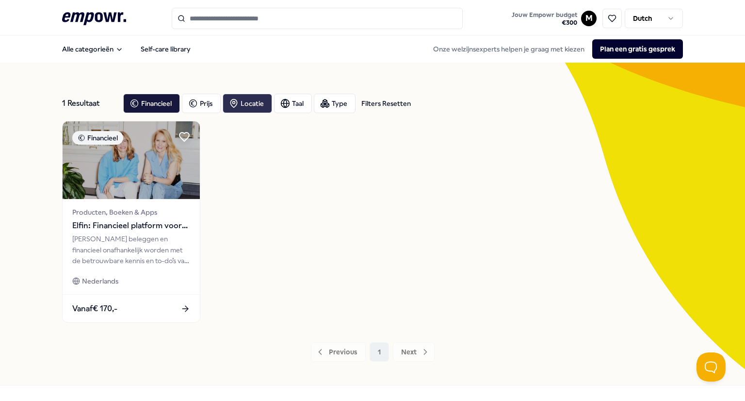
click at [237, 101] on div "Locatie" at bounding box center [247, 103] width 49 height 19
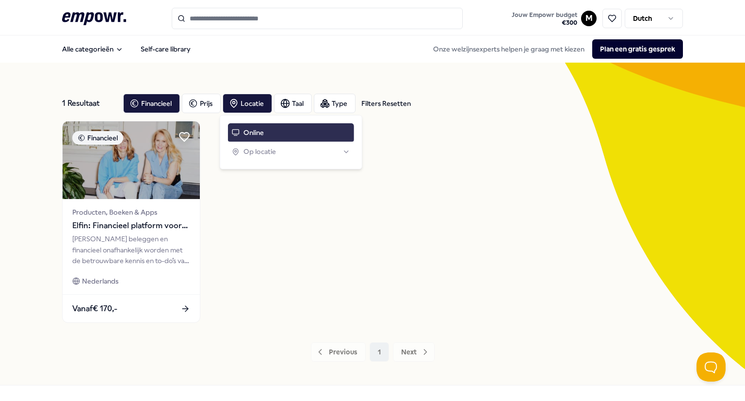
click at [245, 132] on span "Online" at bounding box center [254, 132] width 20 height 11
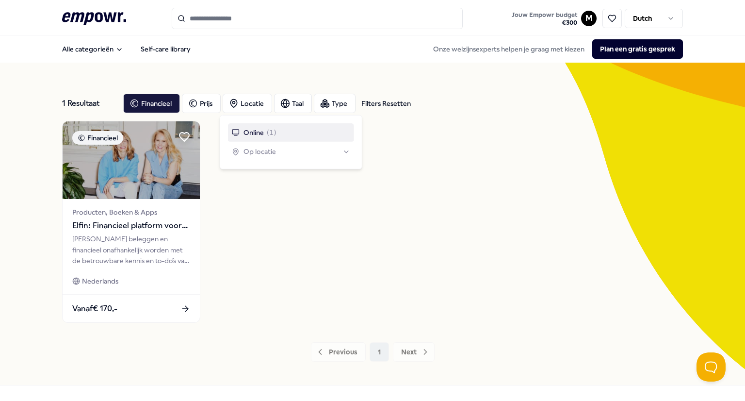
click at [272, 227] on div "Financieel Producten, Boeken & Apps Elfin: Financieel platform voor vrouwen Lee…" at bounding box center [372, 222] width 621 height 202
click at [152, 107] on div "Financieel" at bounding box center [151, 103] width 57 height 19
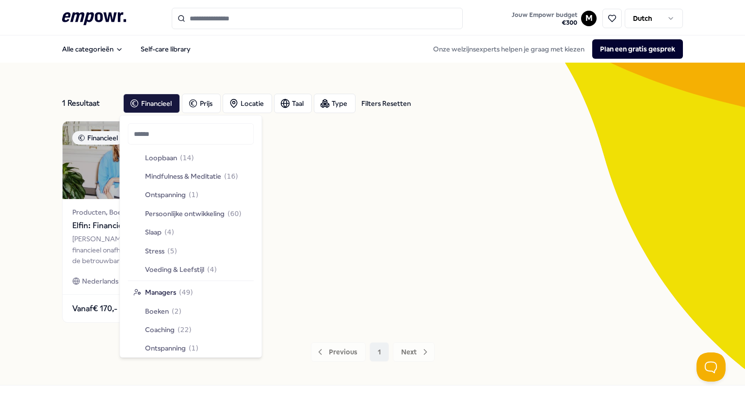
scroll to position [1769, 0]
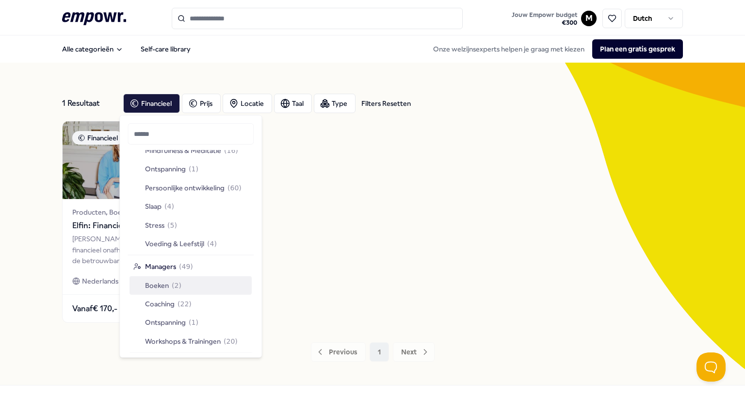
click at [173, 280] on span "( 2 )" at bounding box center [177, 284] width 10 height 11
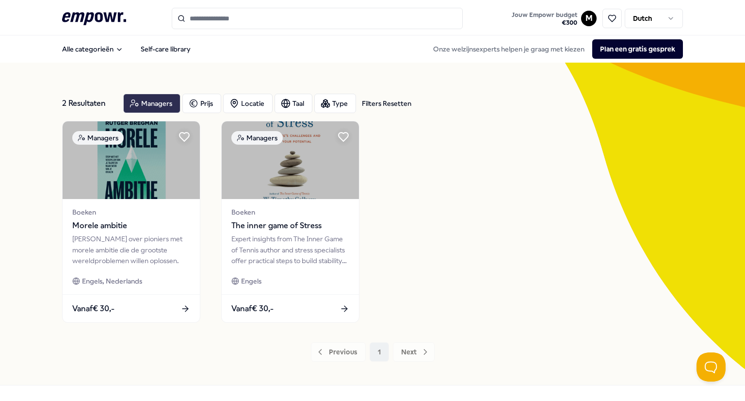
click at [164, 100] on div "Managers" at bounding box center [151, 103] width 57 height 19
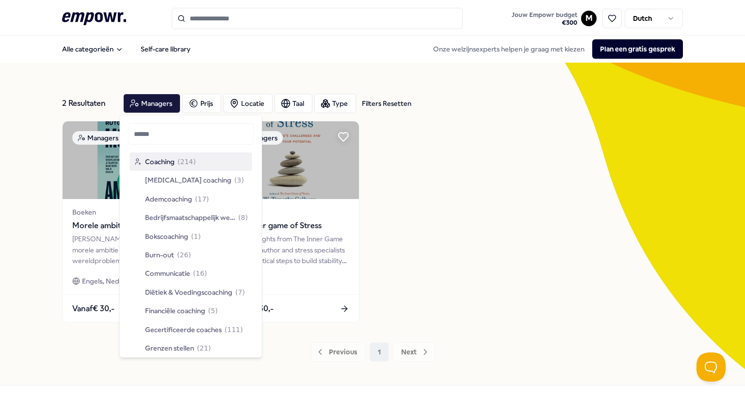
click at [162, 160] on span "Coaching" at bounding box center [160, 161] width 30 height 11
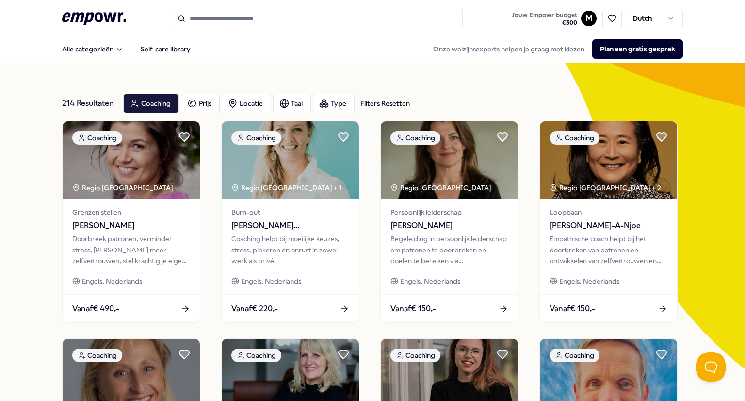
click at [383, 110] on div "Coaching Prijs Locatie Taal Type Filters Resetten" at bounding box center [266, 103] width 287 height 19
click at [388, 101] on div "Filters Resetten" at bounding box center [385, 103] width 49 height 11
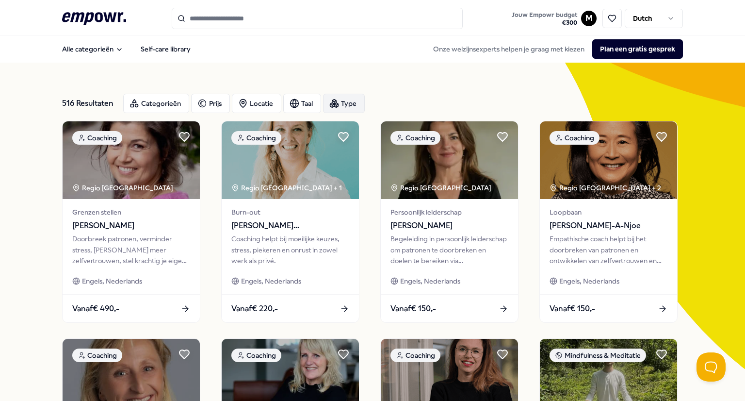
click at [336, 100] on div "Type" at bounding box center [344, 103] width 42 height 19
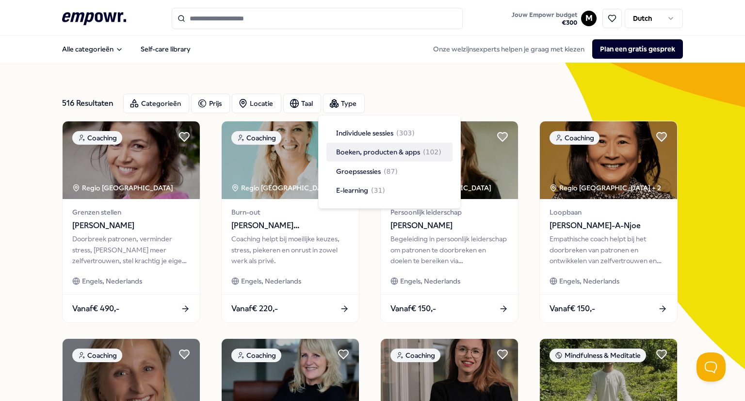
click at [371, 148] on span "Boeken, producten & apps" at bounding box center [378, 152] width 84 height 11
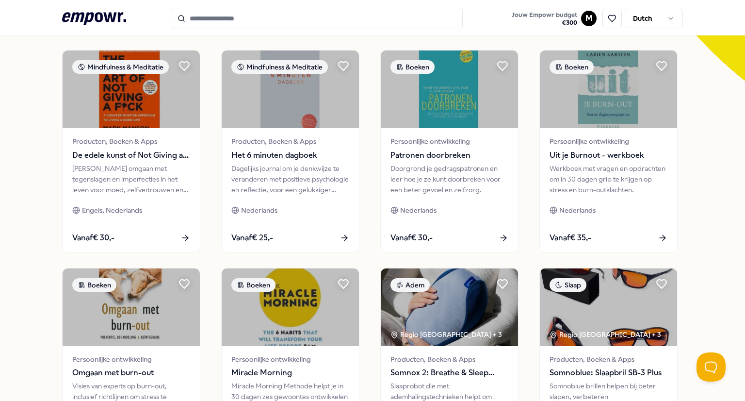
scroll to position [289, 0]
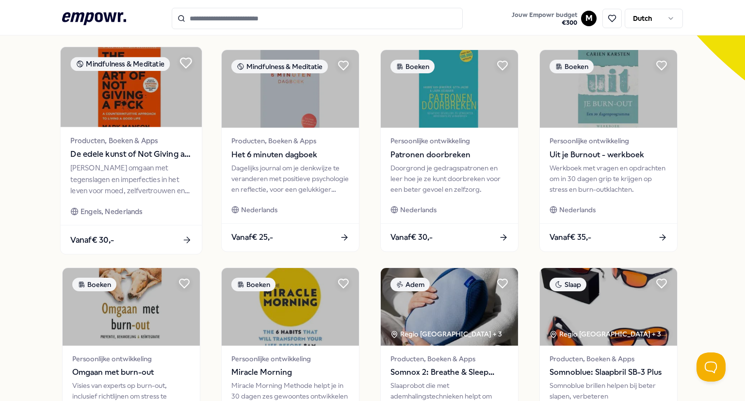
click at [180, 66] on icon at bounding box center [186, 63] width 13 height 13
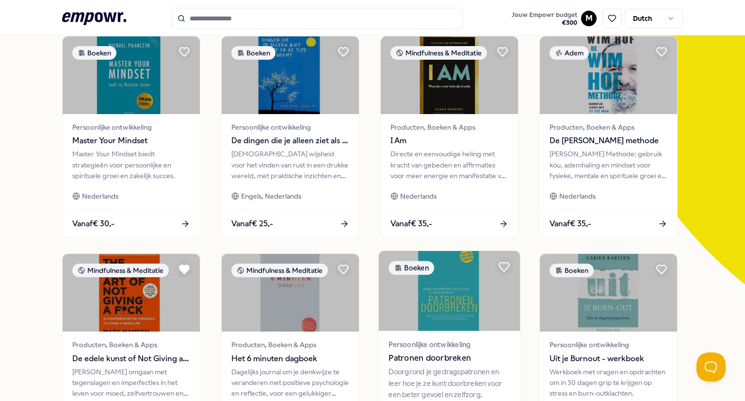
scroll to position [81, 0]
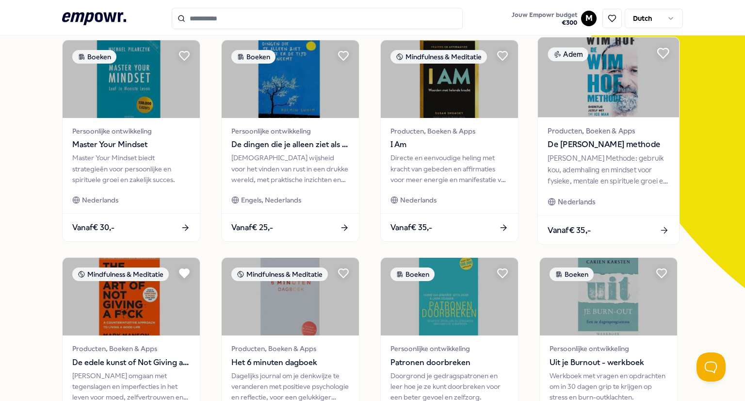
click at [657, 55] on icon at bounding box center [663, 53] width 13 height 13
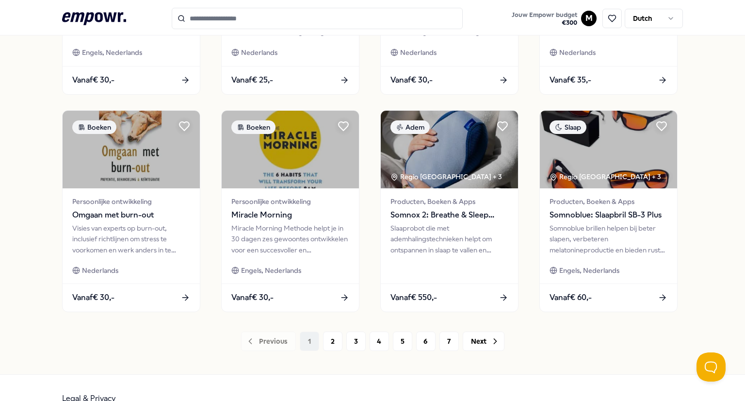
scroll to position [461, 0]
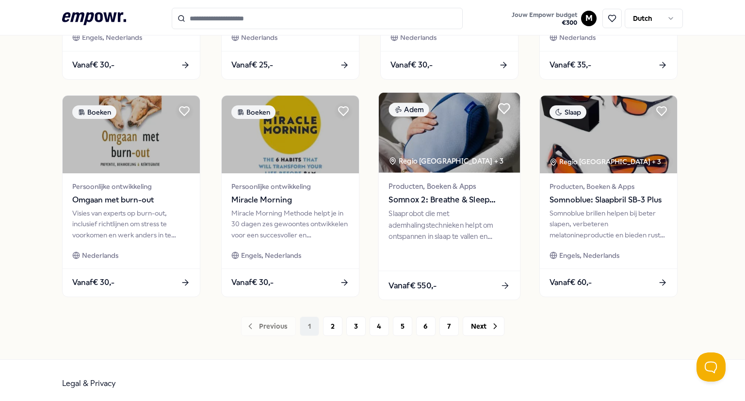
click at [505, 108] on icon at bounding box center [504, 108] width 11 height 10
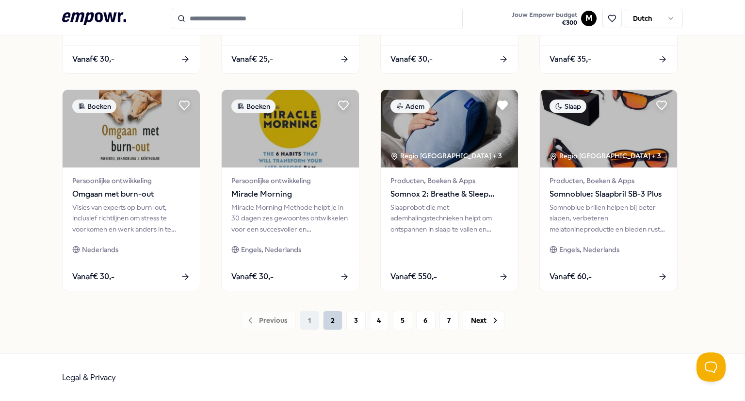
click at [324, 320] on button "2" at bounding box center [332, 320] width 19 height 19
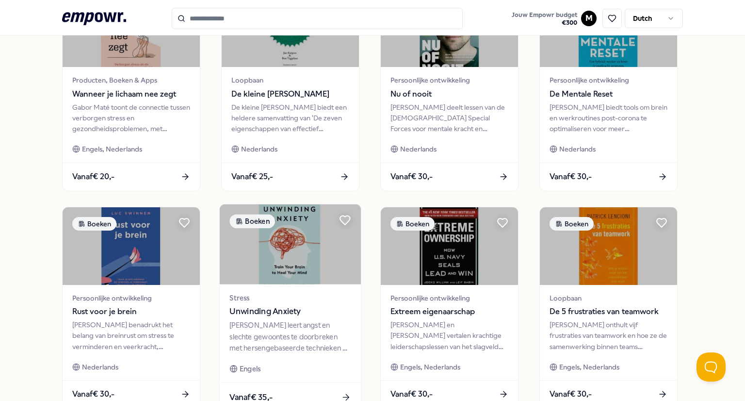
scroll to position [467, 0]
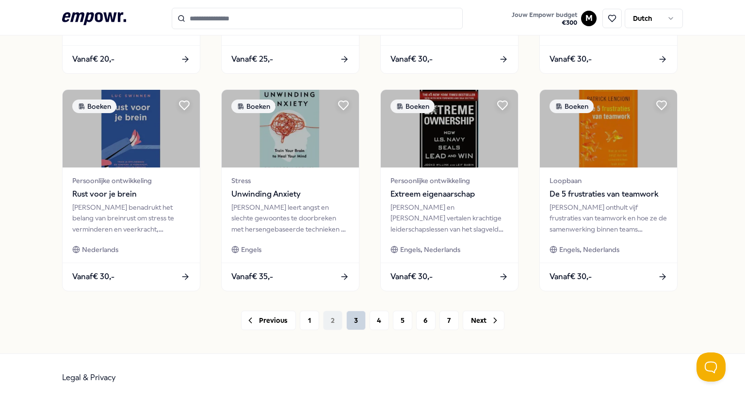
click at [353, 316] on button "3" at bounding box center [355, 320] width 19 height 19
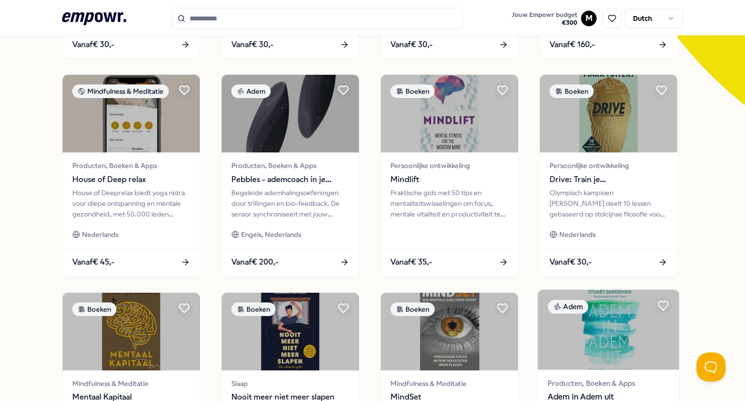
scroll to position [263, 0]
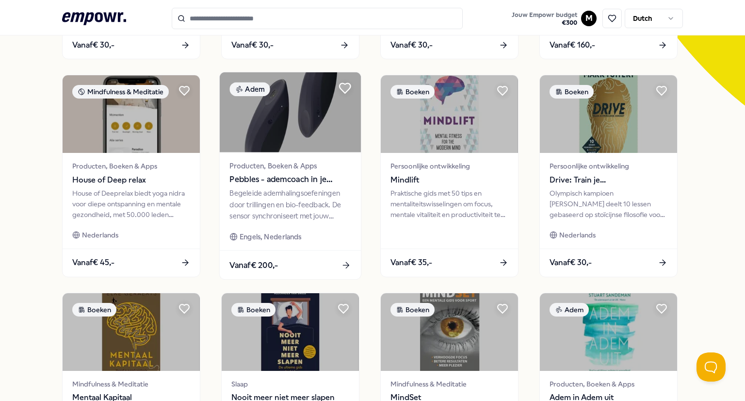
click at [340, 88] on icon at bounding box center [345, 88] width 11 height 10
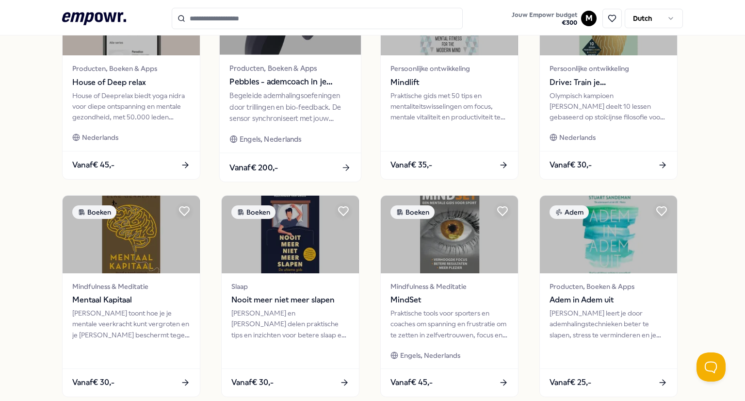
scroll to position [467, 0]
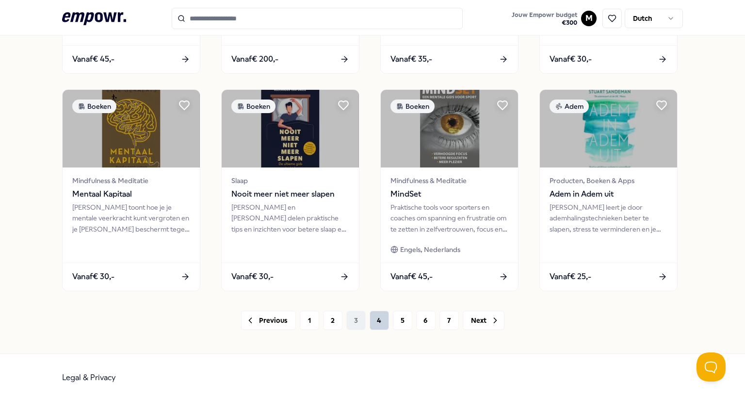
click at [375, 327] on button "4" at bounding box center [379, 320] width 19 height 19
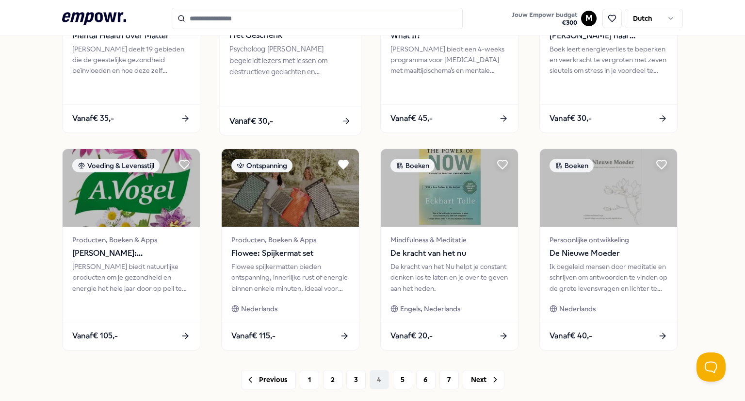
scroll to position [467, 0]
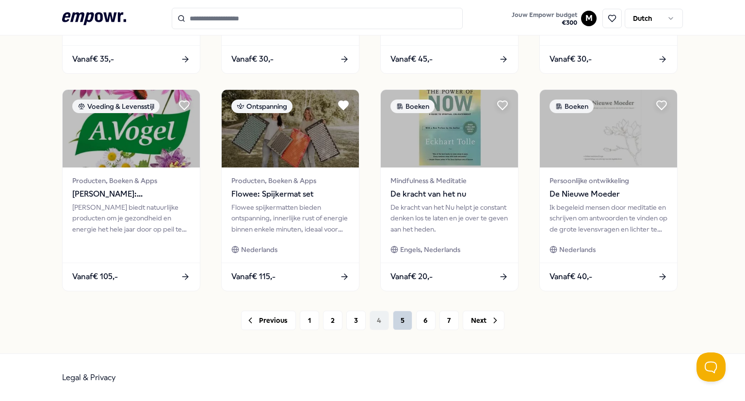
click at [394, 321] on button "5" at bounding box center [402, 320] width 19 height 19
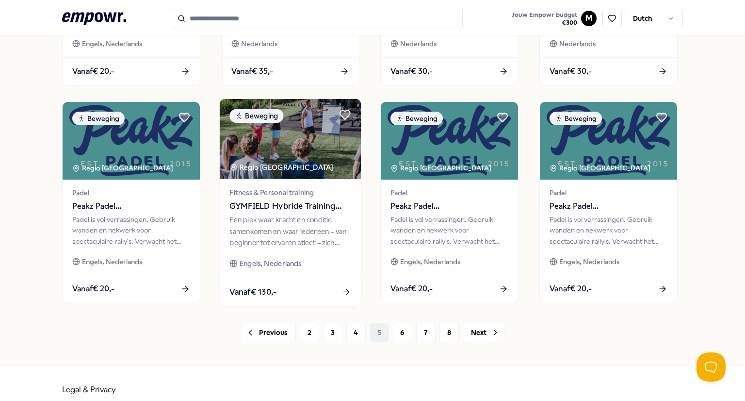
scroll to position [454, 0]
click at [312, 223] on div "Een plek waar kracht en conditie samenkomen en waar iedereen – van beginner tot…" at bounding box center [290, 231] width 121 height 33
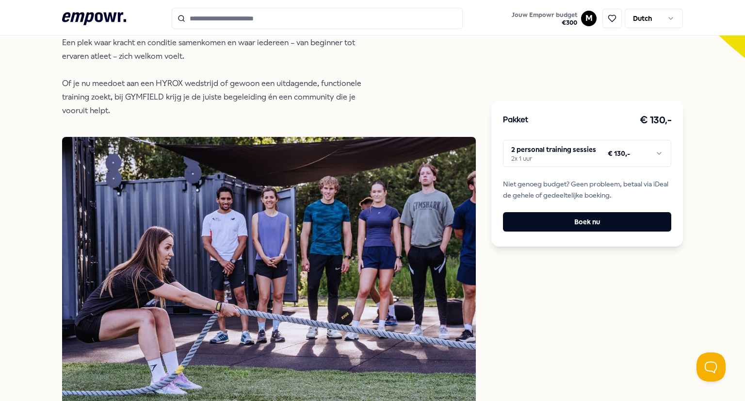
scroll to position [313, 0]
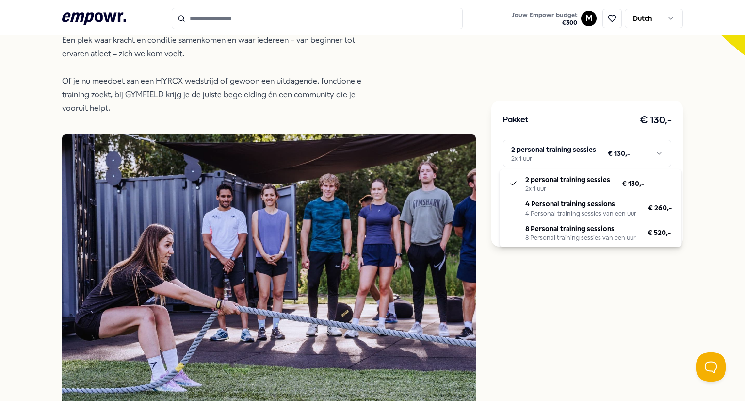
click at [569, 158] on html ".empowr-logo_svg__cls-1{fill:#03032f} Jouw Empowr budget € 300 M Dutch Alle cat…" at bounding box center [372, 200] width 745 height 401
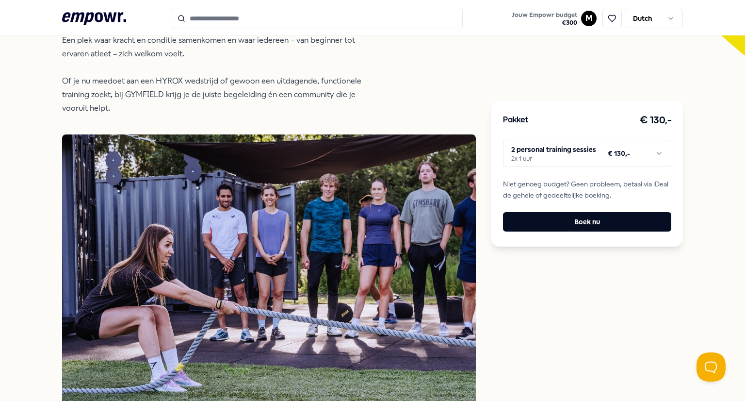
click at [454, 81] on html ".empowr-logo_svg__cls-1{fill:#03032f} Jouw Empowr budget € 300 M Dutch Alle cat…" at bounding box center [372, 200] width 745 height 401
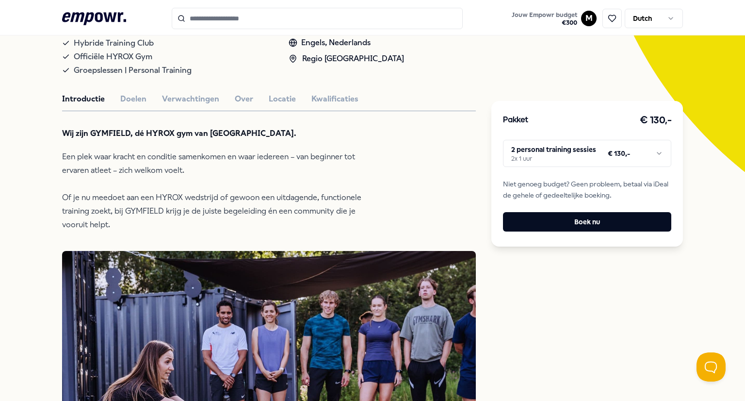
scroll to position [195, 0]
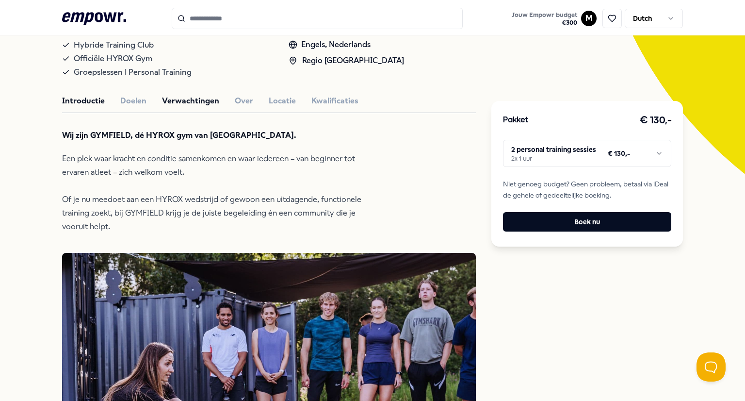
click at [210, 95] on button "Verwachtingen" at bounding box center [190, 101] width 57 height 13
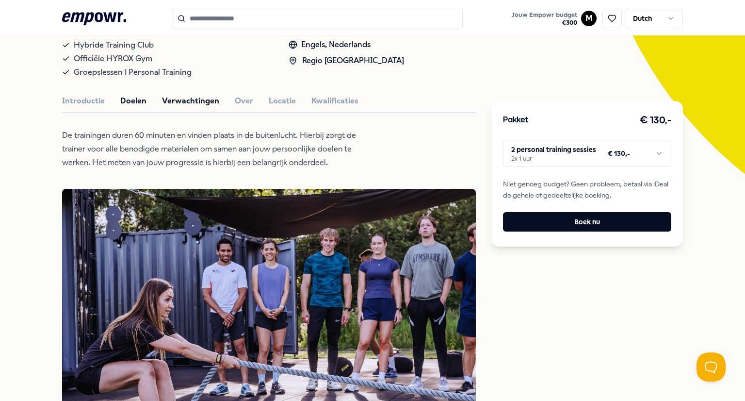
click at [136, 99] on button "Doelen" at bounding box center [133, 101] width 26 height 13
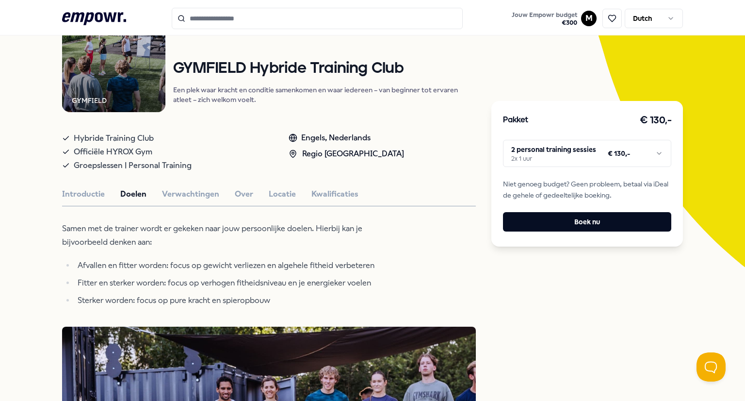
scroll to position [0, 0]
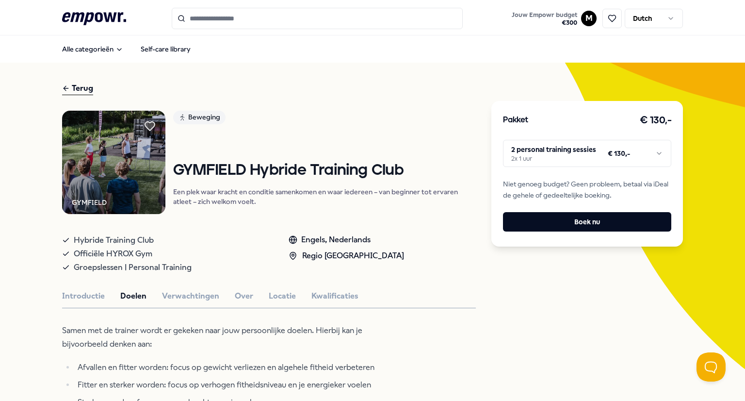
click at [72, 86] on div "Terug" at bounding box center [77, 88] width 31 height 13
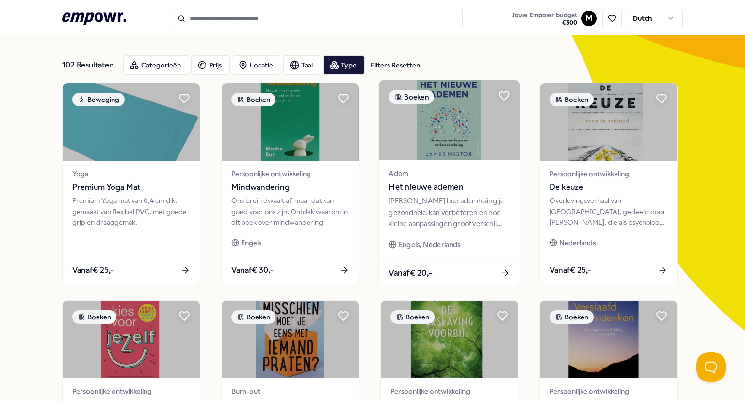
scroll to position [40, 0]
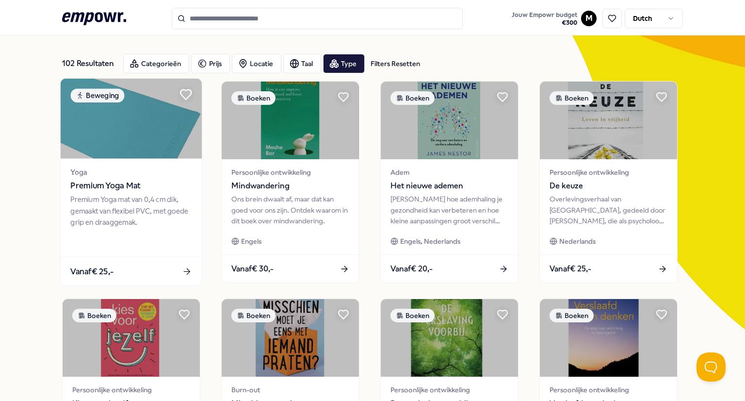
click at [183, 98] on icon at bounding box center [186, 95] width 11 height 10
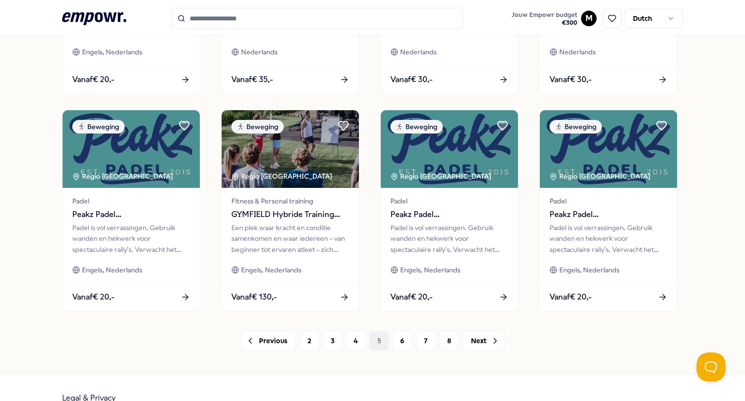
scroll to position [467, 0]
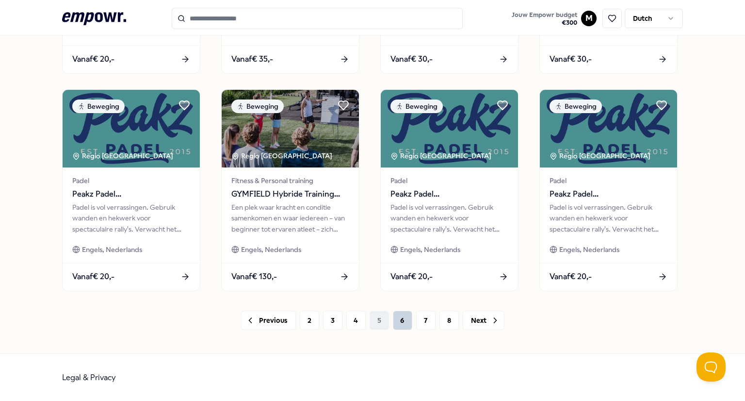
click at [395, 320] on button "6" at bounding box center [402, 320] width 19 height 19
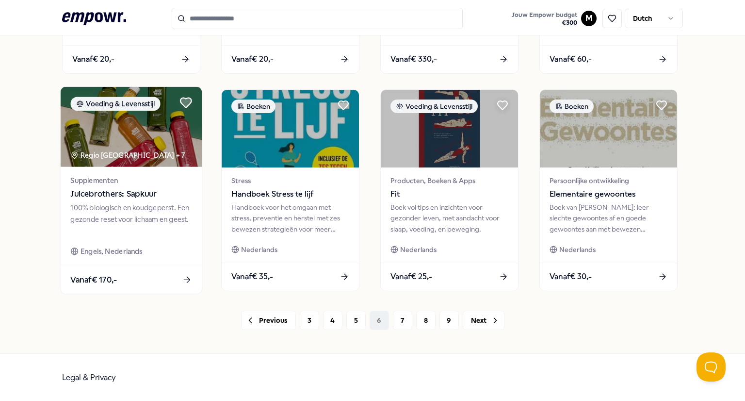
click at [184, 104] on icon at bounding box center [186, 103] width 11 height 10
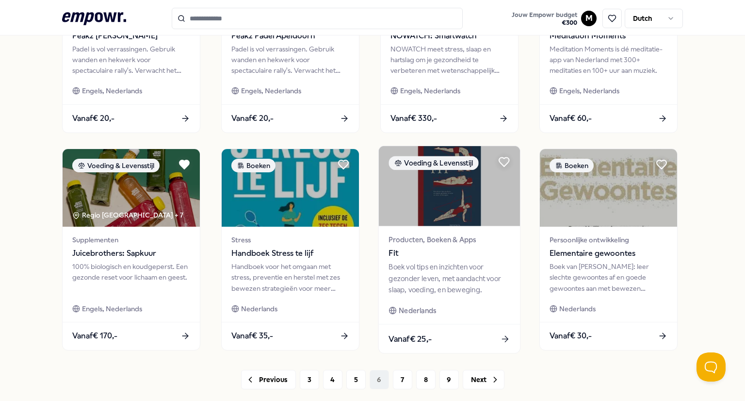
scroll to position [467, 0]
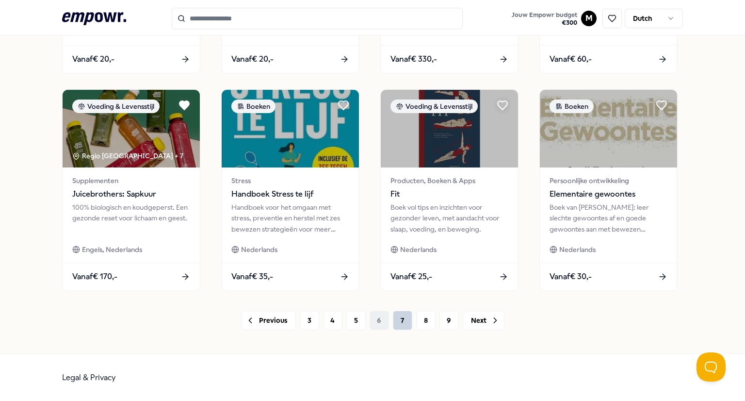
click at [396, 323] on button "7" at bounding box center [402, 320] width 19 height 19
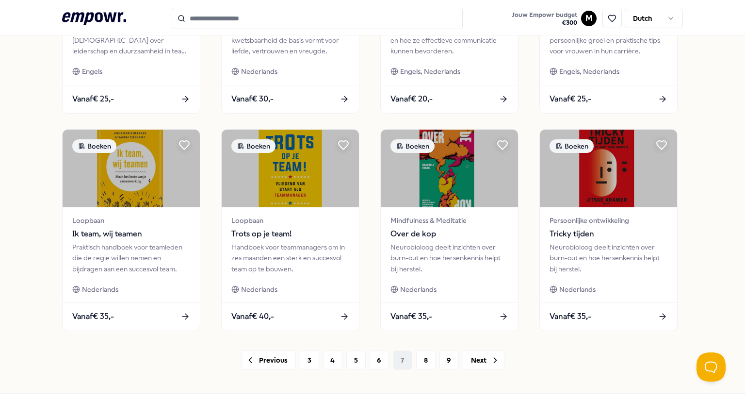
scroll to position [467, 0]
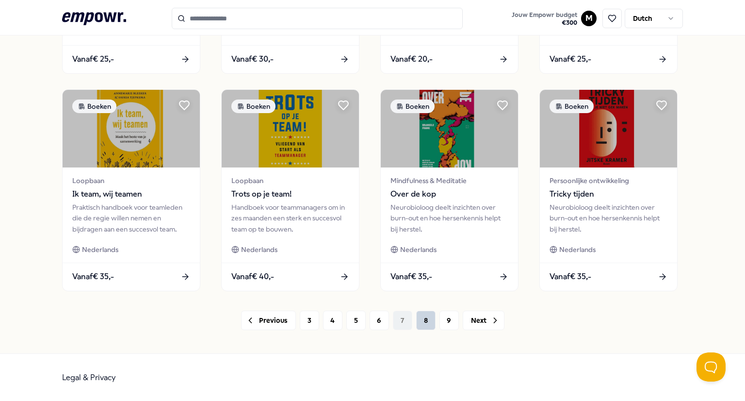
click at [422, 323] on button "8" at bounding box center [425, 320] width 19 height 19
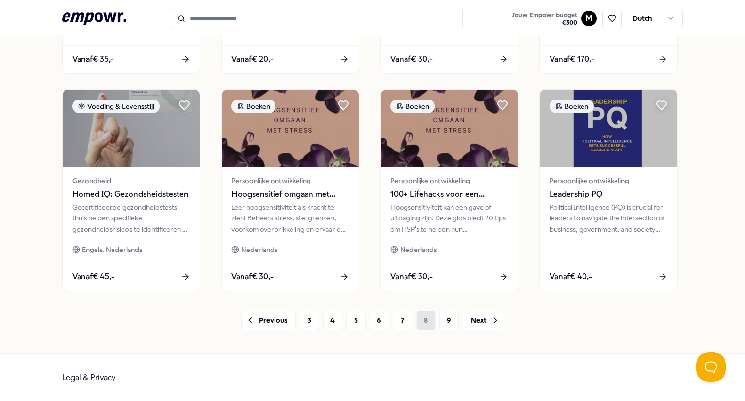
click at [422, 323] on div "Previous 3 4 5 6 7 8 9 Next" at bounding box center [372, 320] width 621 height 19
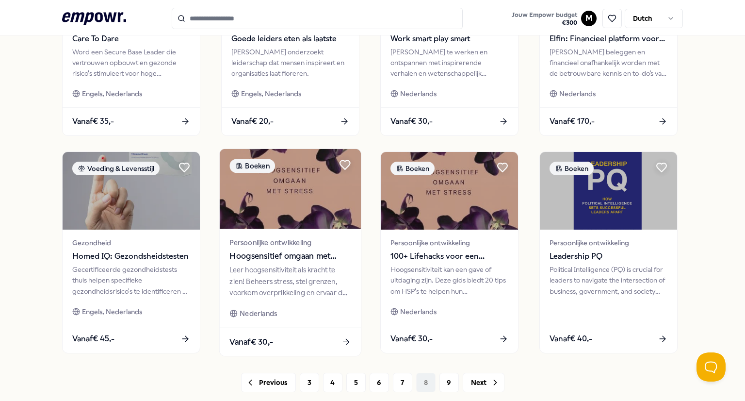
scroll to position [467, 0]
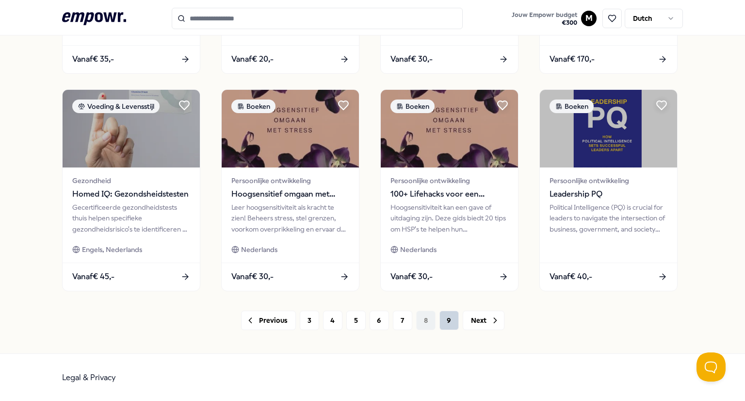
click at [442, 314] on button "9" at bounding box center [449, 320] width 19 height 19
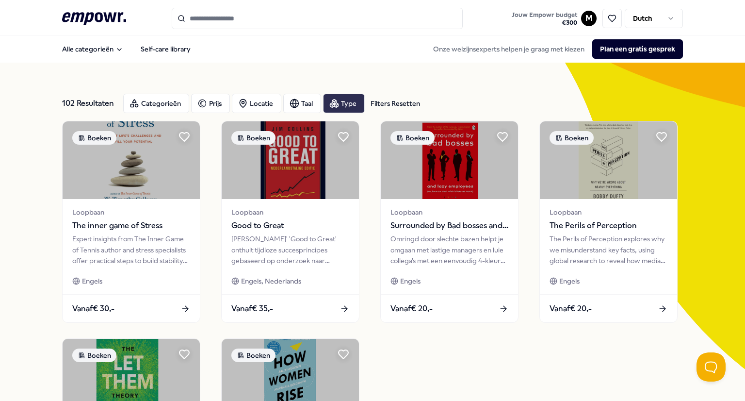
click at [339, 103] on div "Type" at bounding box center [344, 103] width 42 height 19
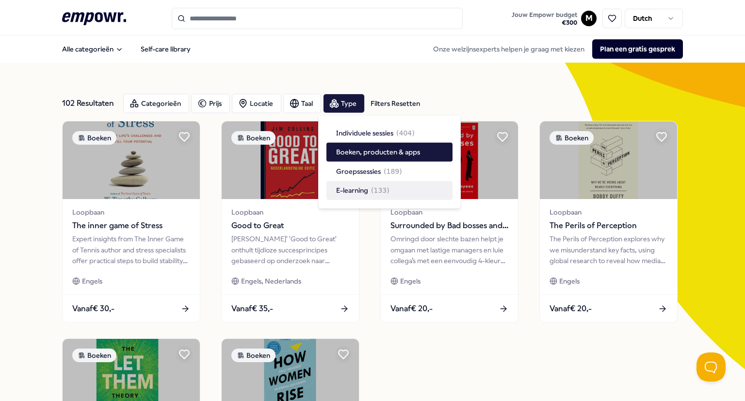
click at [382, 188] on span "( 133 )" at bounding box center [380, 190] width 18 height 11
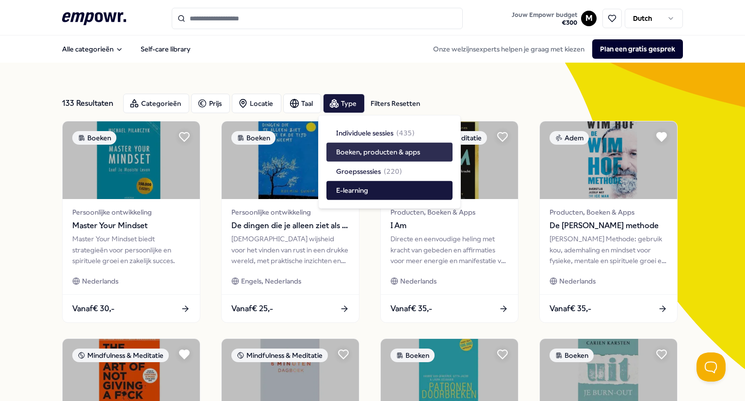
click at [404, 148] on span "Boeken, producten & apps" at bounding box center [378, 152] width 84 height 11
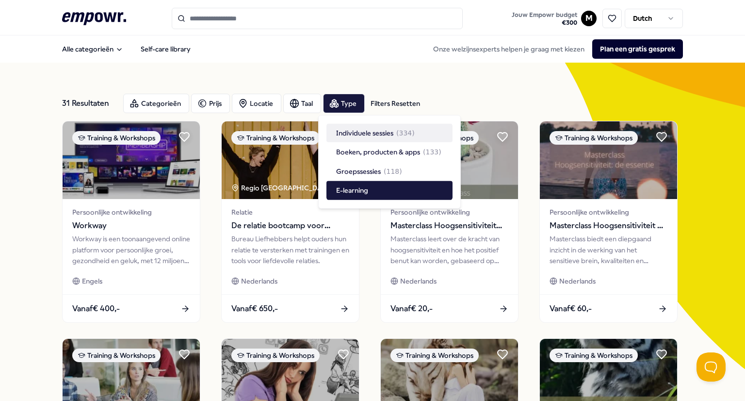
click at [477, 96] on div "Categorieën Prijs Locatie Taal Type Filters Resetten" at bounding box center [403, 103] width 560 height 19
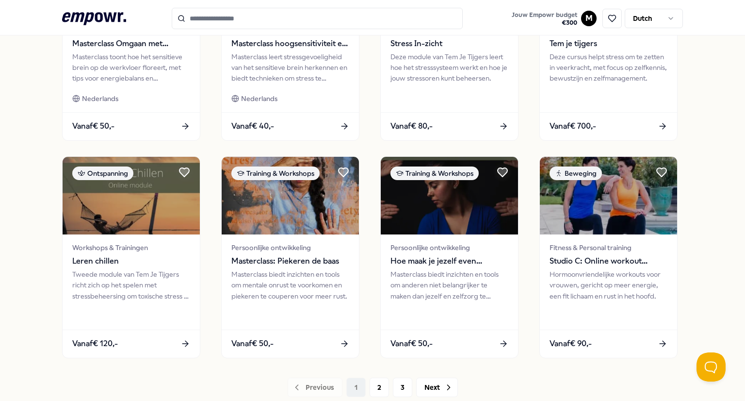
scroll to position [401, 0]
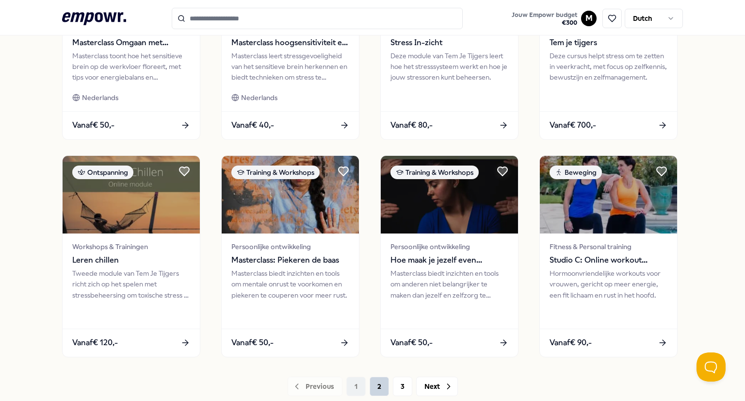
click at [380, 381] on button "2" at bounding box center [379, 386] width 19 height 19
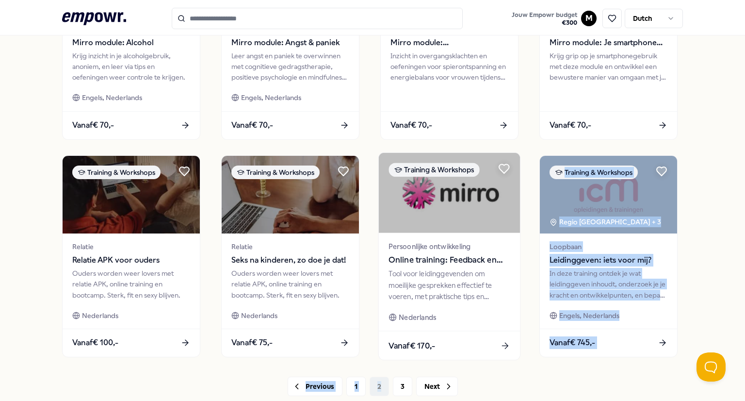
drag, startPoint x: 380, startPoint y: 381, endPoint x: 470, endPoint y: 351, distance: 95.3
click at [470, 351] on div "31 Resultaten Filters Resetten Categorieën Prijs Locatie Taal Type Filters Rese…" at bounding box center [372, 40] width 621 height 711
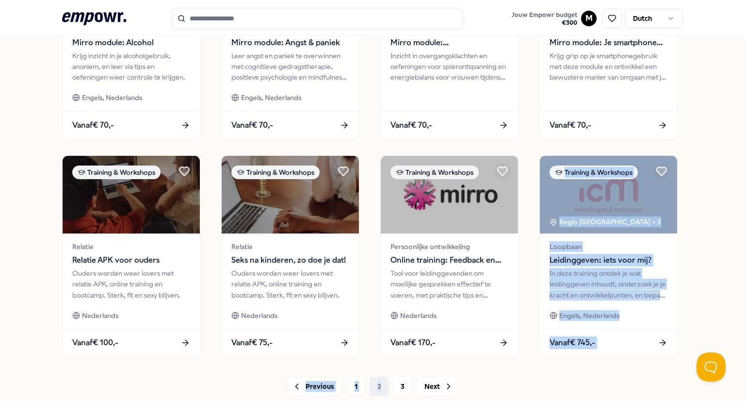
click at [683, 269] on div "31 Resultaten Filters Resetten Categorieën Prijs Locatie Taal Type Filters Rese…" at bounding box center [372, 40] width 745 height 757
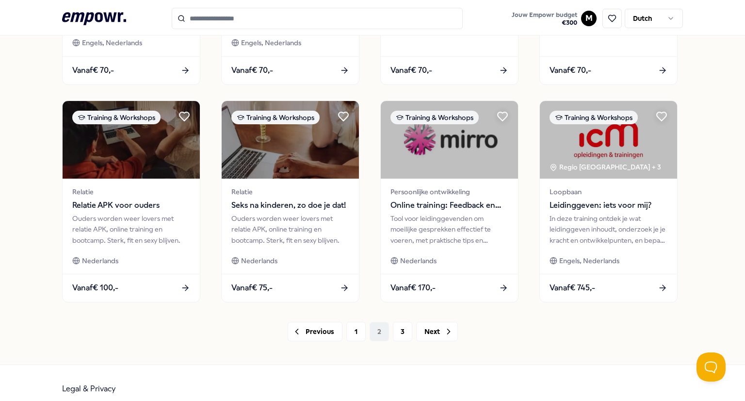
scroll to position [467, 0]
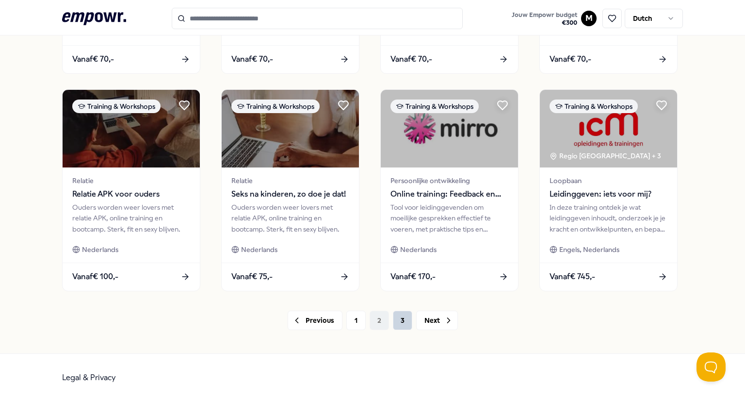
click at [402, 324] on button "3" at bounding box center [402, 320] width 19 height 19
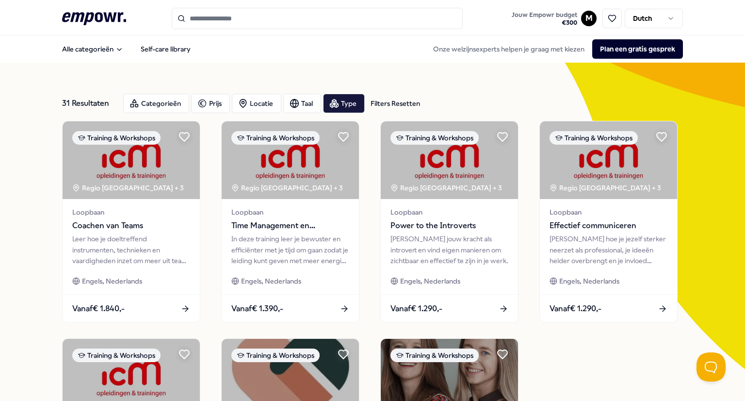
click at [323, 118] on div "31 Resultaten Filters Resetten Categorieën Prijs Locatie Taal Type Filters Rese…" at bounding box center [372, 103] width 621 height 35
click at [332, 115] on div "31 Resultaten Filters Resetten Categorieën Prijs Locatie Taal Type Filters Rese…" at bounding box center [372, 103] width 621 height 35
click at [342, 104] on div "Type" at bounding box center [344, 103] width 42 height 19
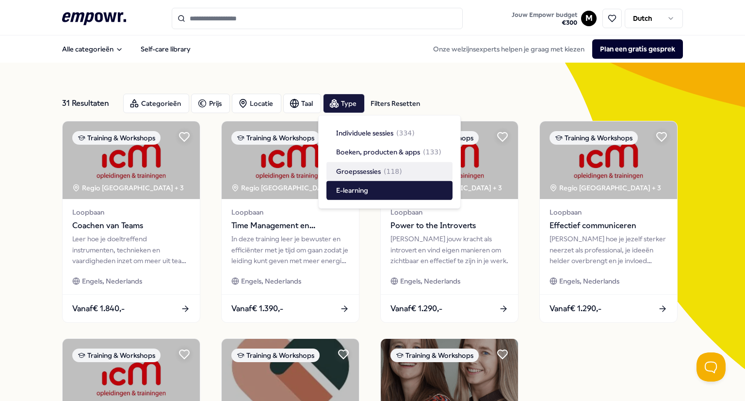
click at [378, 173] on span "Groepssessies" at bounding box center [358, 171] width 45 height 11
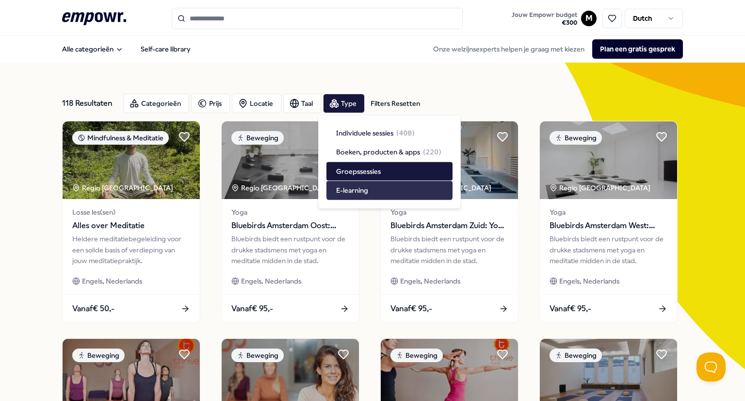
click at [382, 189] on div "E-learning" at bounding box center [390, 190] width 126 height 18
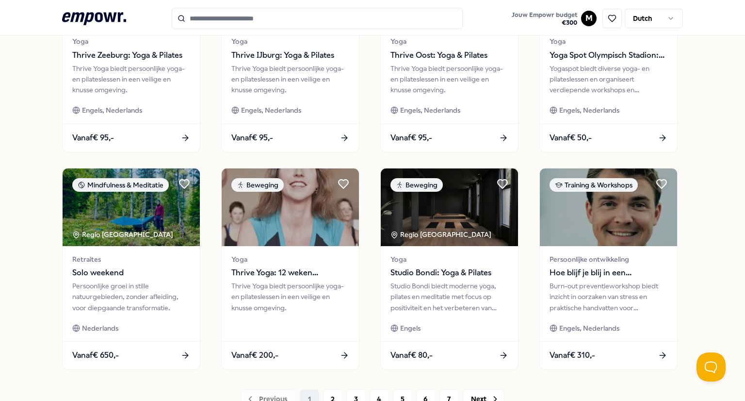
scroll to position [435, 0]
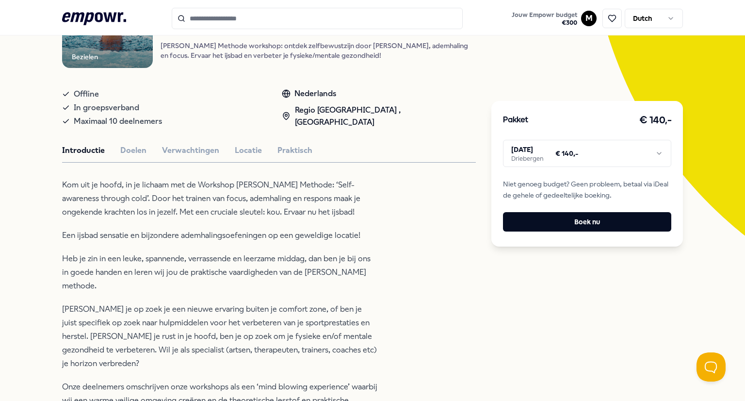
scroll to position [133, 0]
click at [136, 154] on button "Doelen" at bounding box center [133, 151] width 26 height 13
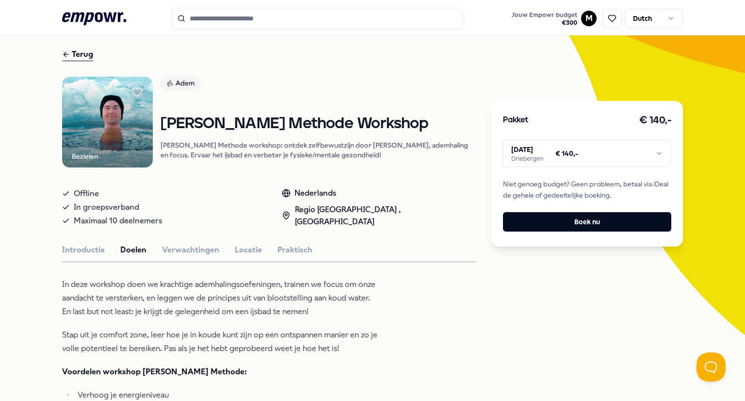
scroll to position [36, 0]
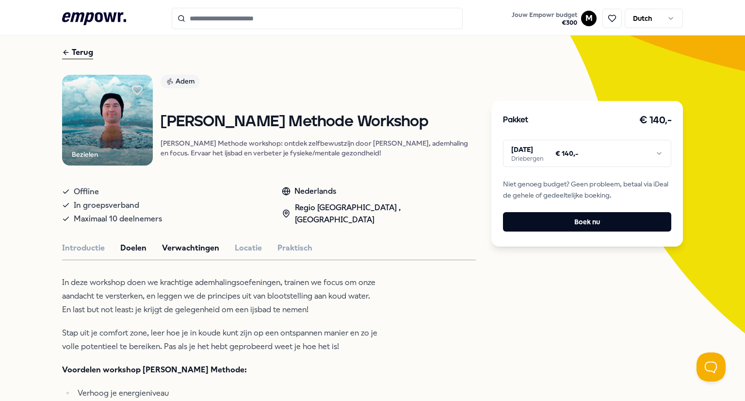
click at [206, 250] on button "Verwachtingen" at bounding box center [190, 248] width 57 height 13
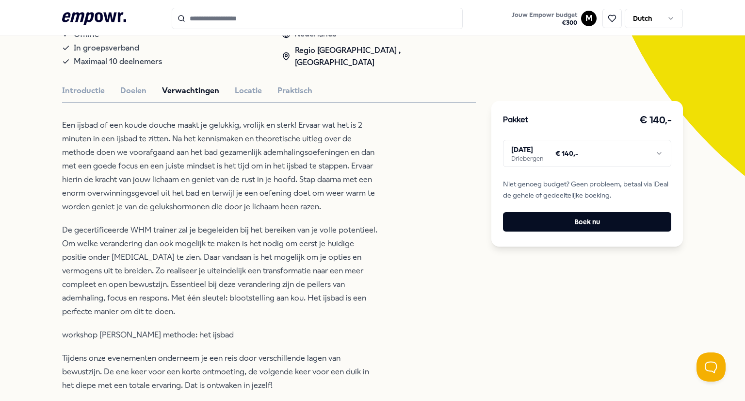
scroll to position [0, 0]
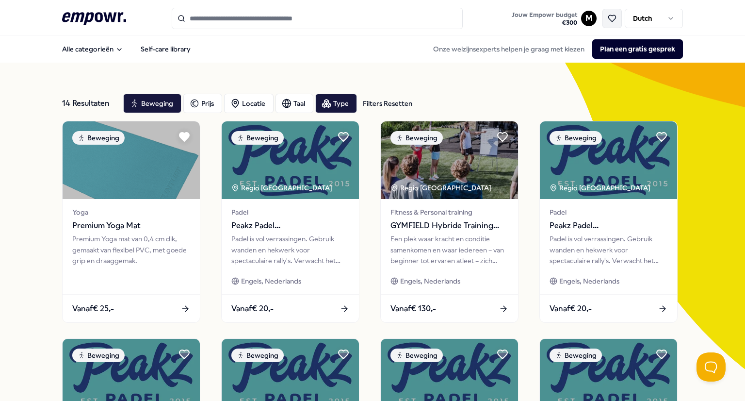
click at [608, 19] on icon at bounding box center [612, 18] width 9 height 9
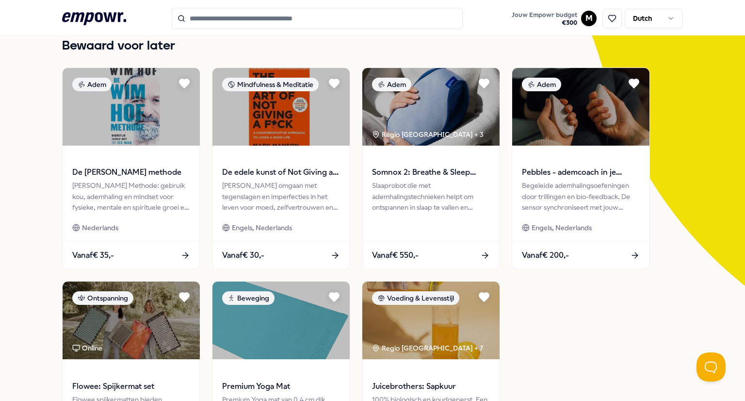
scroll to position [91, 0]
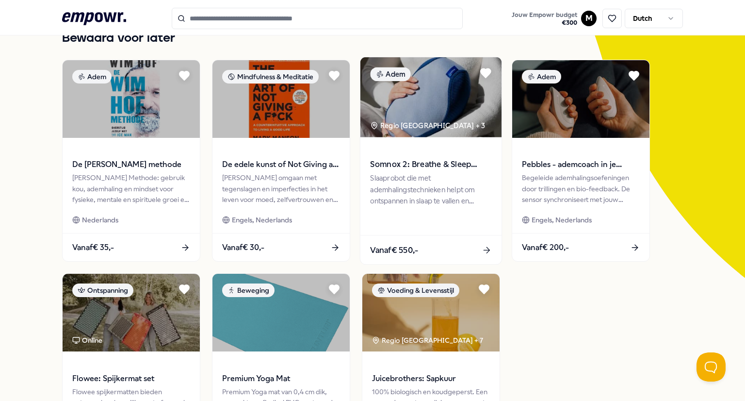
click at [419, 111] on img at bounding box center [431, 97] width 141 height 80
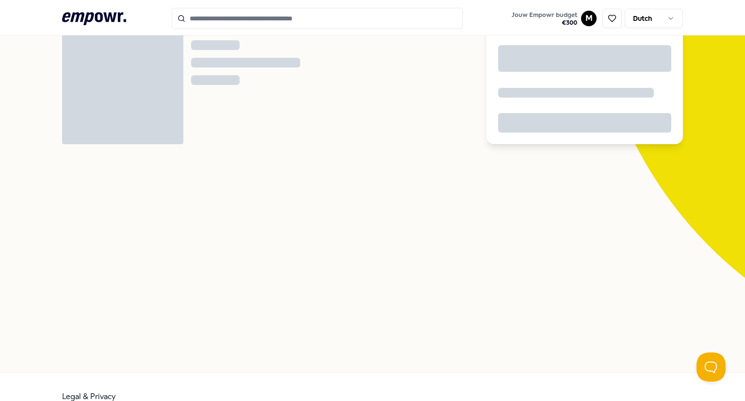
scroll to position [62, 0]
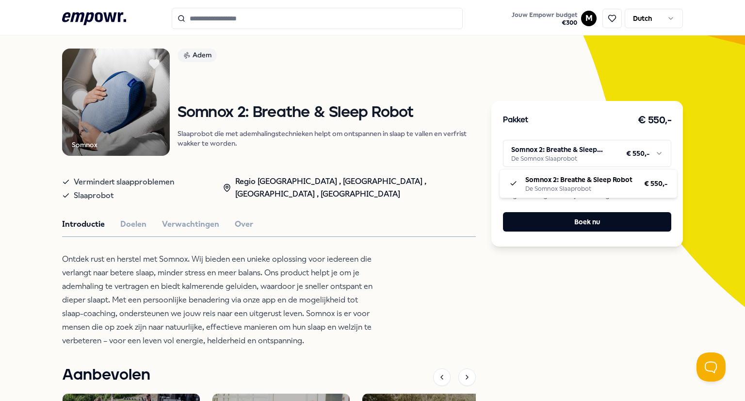
click at [574, 154] on html ".empowr-logo_svg__cls-1{fill:#03032f} Jouw Empowr budget € 300 M Dutch Alle cat…" at bounding box center [372, 200] width 745 height 401
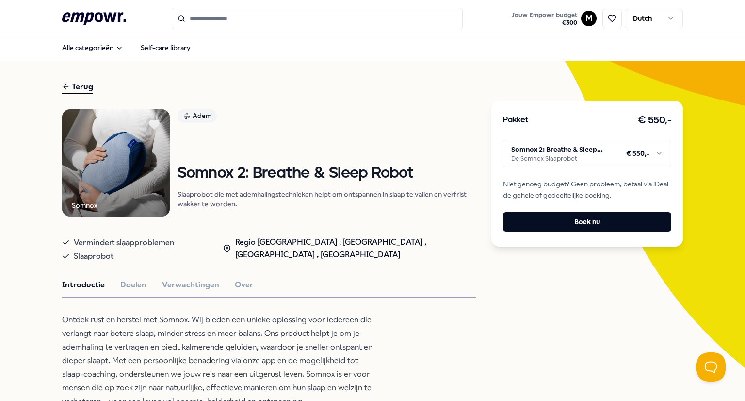
scroll to position [0, 0]
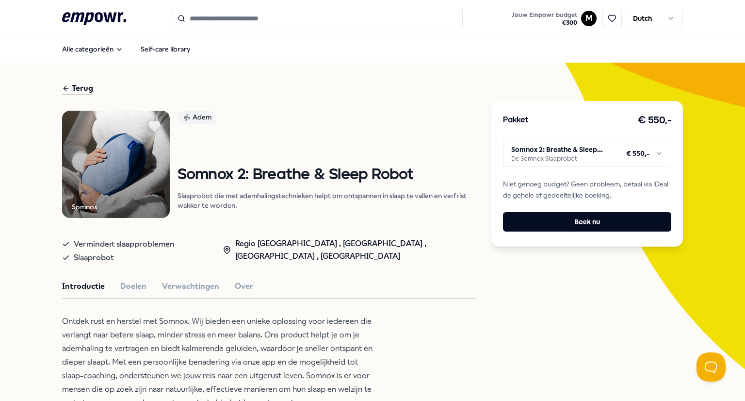
click at [149, 127] on icon at bounding box center [154, 126] width 11 height 10
click at [72, 96] on div "Terug Somnox Adem Somnox 2: Breathe & Sleep Robot Slaaprobot die met ademhaling…" at bounding box center [269, 374] width 414 height 585
click at [75, 85] on div "Terug" at bounding box center [77, 88] width 31 height 13
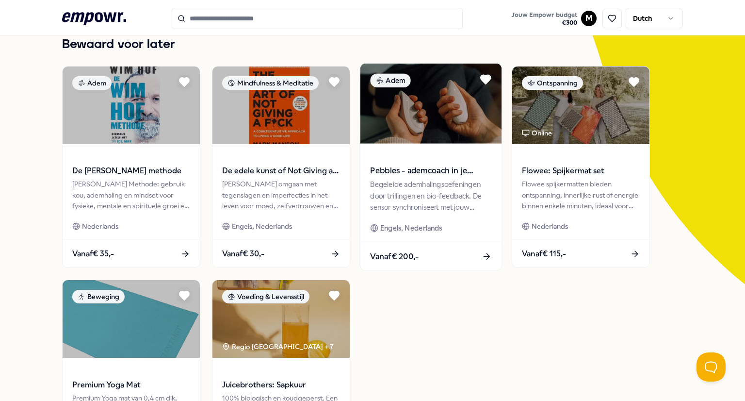
scroll to position [62, 0]
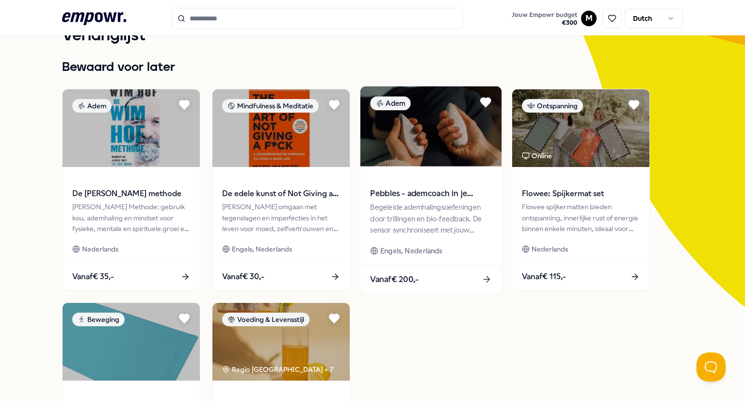
click at [454, 142] on img at bounding box center [431, 126] width 141 height 80
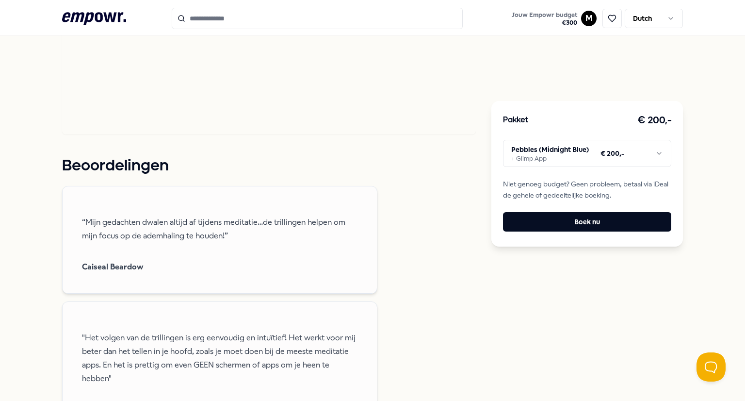
scroll to position [828, 0]
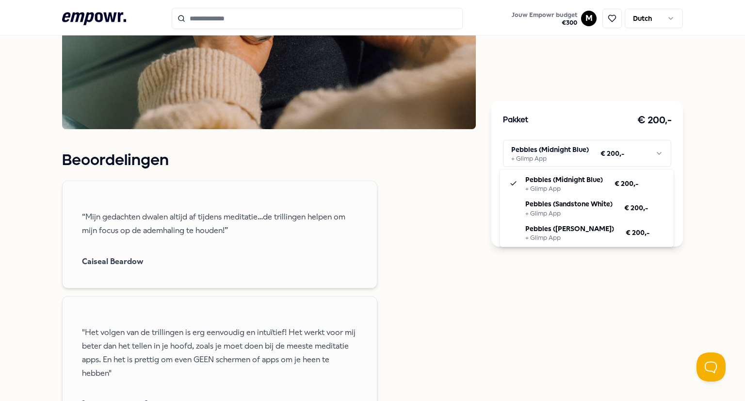
click at [513, 160] on html ".empowr-logo_svg__cls-1{fill:#03032f} Jouw Empowr budget € 300 M Dutch Alle cat…" at bounding box center [372, 200] width 745 height 401
click at [447, 157] on html ".empowr-logo_svg__cls-1{fill:#03032f} Jouw Empowr budget € 300 M Dutch Alle cat…" at bounding box center [372, 200] width 745 height 401
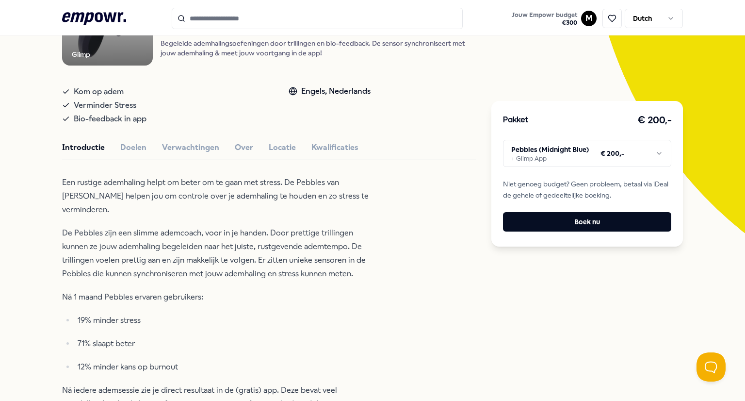
scroll to position [0, 0]
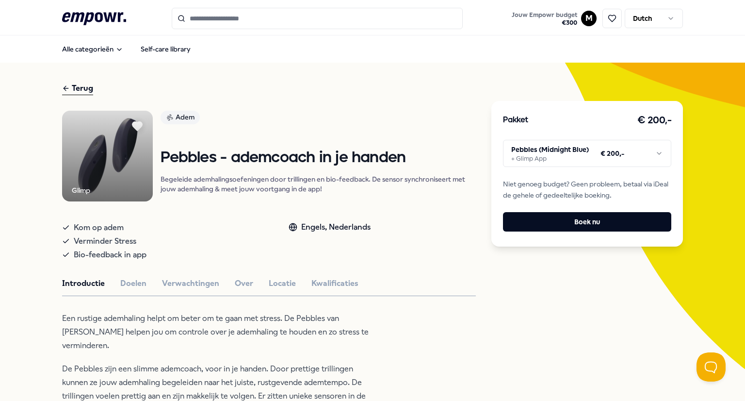
click at [82, 89] on div "Terug" at bounding box center [77, 88] width 31 height 13
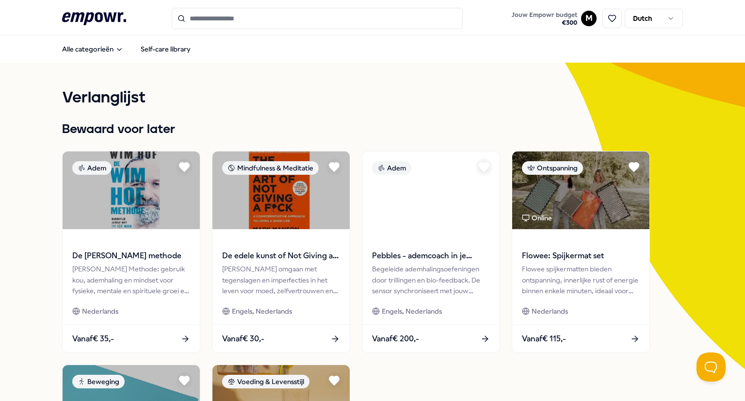
scroll to position [72, 0]
